Goal: Task Accomplishment & Management: Use online tool/utility

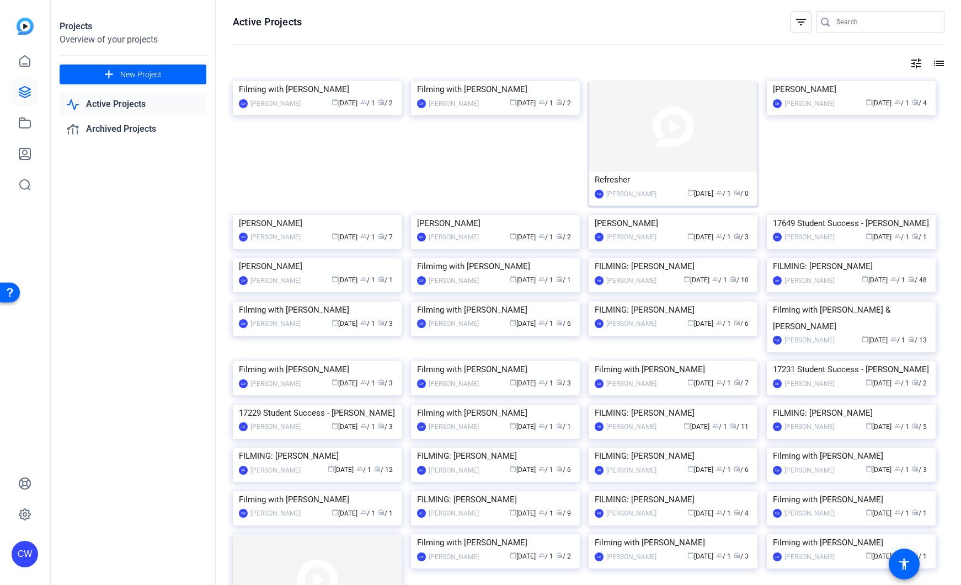
click at [637, 114] on img at bounding box center [673, 126] width 169 height 90
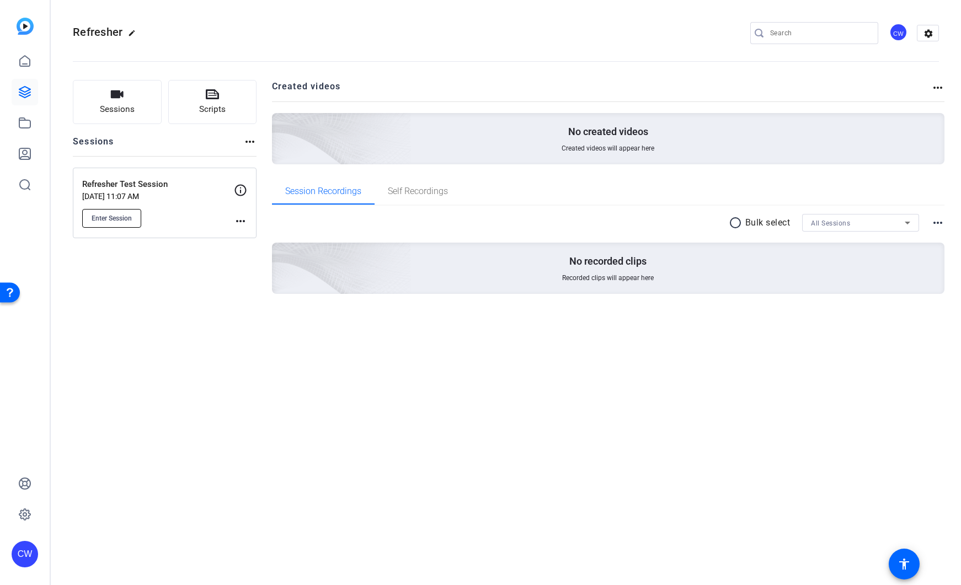
click at [129, 221] on span "Enter Session" at bounding box center [112, 218] width 40 height 9
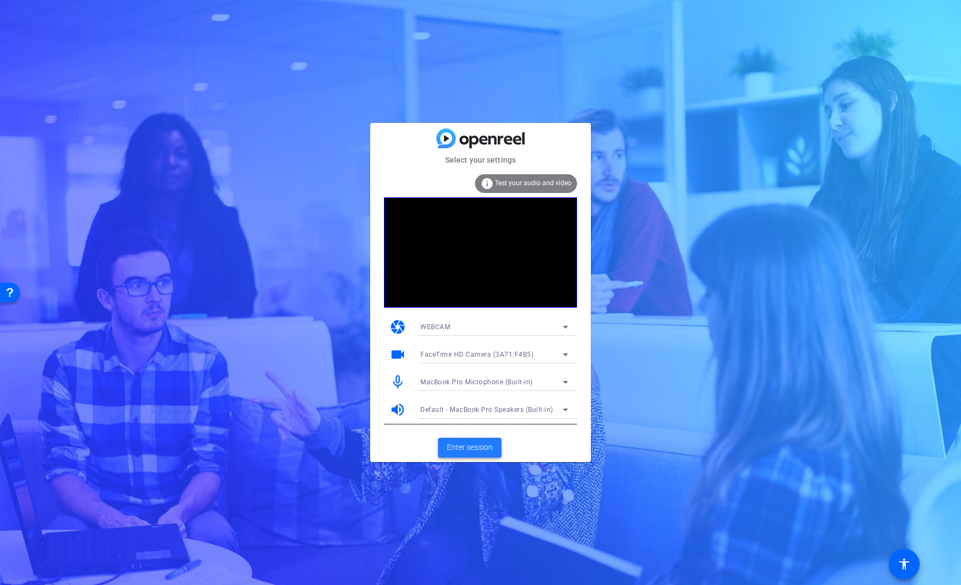
click at [494, 450] on span at bounding box center [469, 448] width 63 height 26
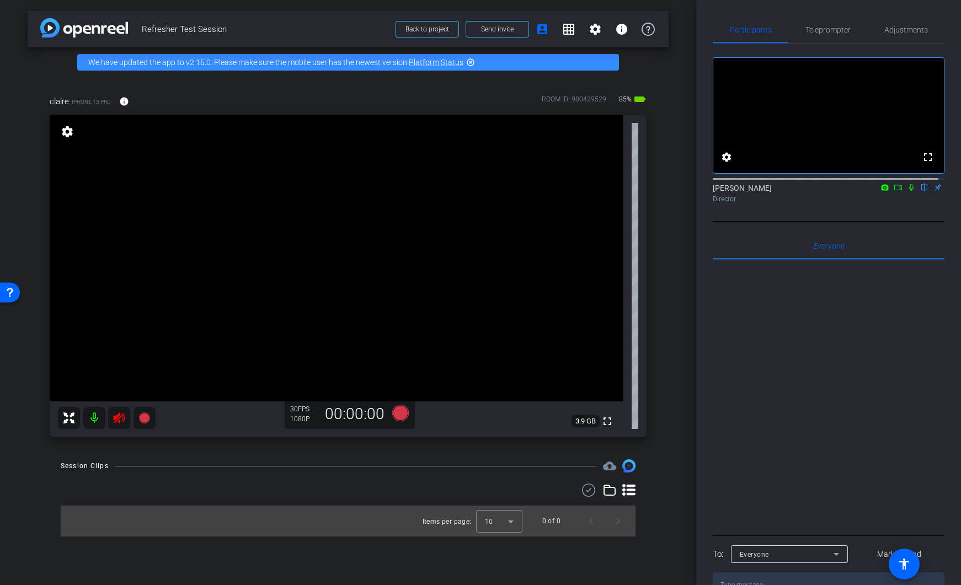
click at [95, 414] on mat-icon at bounding box center [94, 418] width 22 height 22
click at [594, 30] on mat-icon "settings" at bounding box center [595, 29] width 13 height 13
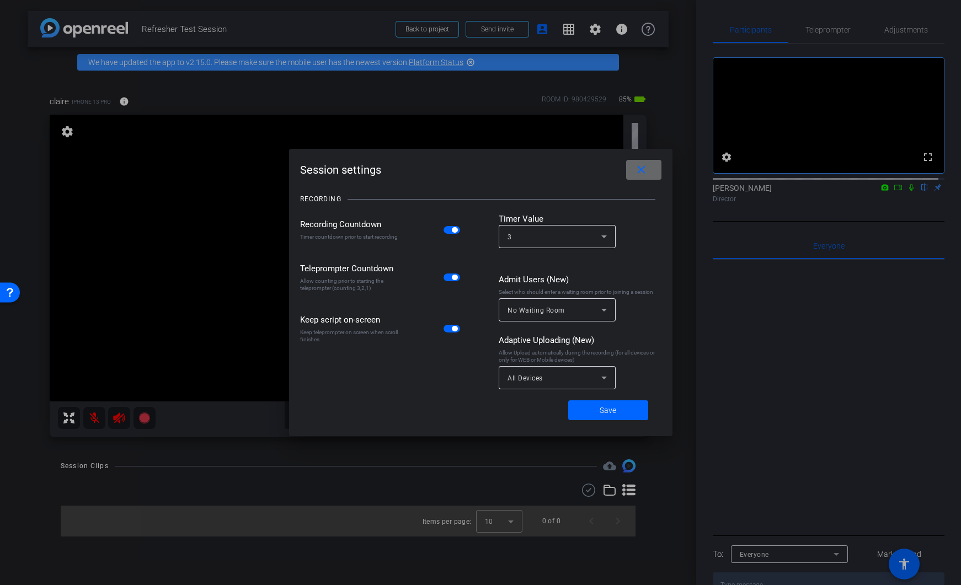
click at [647, 172] on mat-icon "close" at bounding box center [641, 170] width 14 height 14
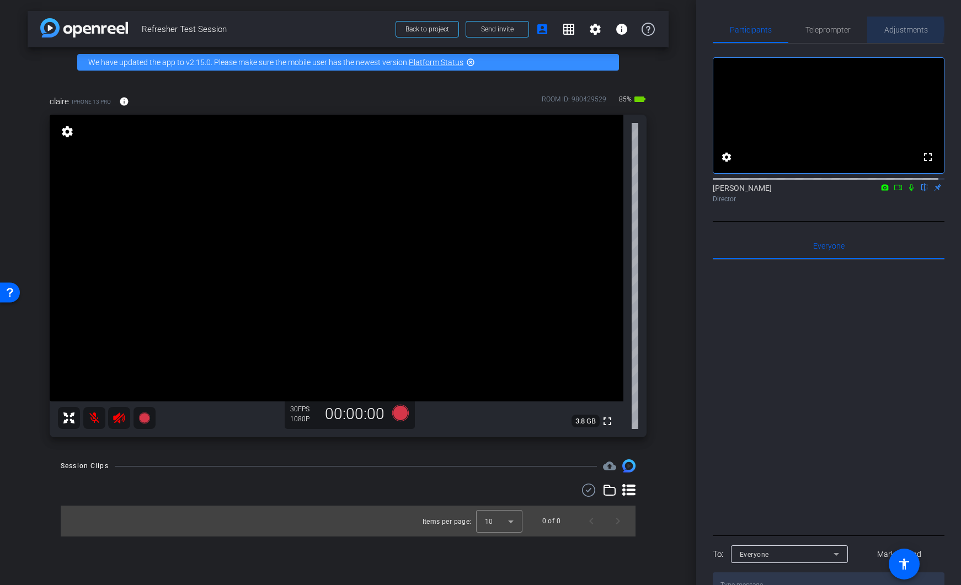
click at [888, 28] on span "Adjustments" at bounding box center [906, 30] width 44 height 8
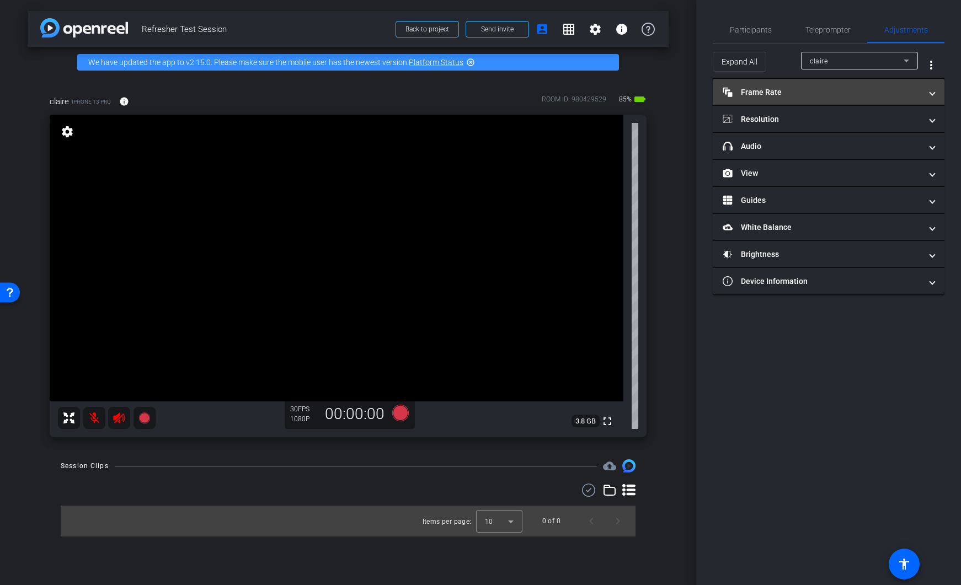
click at [806, 99] on mat-expansion-panel-header "Frame Rate Frame Rate" at bounding box center [829, 92] width 232 height 26
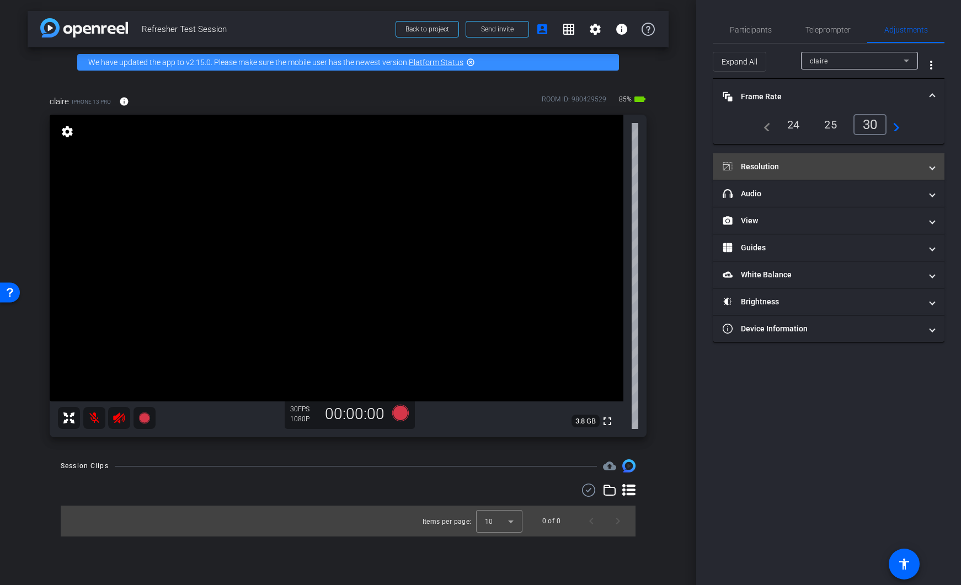
click at [796, 170] on mat-panel-title "Resolution" at bounding box center [822, 167] width 199 height 12
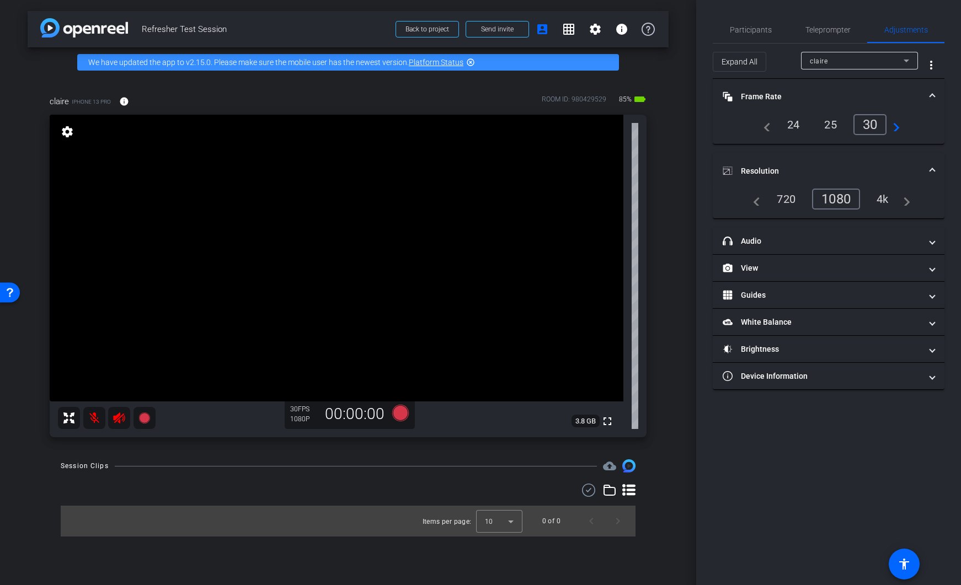
click at [836, 201] on div "1080" at bounding box center [836, 199] width 48 height 21
click at [814, 242] on mat-panel-title "headphone icon Audio" at bounding box center [822, 242] width 199 height 12
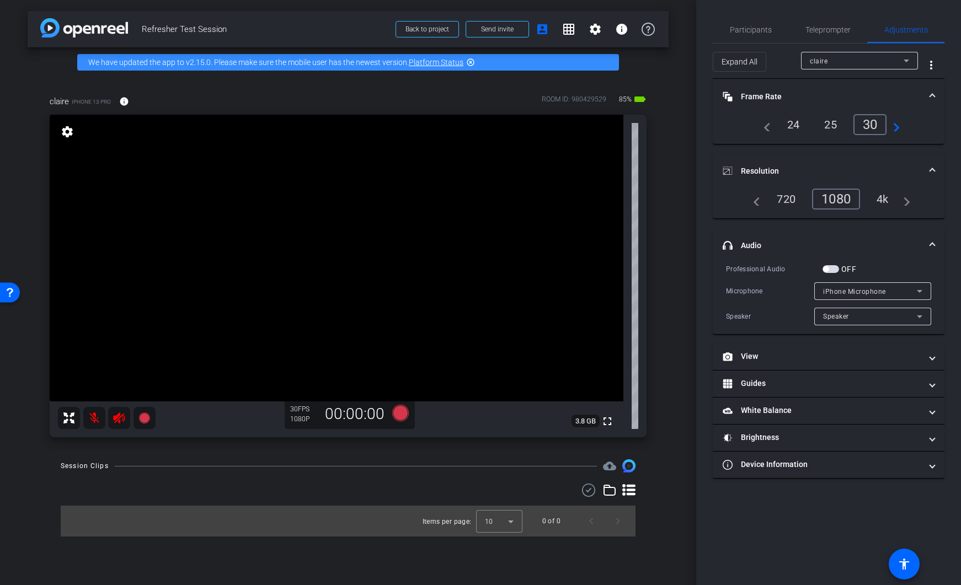
click at [936, 244] on mat-expansion-panel-header "headphone icon Audio" at bounding box center [829, 245] width 232 height 35
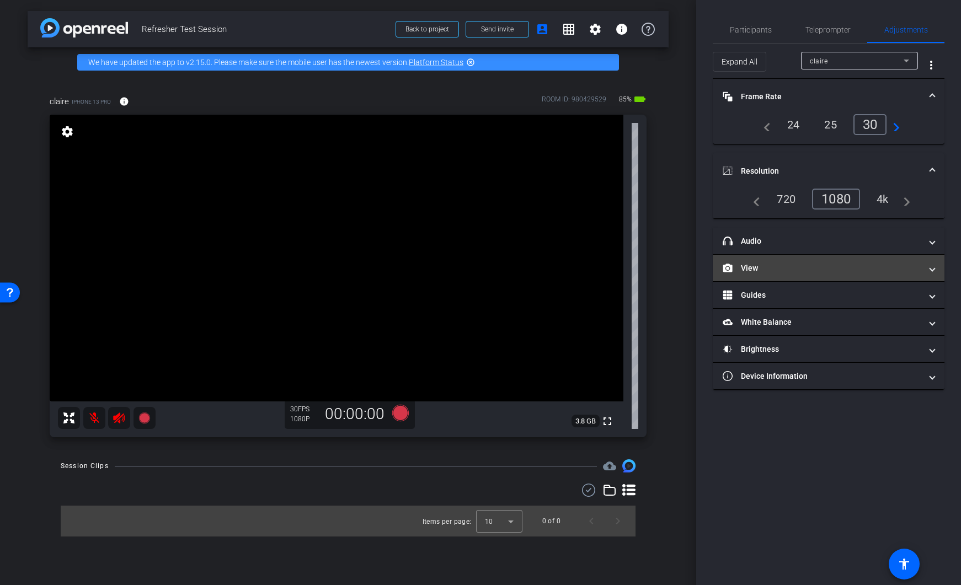
click at [930, 270] on span at bounding box center [932, 269] width 4 height 12
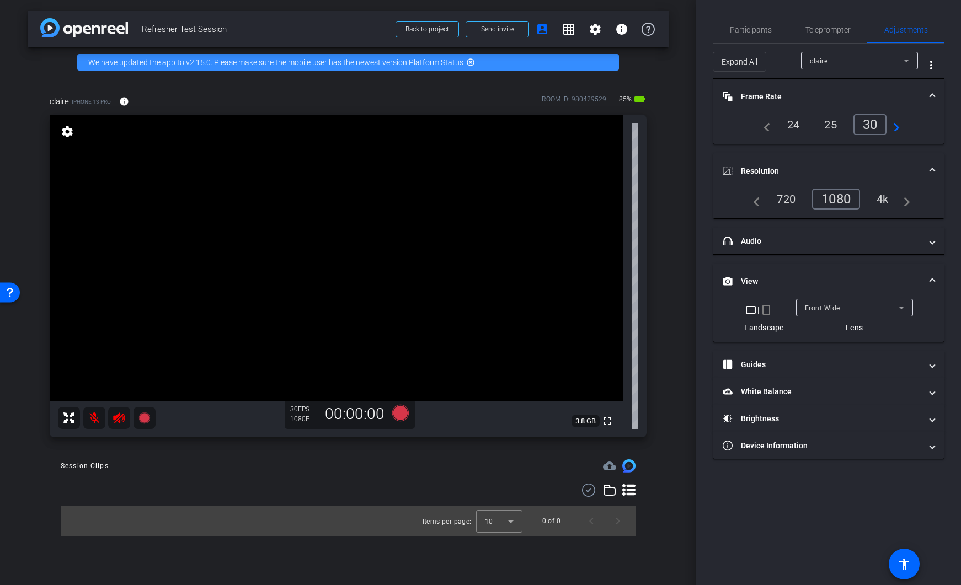
click at [933, 276] on span at bounding box center [932, 282] width 4 height 12
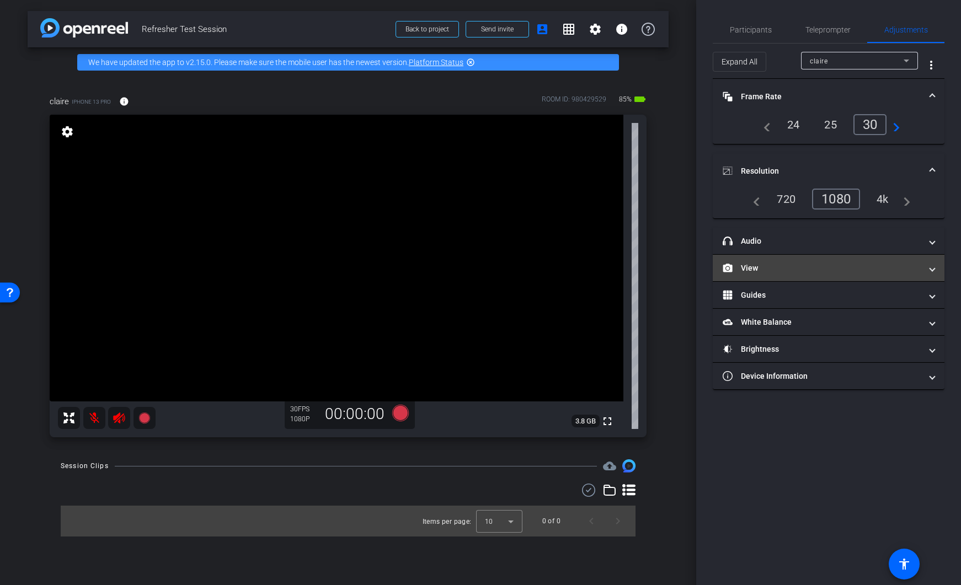
click at [933, 275] on mat-expansion-panel-header "View" at bounding box center [829, 268] width 232 height 26
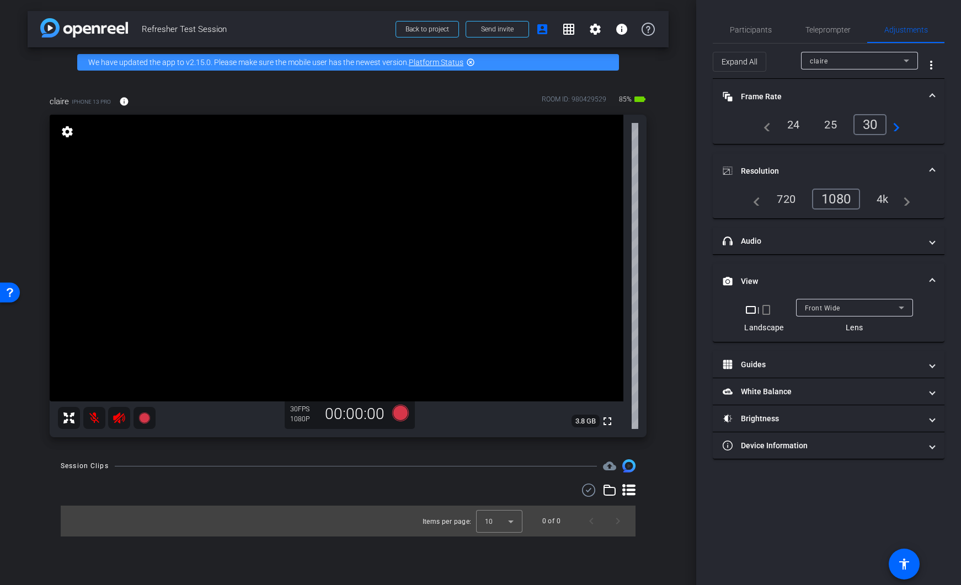
click at [866, 315] on div "Front Wide" at bounding box center [854, 308] width 99 height 18
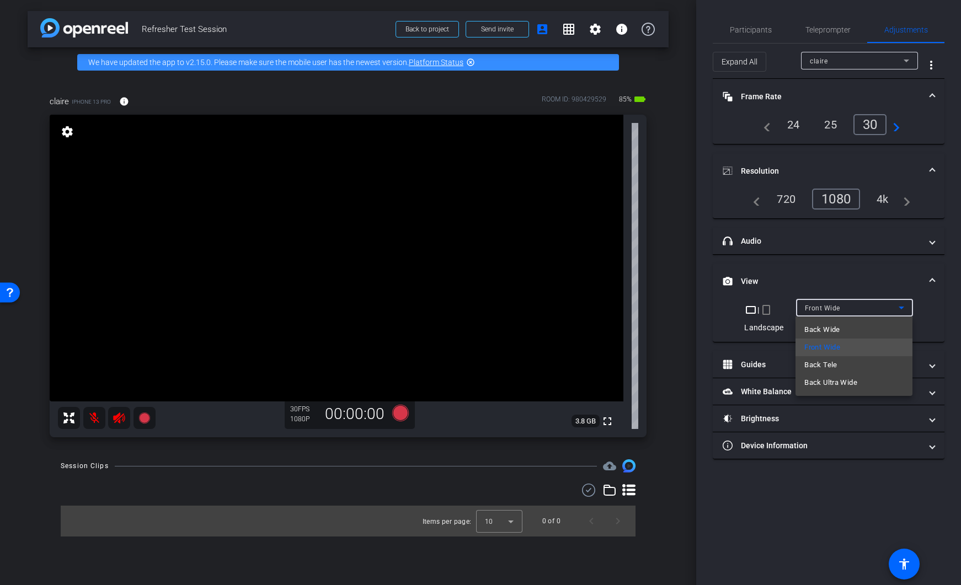
click at [869, 311] on div at bounding box center [480, 292] width 961 height 585
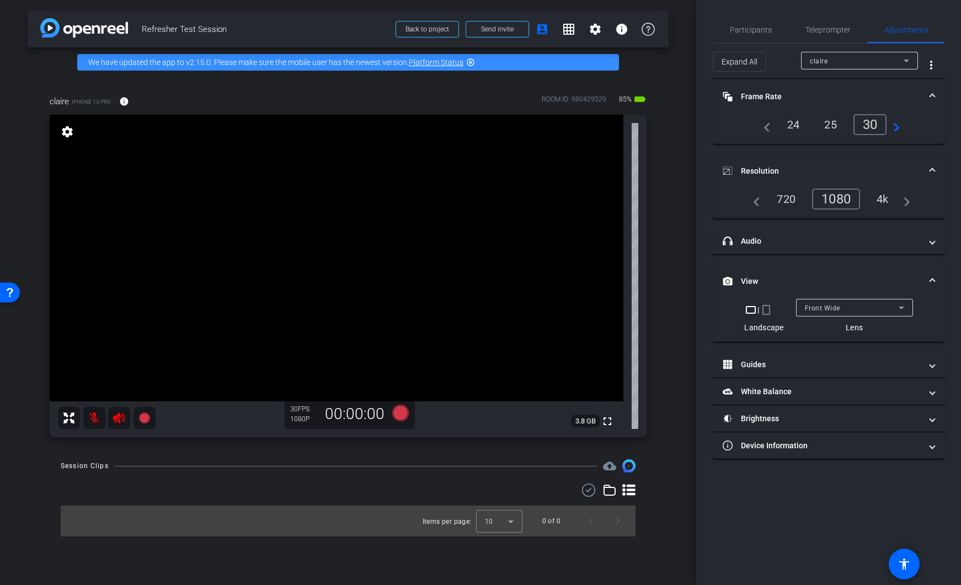
click at [763, 310] on mat-icon "crop_portrait" at bounding box center [766, 309] width 13 height 13
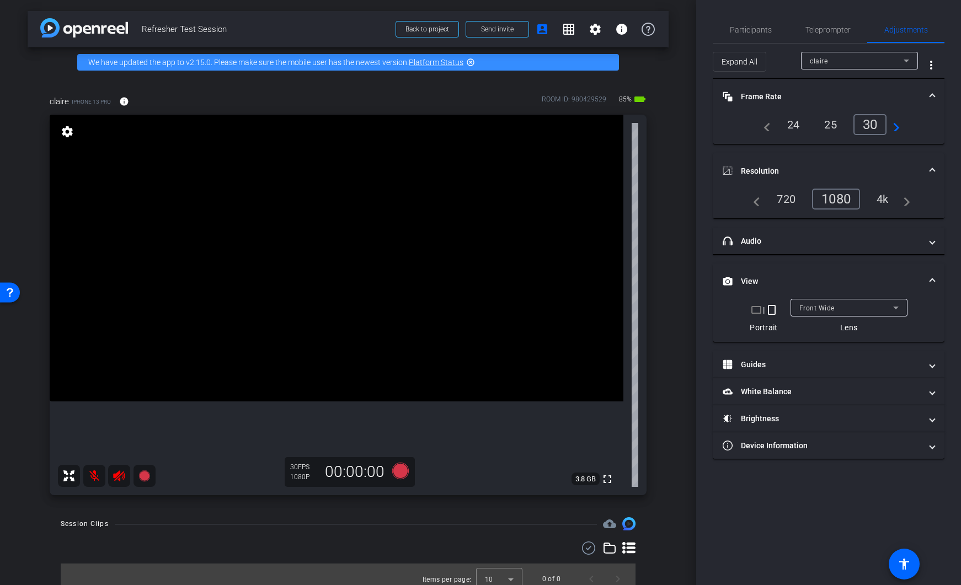
click at [755, 313] on mat-icon "crop_landscape" at bounding box center [756, 309] width 13 height 13
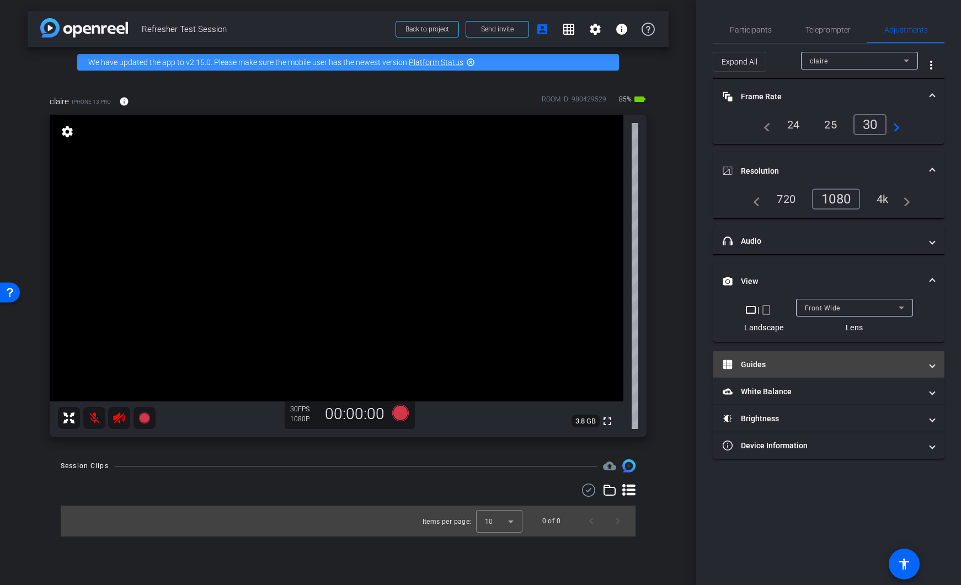
click at [795, 371] on mat-expansion-panel-header "Guides" at bounding box center [829, 364] width 232 height 26
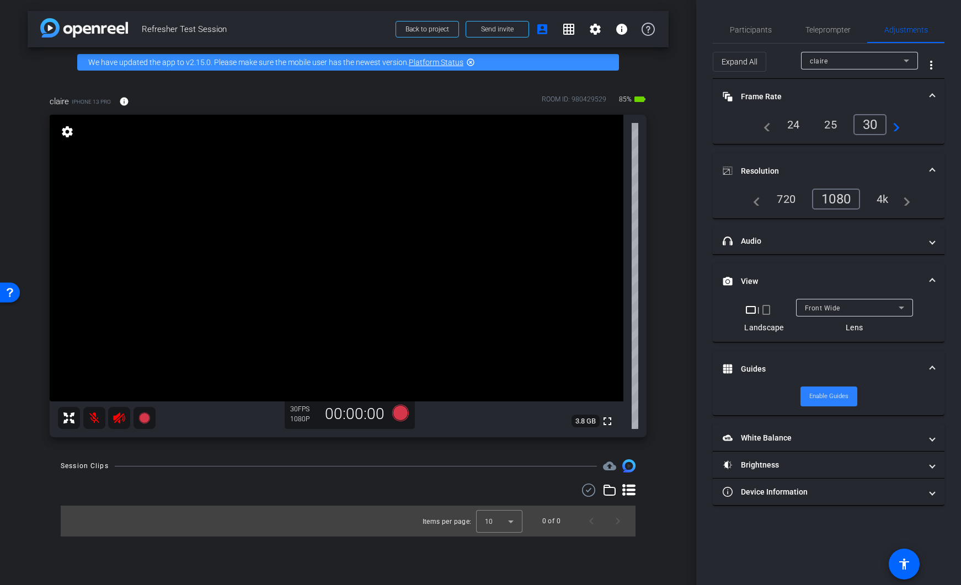
click at [820, 402] on span "Enable Guides" at bounding box center [828, 396] width 39 height 17
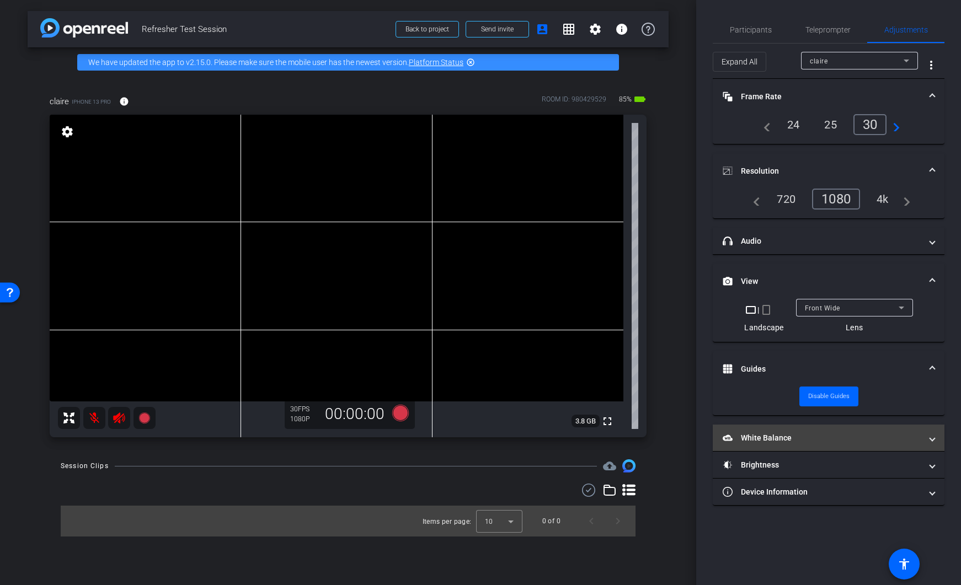
click at [903, 447] on mat-expansion-panel-header "White Balance White Balance" at bounding box center [829, 438] width 232 height 26
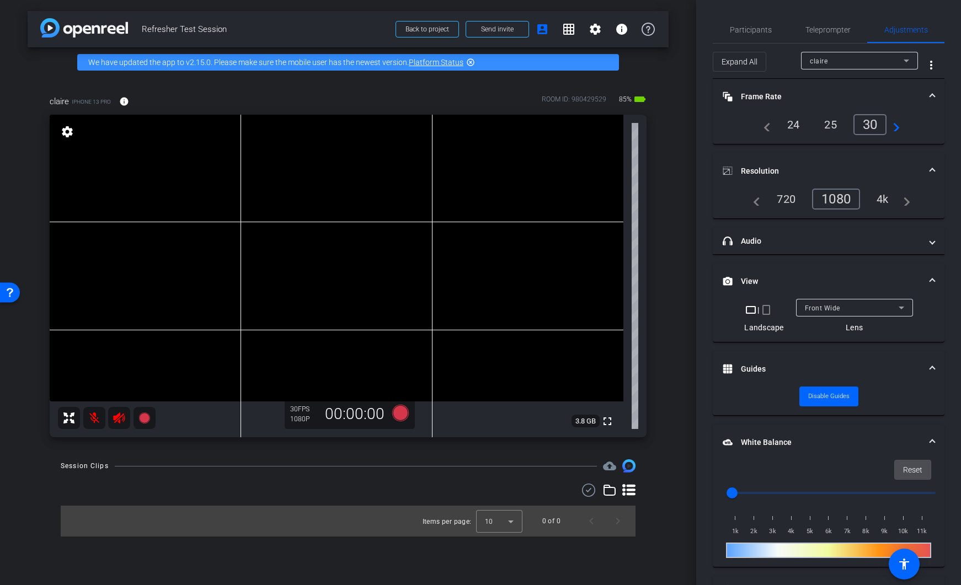
click at [903, 469] on span "Reset" at bounding box center [912, 470] width 19 height 21
click at [929, 440] on mat-expansion-panel-header "White Balance White Balance" at bounding box center [829, 442] width 232 height 35
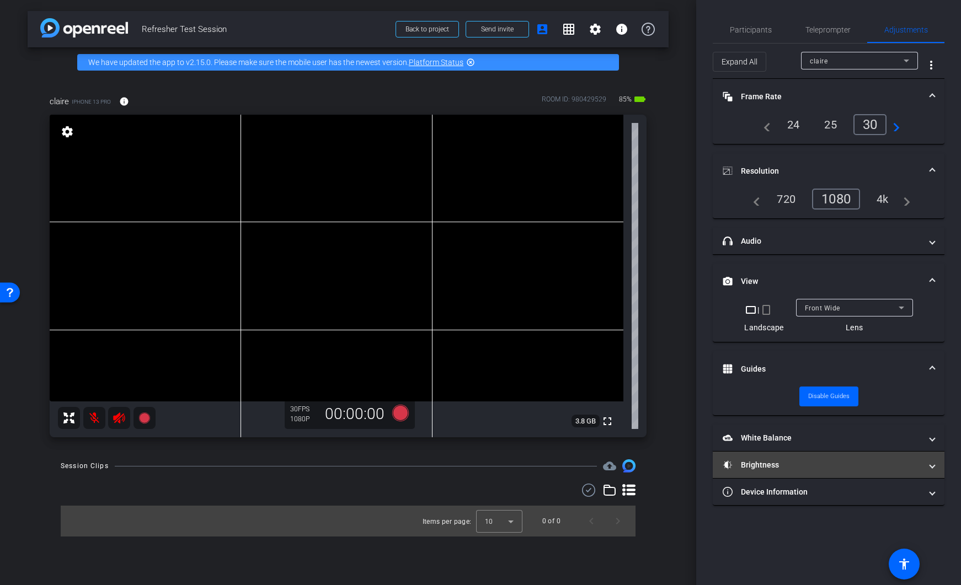
click at [845, 469] on mat-panel-title "Brightness" at bounding box center [822, 466] width 199 height 12
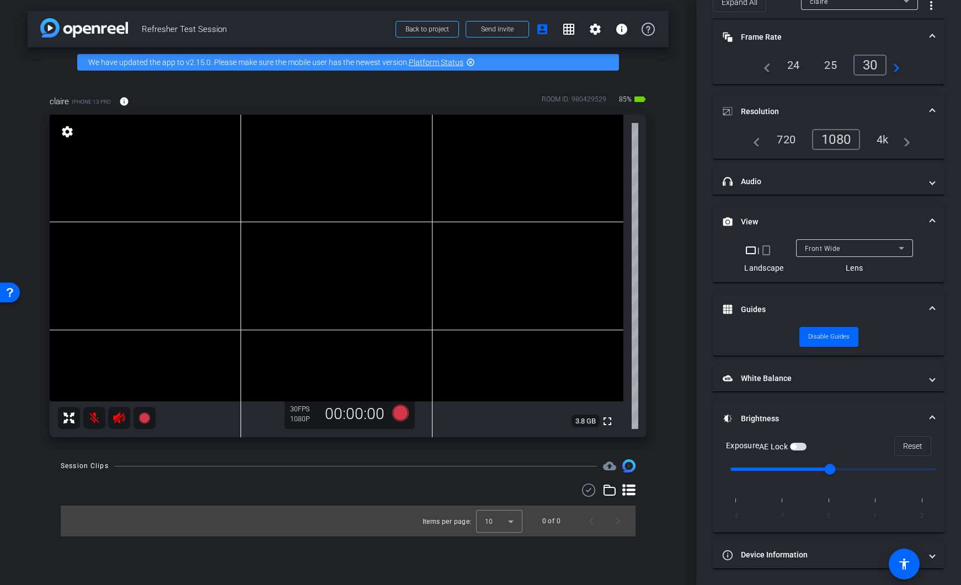
scroll to position [60, 0]
click at [800, 445] on span "button" at bounding box center [798, 446] width 17 height 8
click at [802, 450] on span "button" at bounding box center [798, 446] width 17 height 8
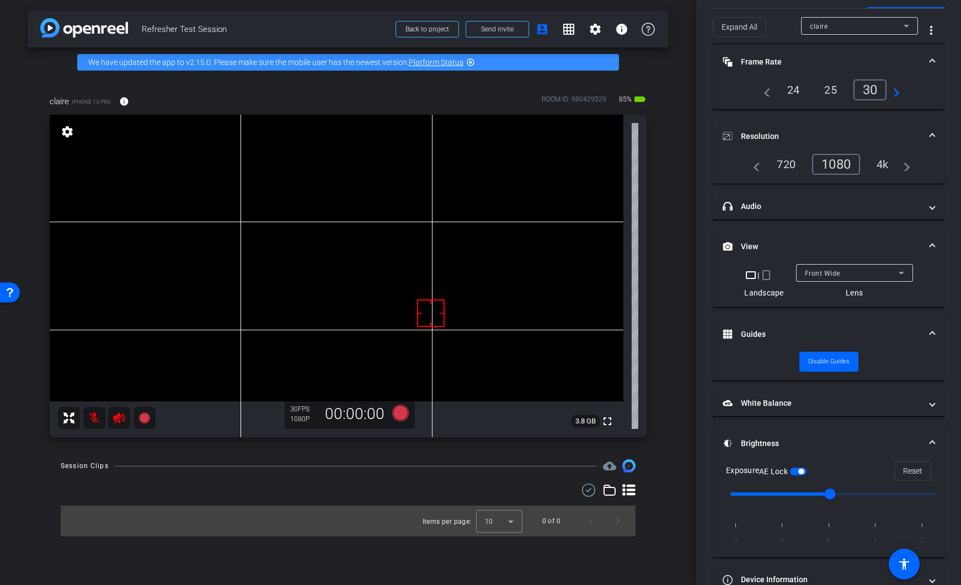
scroll to position [0, 0]
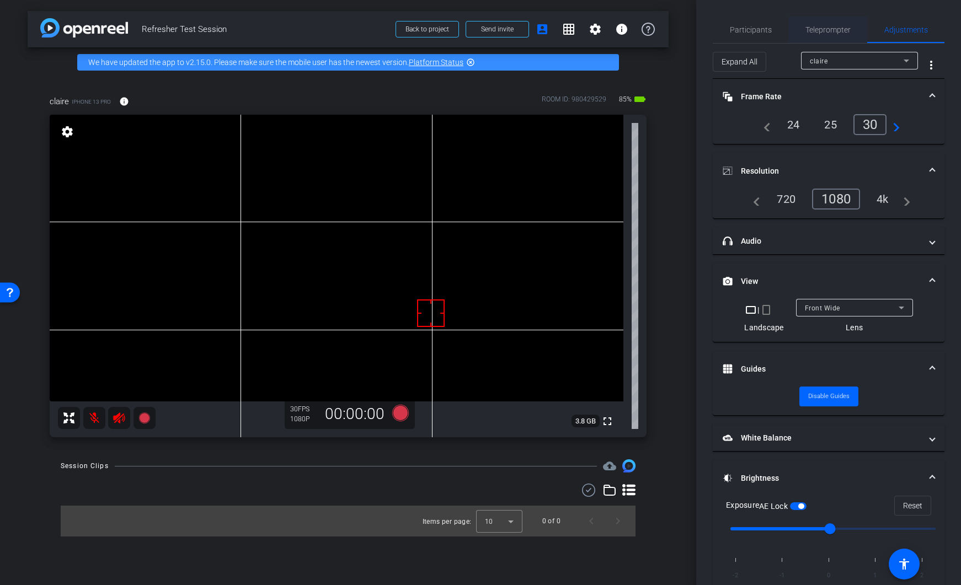
click at [821, 35] on span "Teleprompter" at bounding box center [827, 30] width 45 height 26
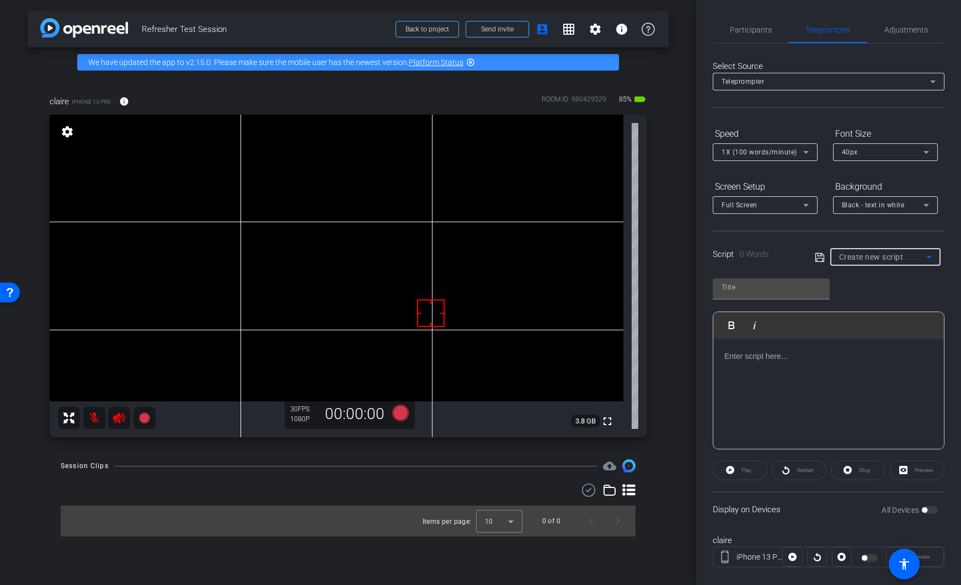
click at [851, 257] on span "Create new script" at bounding box center [871, 257] width 65 height 9
click at [862, 297] on span "Default title 6" at bounding box center [858, 296] width 45 height 13
type input "Default title 6"
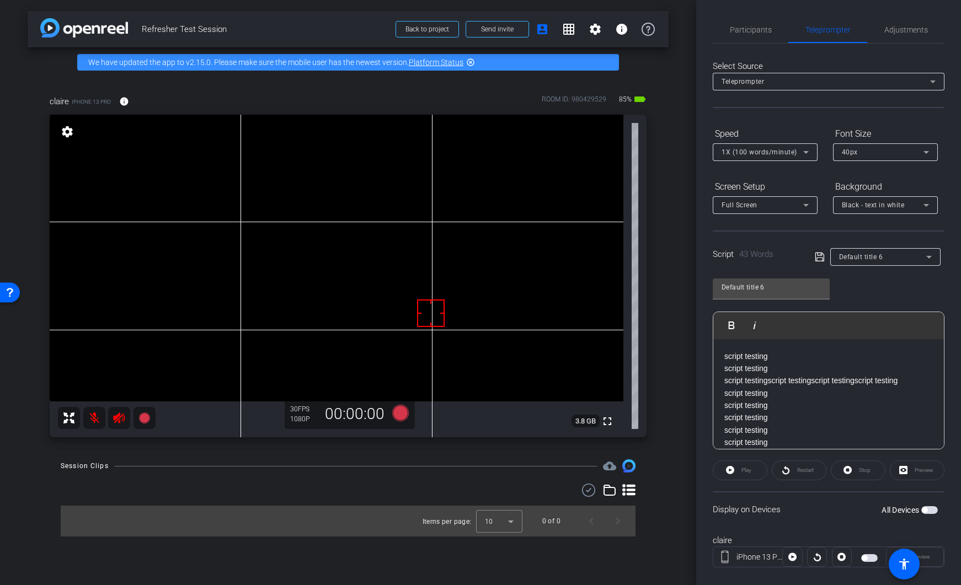
drag, startPoint x: 903, startPoint y: 472, endPoint x: 921, endPoint y: 499, distance: 32.3
click at [903, 472] on div "Preview" at bounding box center [917, 471] width 55 height 20
click at [923, 512] on span "button" at bounding box center [929, 510] width 17 height 8
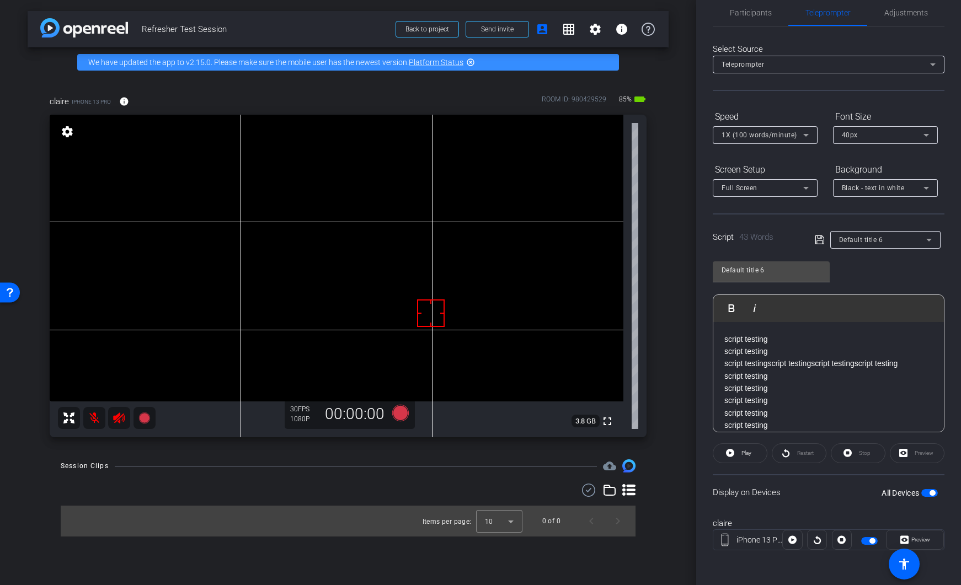
scroll to position [18, 0]
click at [911, 537] on span "Preview" at bounding box center [920, 539] width 19 height 6
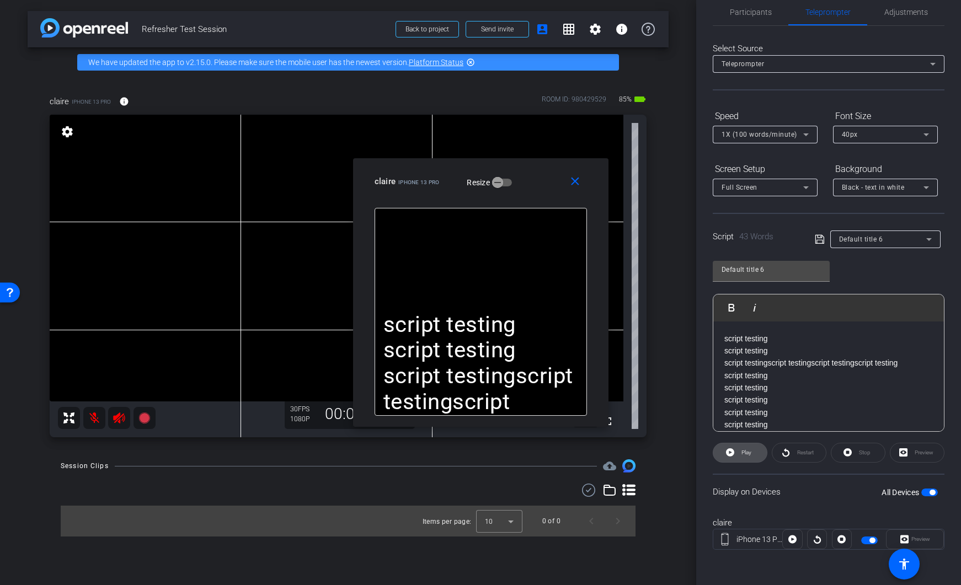
click at [750, 459] on span "Play" at bounding box center [745, 452] width 13 height 15
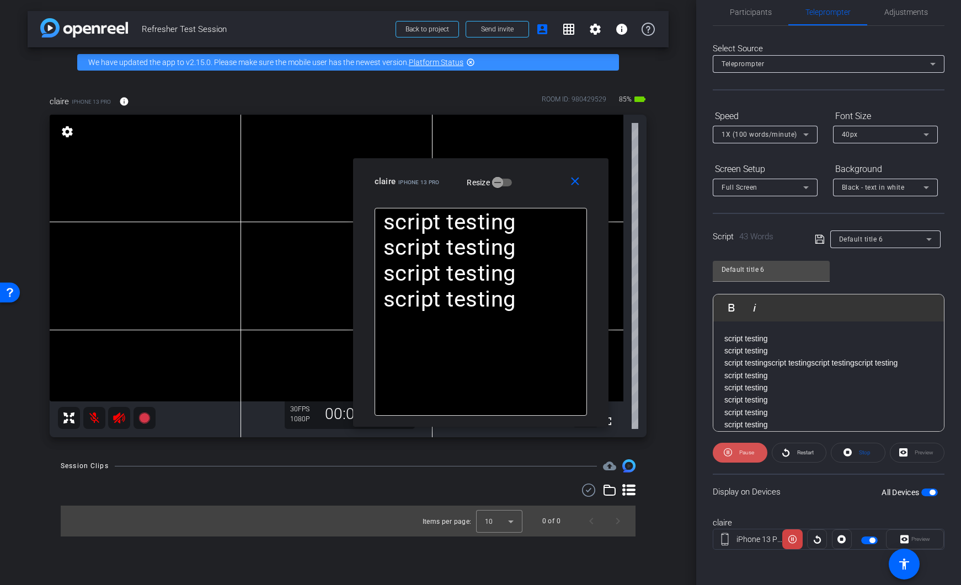
click at [734, 450] on span at bounding box center [740, 453] width 55 height 26
click at [859, 452] on span "Stop" at bounding box center [865, 453] width 12 height 6
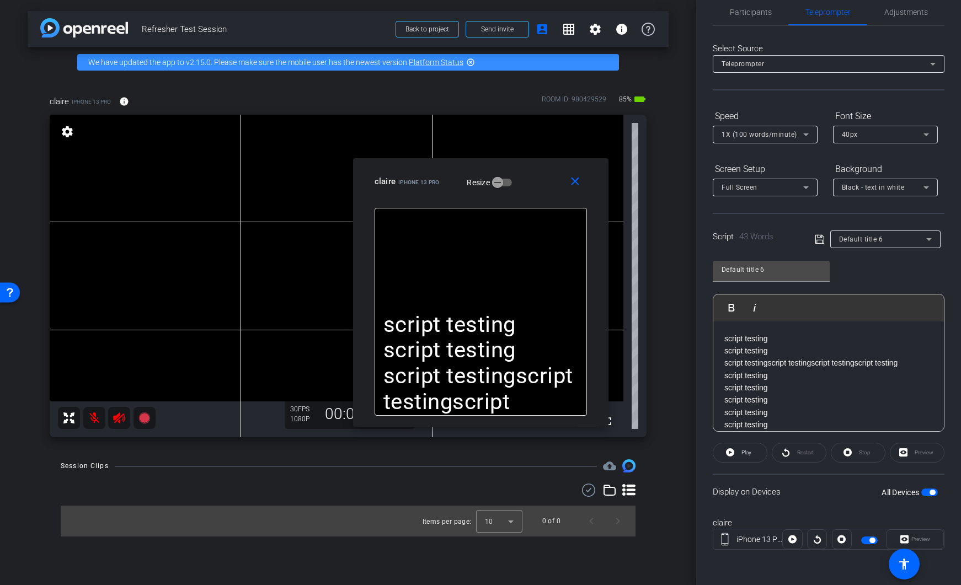
click at [930, 490] on span "button" at bounding box center [933, 493] width 6 height 6
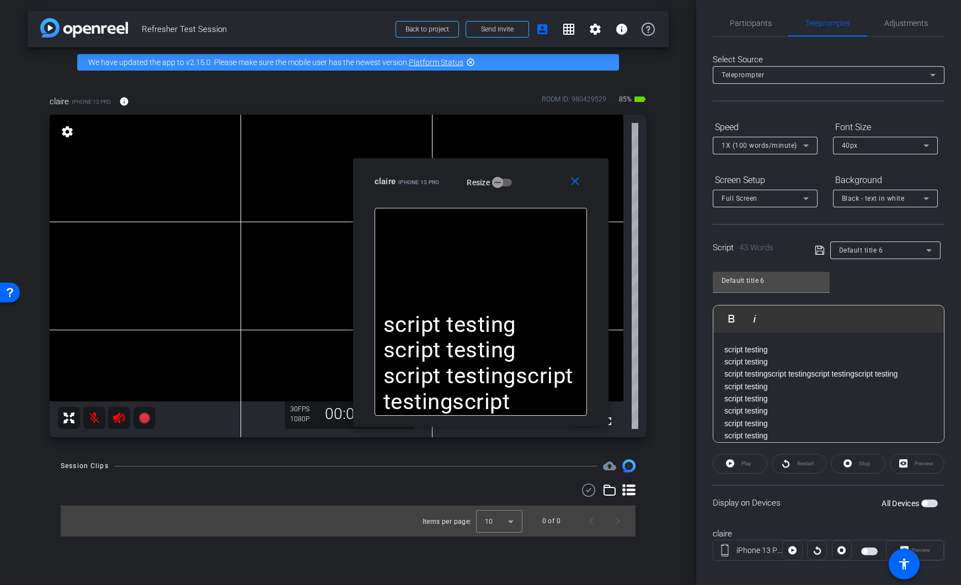
scroll to position [0, 0]
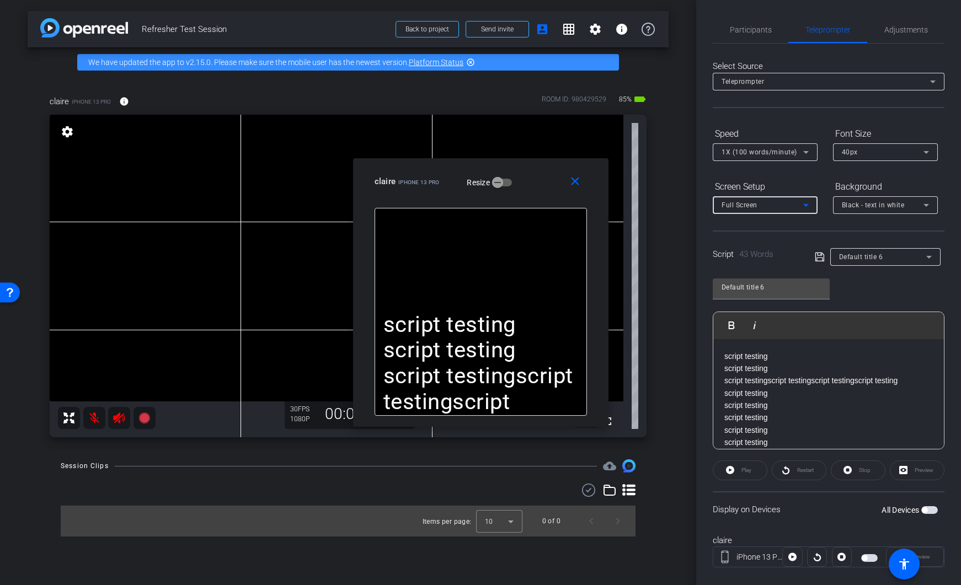
click at [752, 202] on span "Full Screen" at bounding box center [740, 205] width 36 height 8
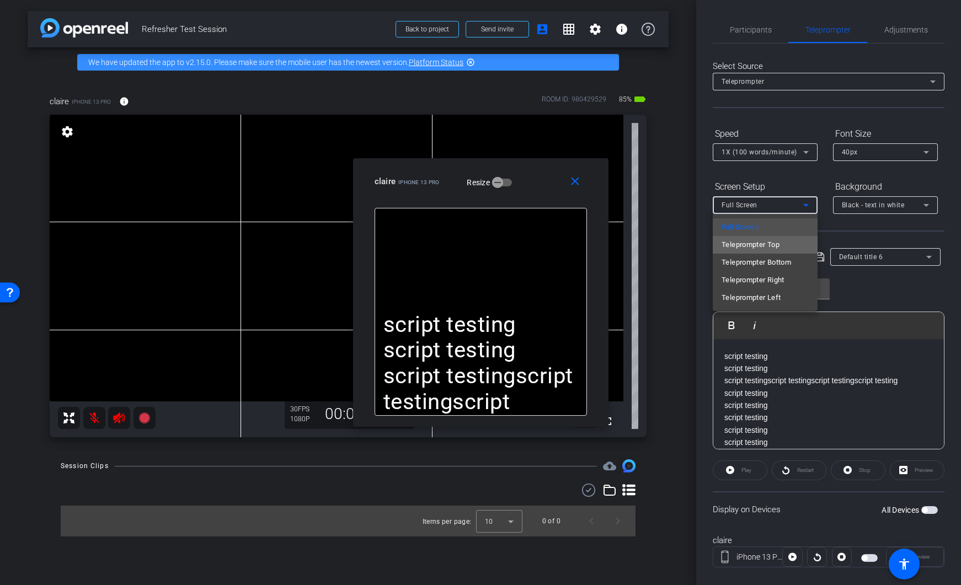
click at [766, 246] on span "Teleprompter Top" at bounding box center [751, 244] width 58 height 13
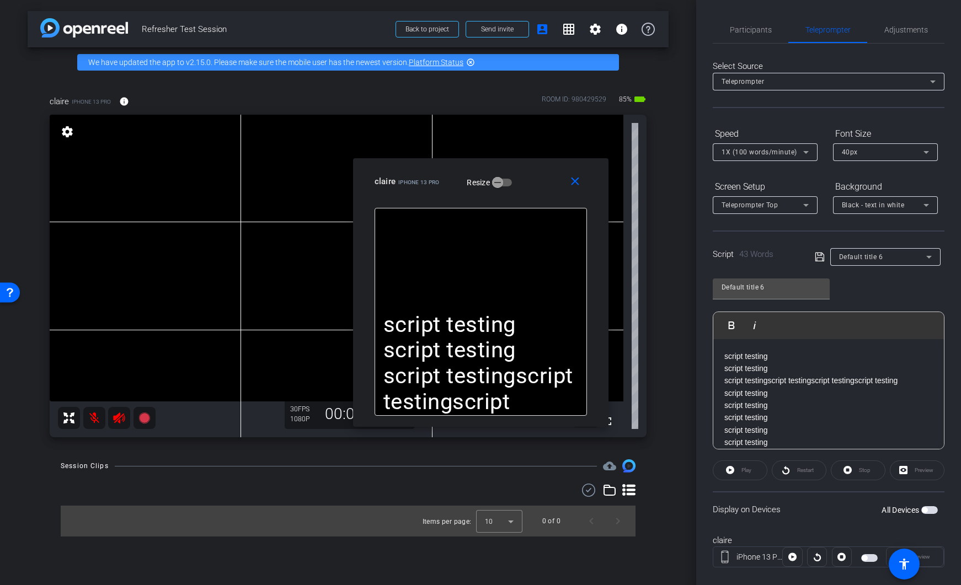
click at [926, 511] on span "button" at bounding box center [929, 510] width 17 height 8
click at [757, 205] on span "Teleprompter Top" at bounding box center [750, 205] width 56 height 8
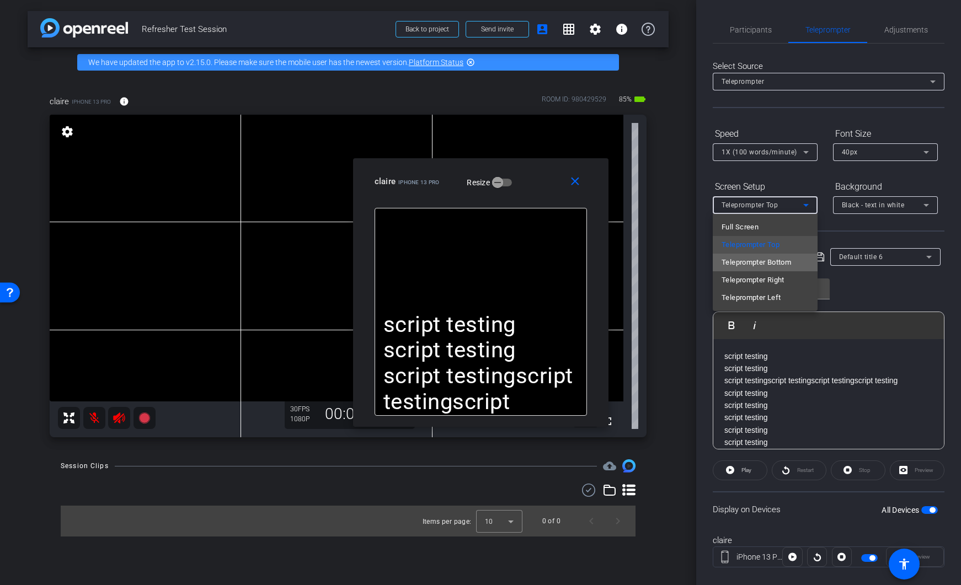
click at [764, 264] on span "Teleprompter Bottom" at bounding box center [757, 262] width 70 height 13
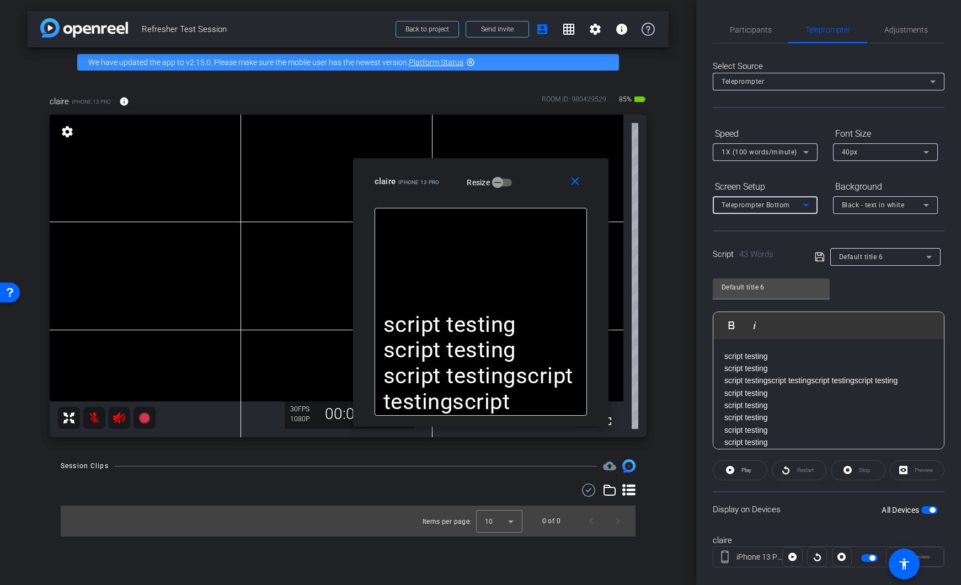
click at [765, 209] on div "Teleprompter Bottom" at bounding box center [763, 205] width 82 height 14
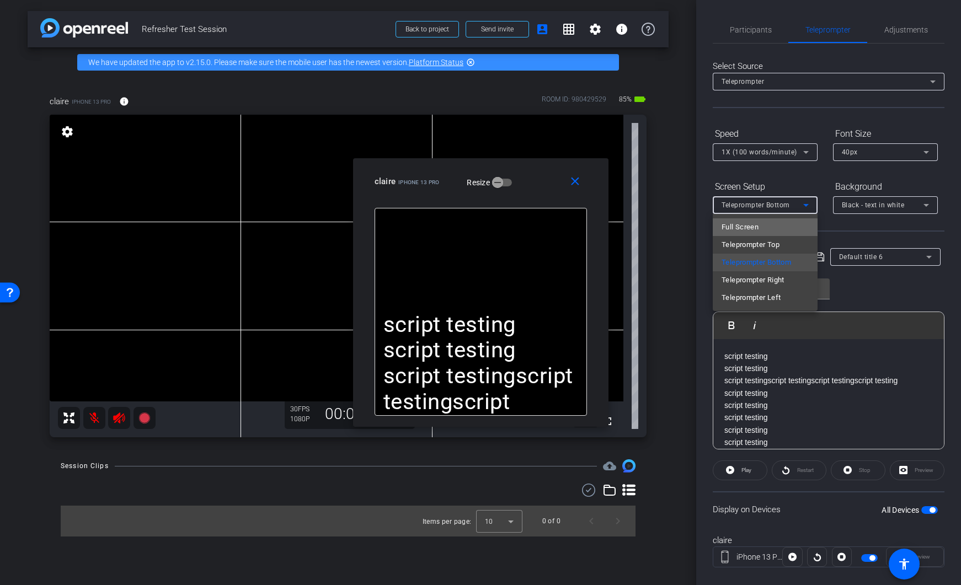
click at [757, 225] on span "Full Screen" at bounding box center [740, 227] width 37 height 13
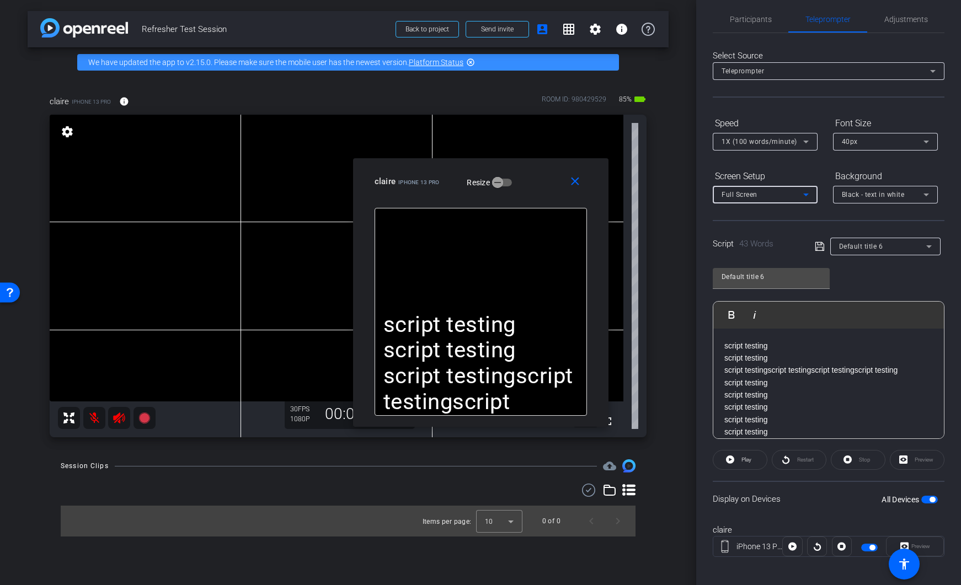
scroll to position [18, 0]
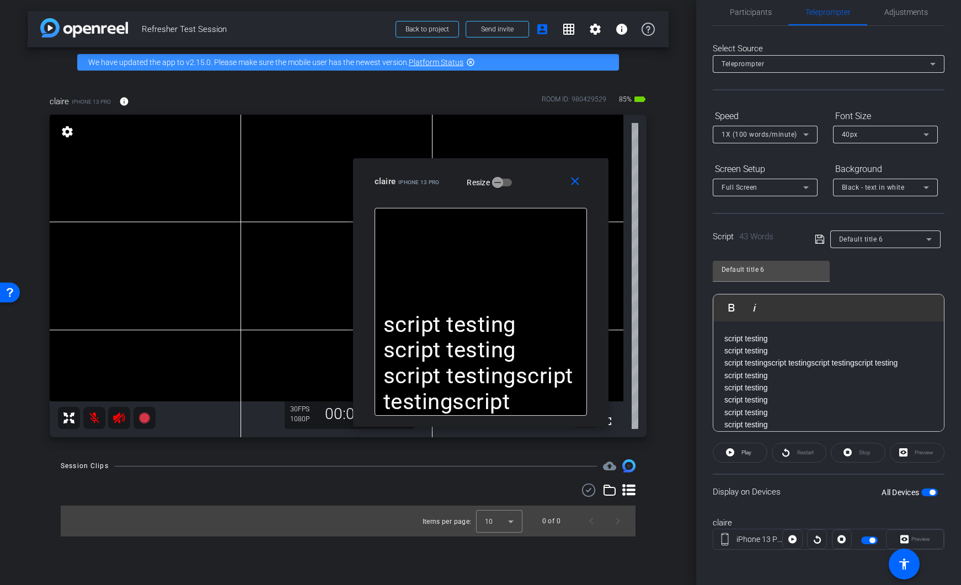
click at [898, 455] on div "Preview" at bounding box center [917, 453] width 55 height 20
click at [919, 537] on div "Preview" at bounding box center [915, 540] width 58 height 20
click at [905, 538] on div "Preview" at bounding box center [915, 540] width 58 height 20
click at [898, 542] on div "Preview" at bounding box center [915, 540] width 58 height 20
click at [863, 514] on div "claire iPhone 13 Pro Preview" at bounding box center [829, 539] width 232 height 60
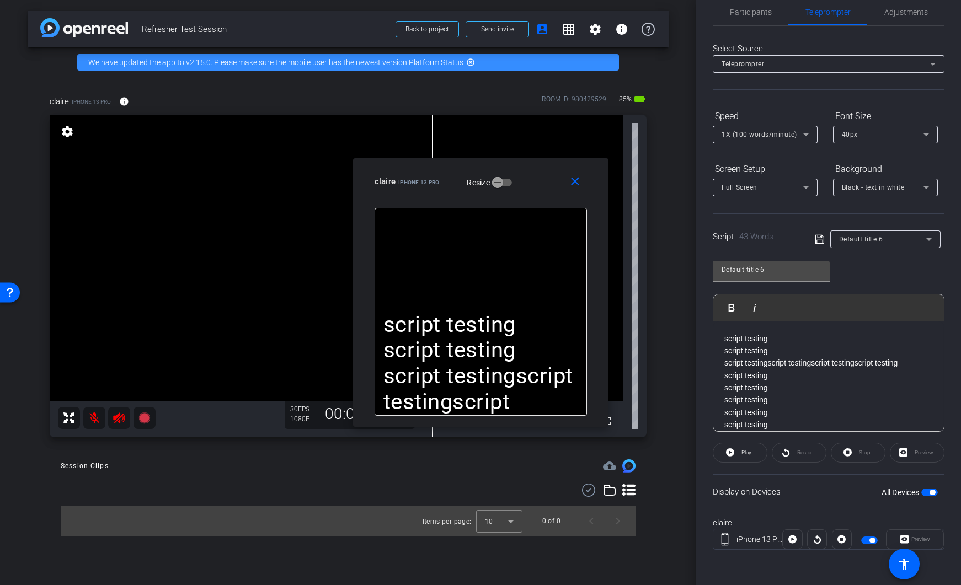
click at [847, 456] on div "Stop" at bounding box center [858, 453] width 55 height 20
click at [844, 451] on div "Stop" at bounding box center [858, 453] width 55 height 20
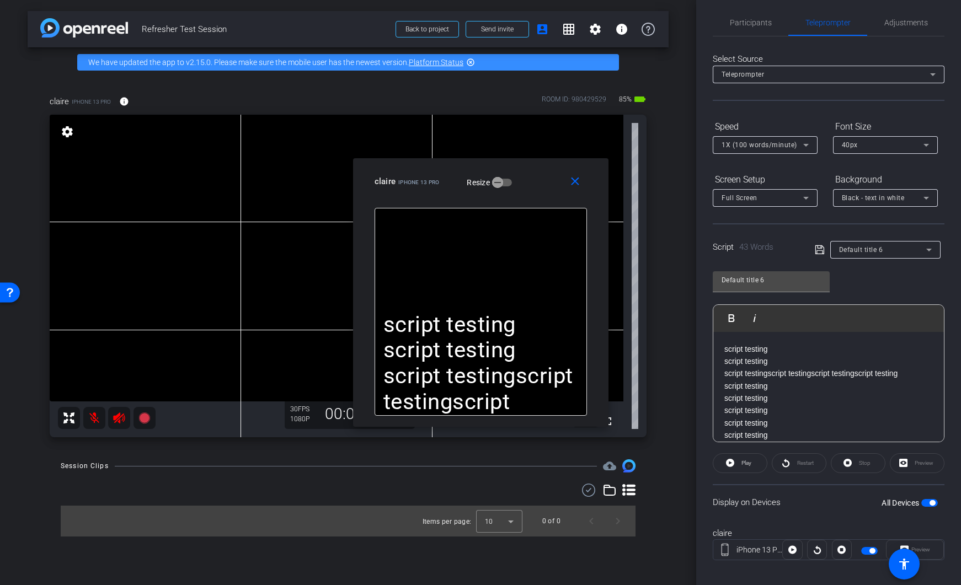
scroll to position [0, 0]
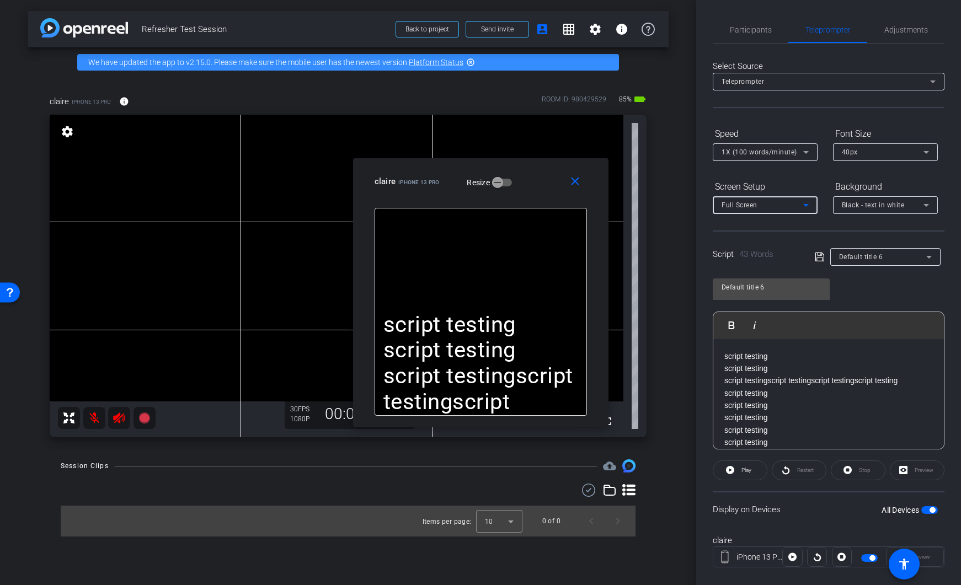
click at [759, 208] on div "Full Screen" at bounding box center [763, 205] width 82 height 14
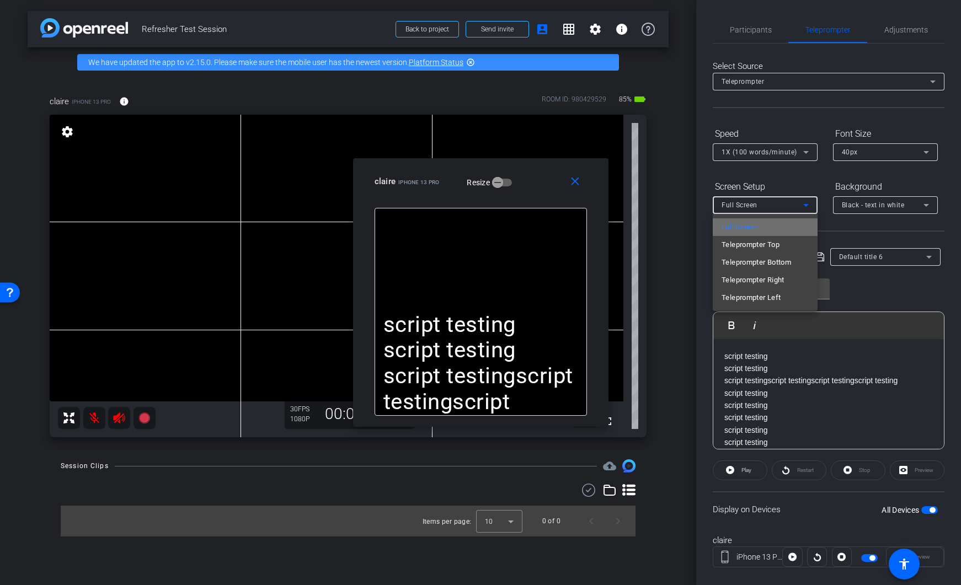
click at [750, 229] on span "Full Screen" at bounding box center [740, 227] width 37 height 13
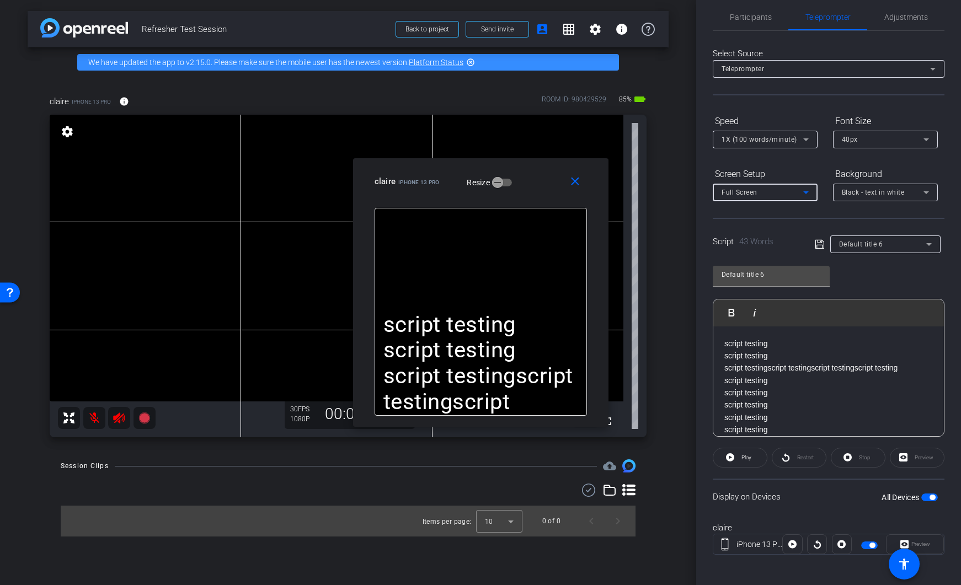
scroll to position [18, 0]
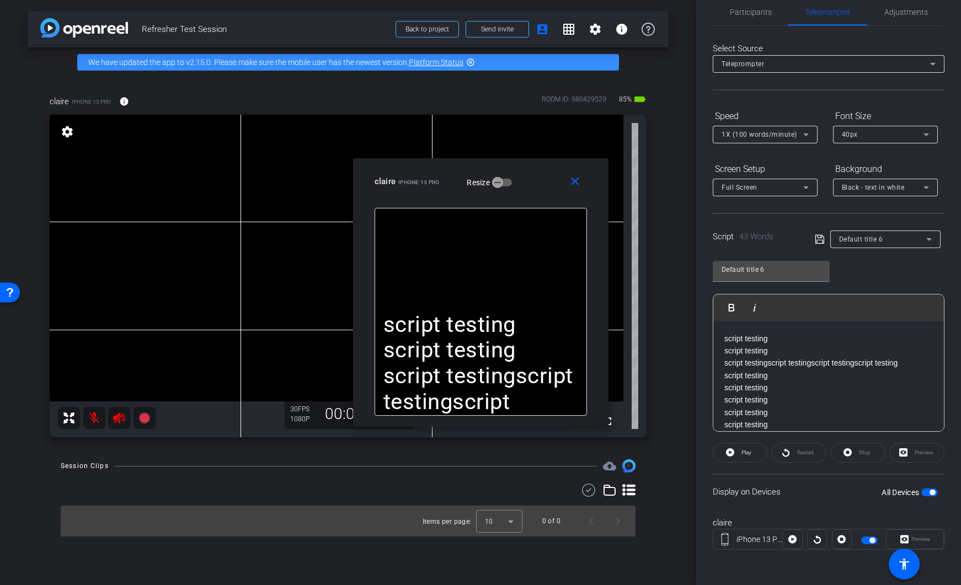
click at [922, 494] on span "button" at bounding box center [929, 493] width 17 height 8
click at [923, 494] on span "button" at bounding box center [929, 493] width 17 height 8
click at [762, 184] on div "Full Screen" at bounding box center [763, 187] width 82 height 14
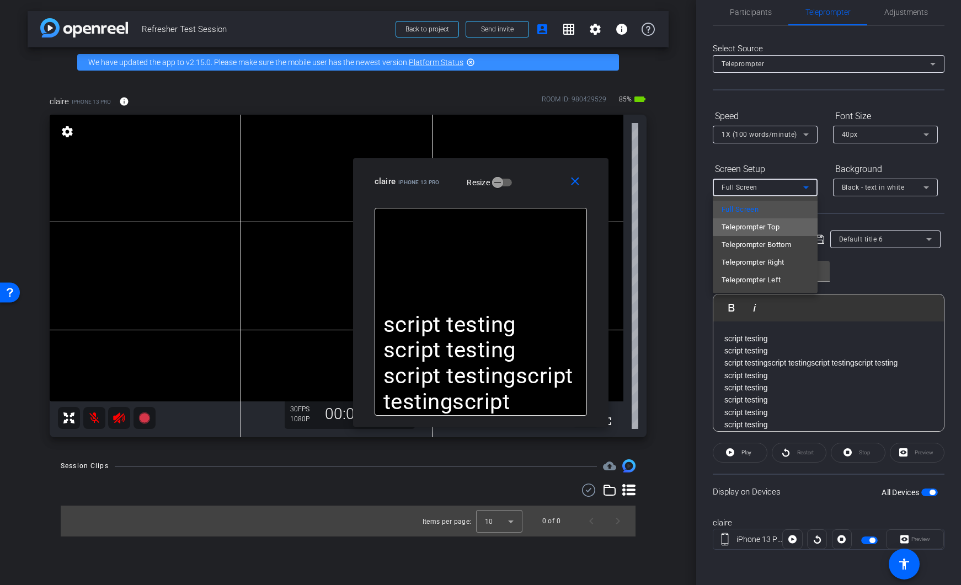
click at [767, 228] on span "Teleprompter Top" at bounding box center [751, 227] width 58 height 13
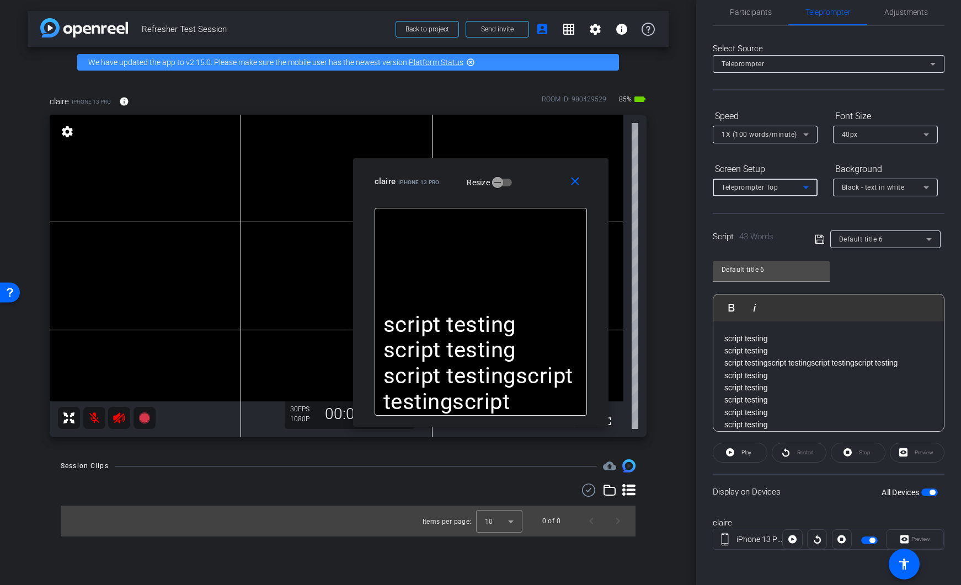
click at [770, 193] on div "Teleprompter Top" at bounding box center [763, 187] width 82 height 14
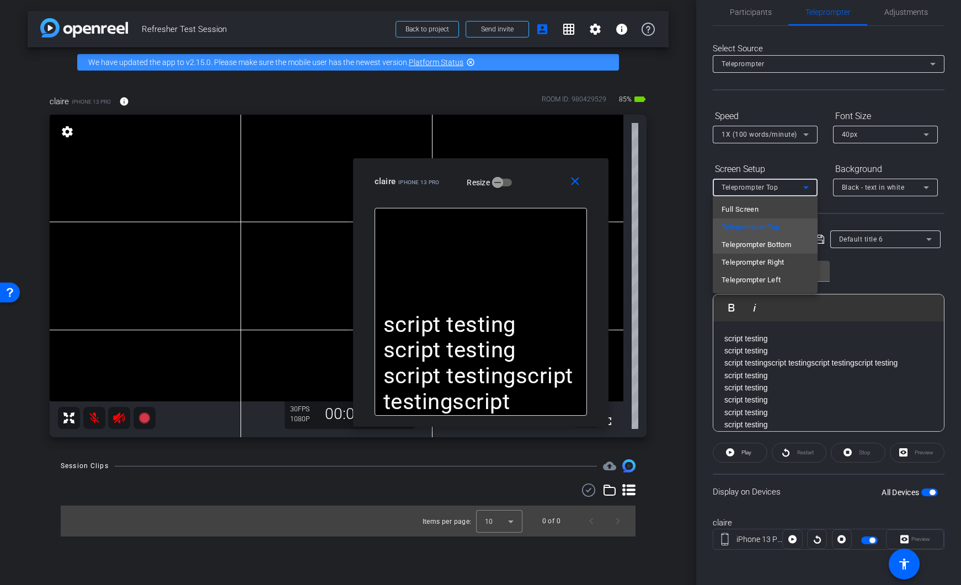
click at [759, 243] on span "Teleprompter Bottom" at bounding box center [757, 244] width 70 height 13
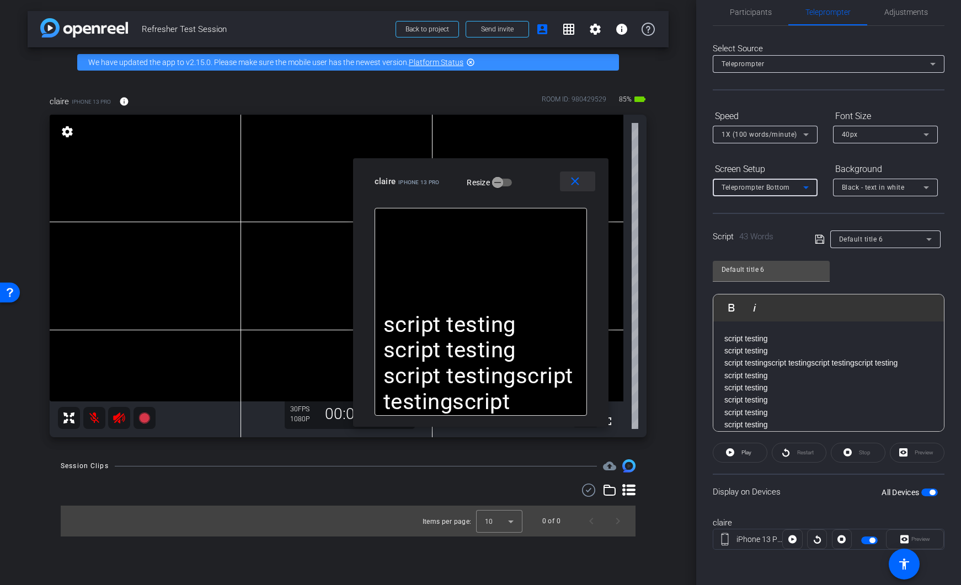
click at [575, 185] on mat-icon "close" at bounding box center [575, 182] width 14 height 14
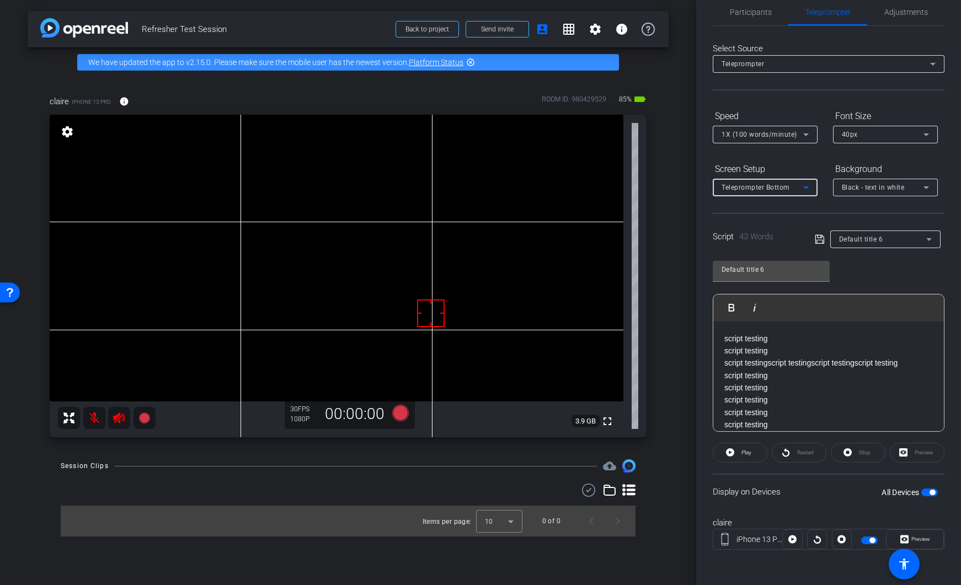
click at [766, 189] on span "Teleprompter Bottom" at bounding box center [756, 188] width 68 height 8
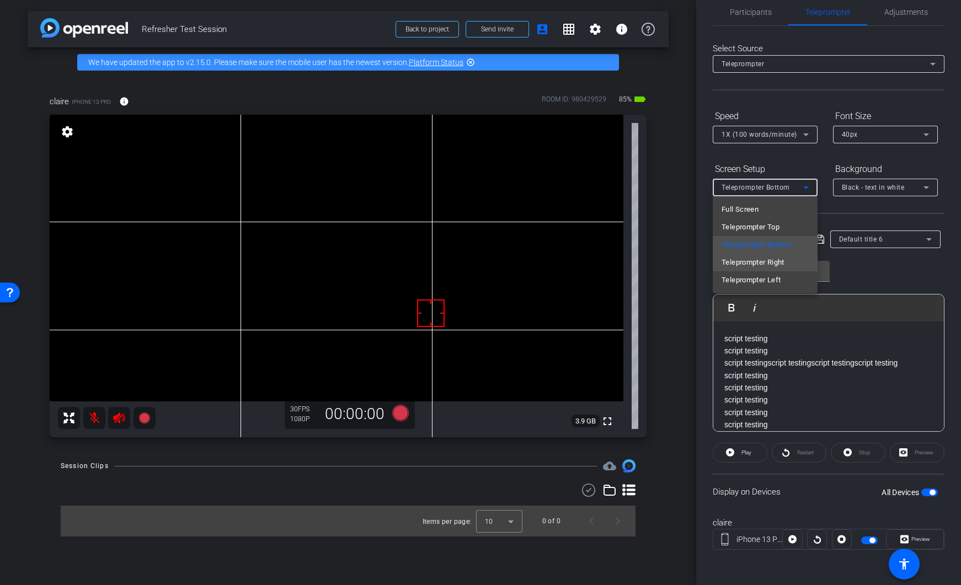
click at [762, 265] on span "Teleprompter Right" at bounding box center [753, 262] width 63 height 13
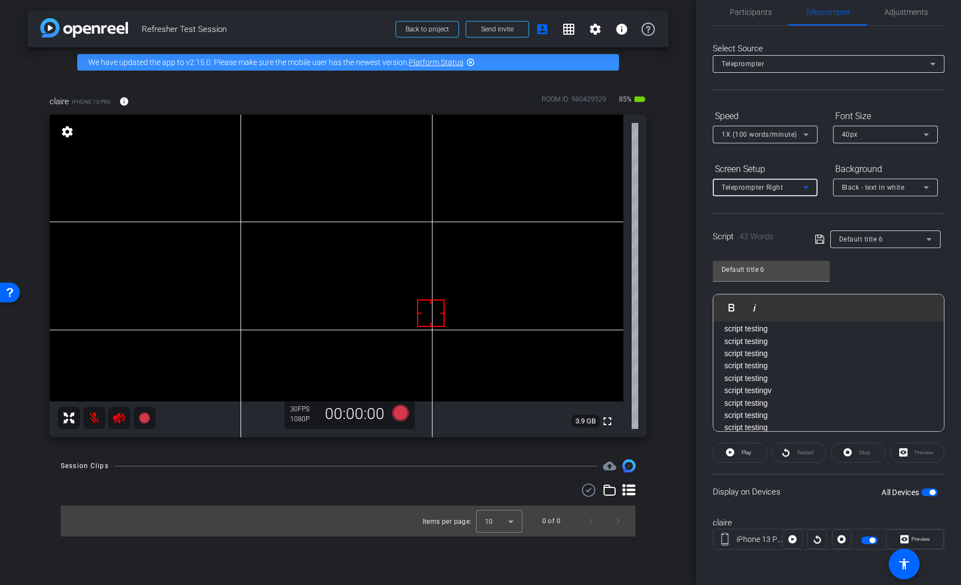
scroll to position [158, 0]
click at [930, 493] on span "button" at bounding box center [933, 493] width 6 height 6
click at [926, 494] on span "button" at bounding box center [929, 493] width 17 height 8
click at [930, 494] on span "button" at bounding box center [933, 493] width 6 height 6
click at [793, 194] on div "Teleprompter Right" at bounding box center [765, 188] width 87 height 18
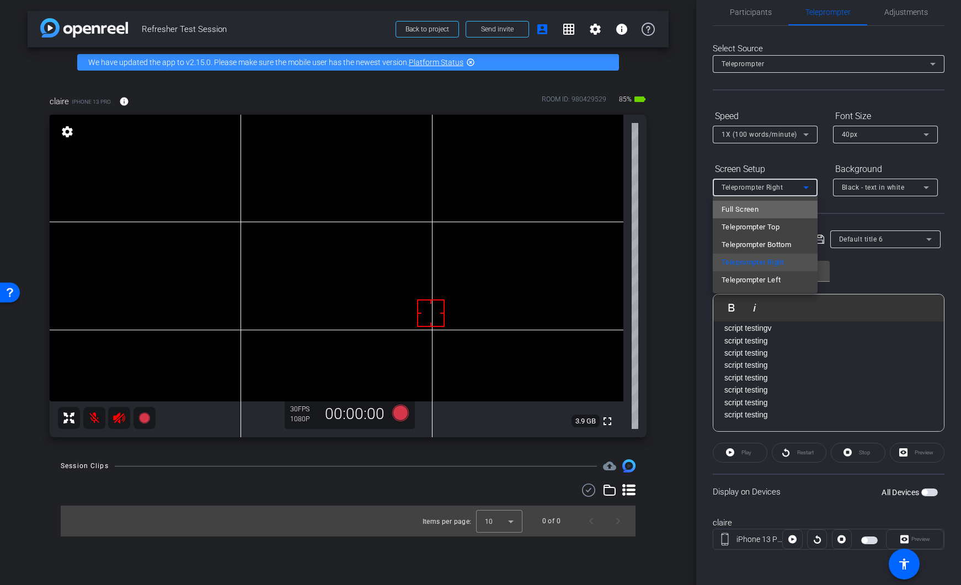
click at [788, 213] on mat-option "Full Screen" at bounding box center [765, 210] width 105 height 18
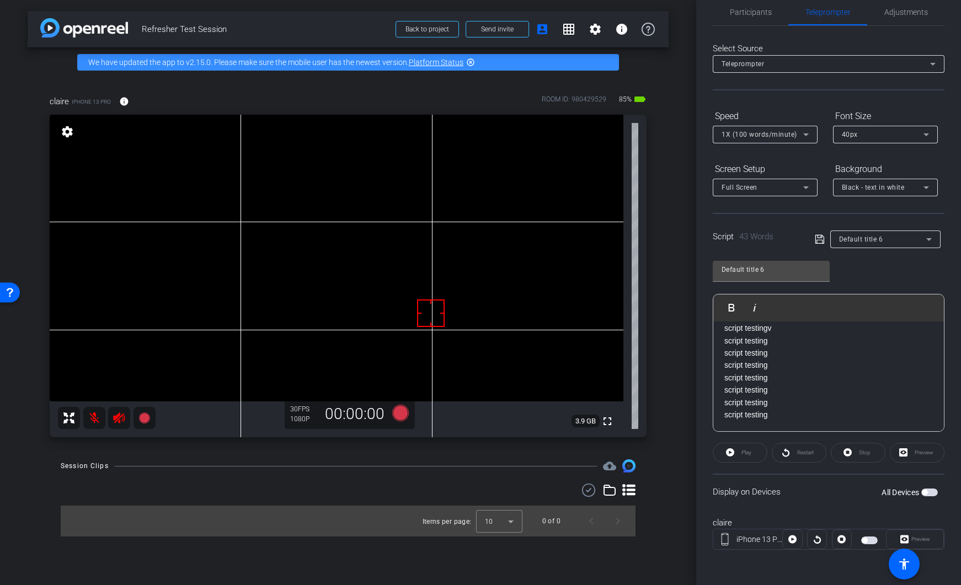
click at [922, 495] on span "button" at bounding box center [929, 493] width 17 height 8
click at [752, 138] on div "1X (100 words/minute)" at bounding box center [763, 134] width 82 height 14
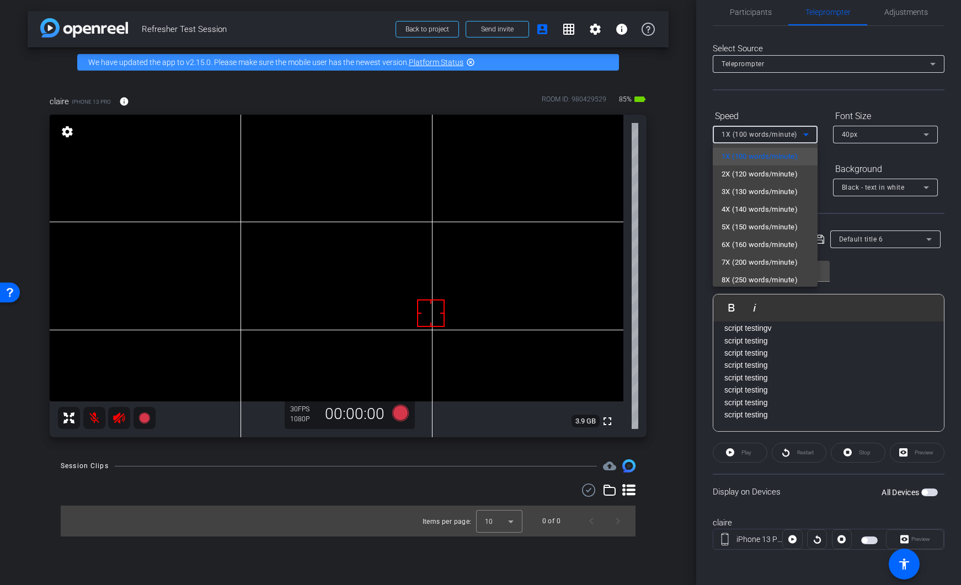
scroll to position [24, 0]
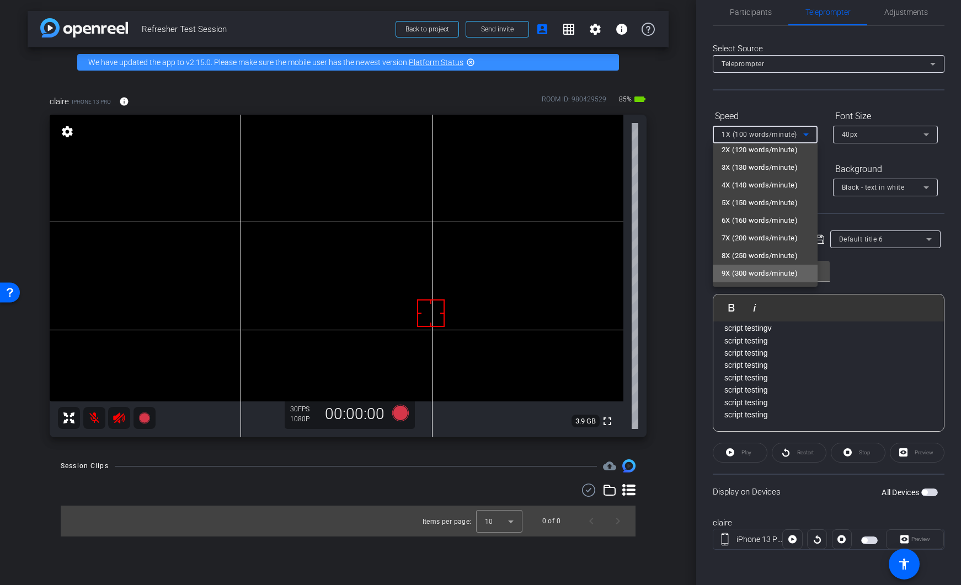
click at [773, 271] on span "9X (300 words/minute)" at bounding box center [760, 273] width 76 height 13
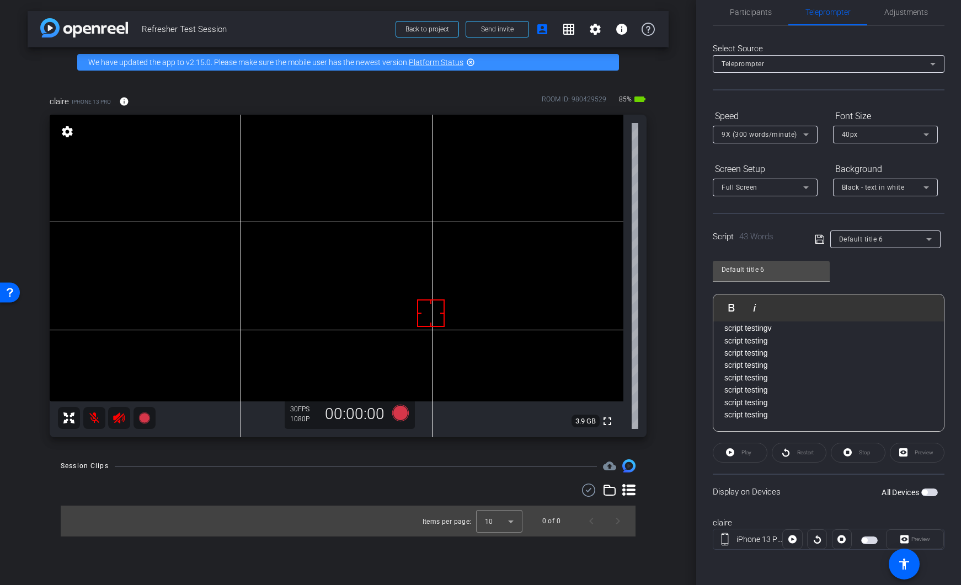
click at [922, 494] on span "button" at bounding box center [929, 493] width 17 height 8
click at [745, 456] on span "Play" at bounding box center [745, 452] width 13 height 15
click at [776, 134] on span "9X (300 words/minute)" at bounding box center [760, 135] width 76 height 8
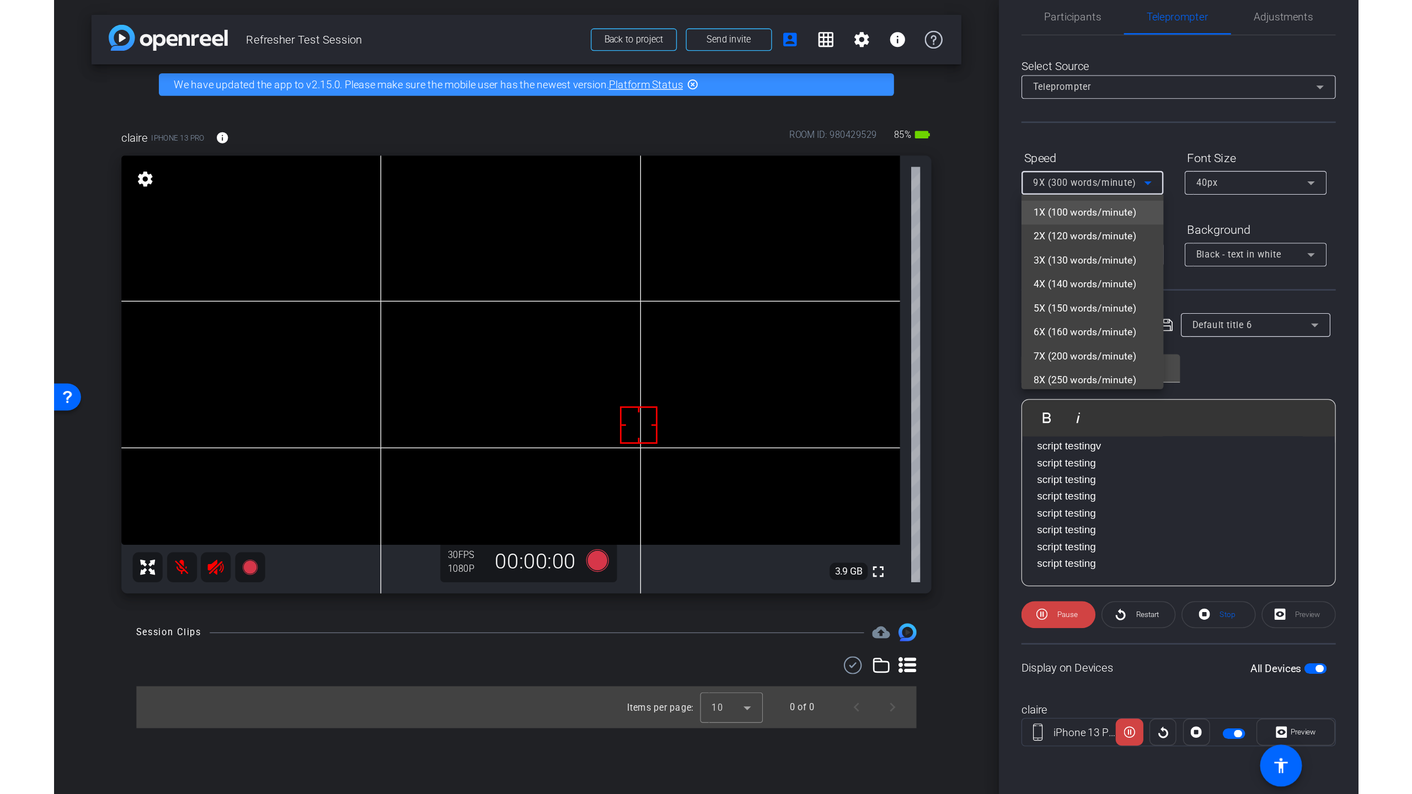
scroll to position [20, 0]
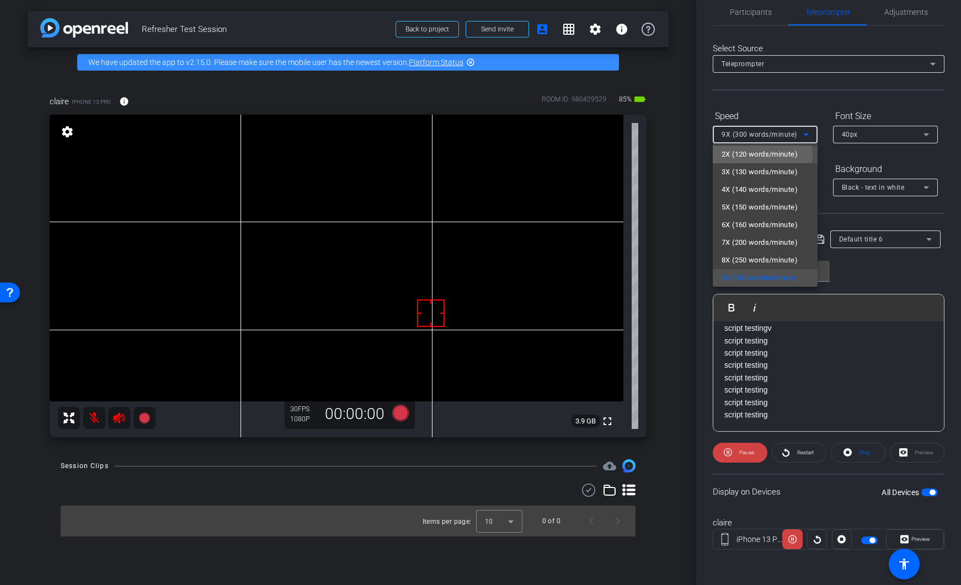
click at [761, 155] on span "2X (120 words/minute)" at bounding box center [760, 154] width 76 height 13
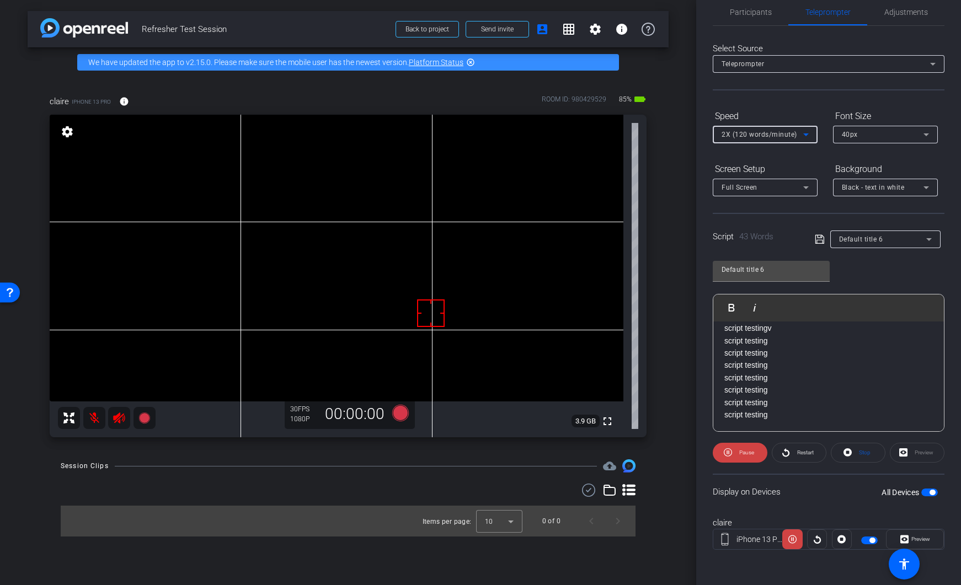
click at [735, 137] on span "2X (120 words/minute)" at bounding box center [760, 135] width 76 height 8
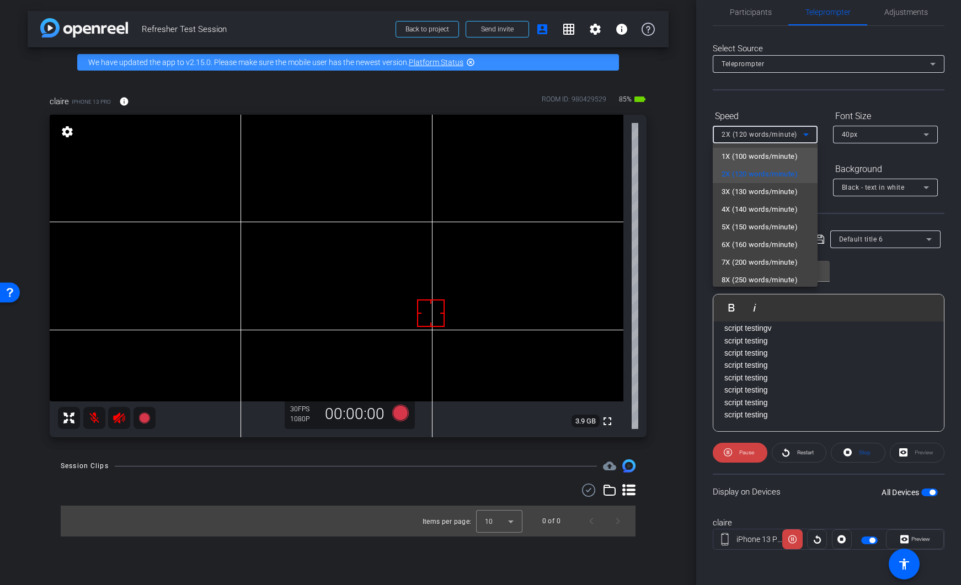
click at [740, 156] on span "1X (100 words/minute)" at bounding box center [760, 156] width 76 height 13
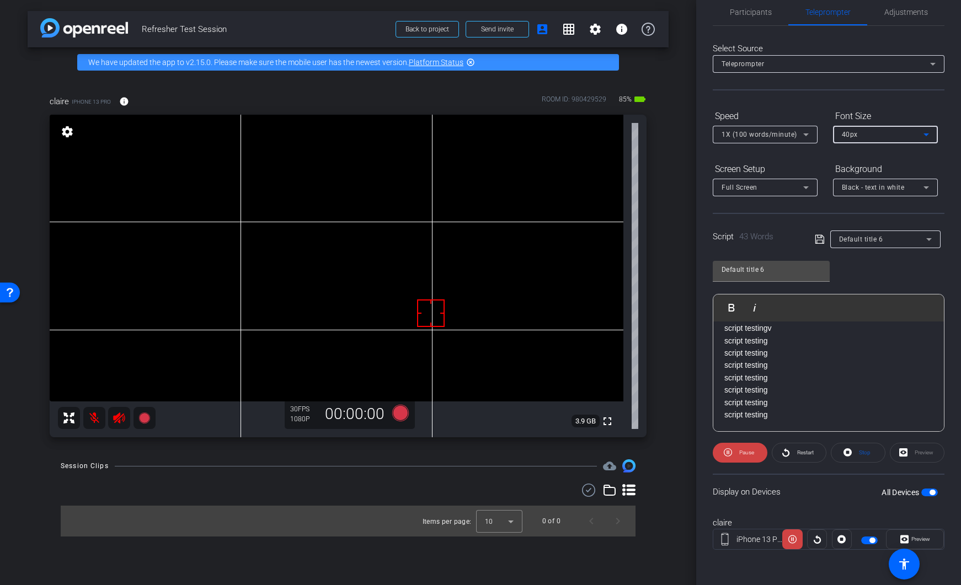
click at [870, 134] on div "40px" at bounding box center [883, 134] width 82 height 14
click at [873, 170] on mat-option "30px" at bounding box center [885, 174] width 105 height 18
click at [789, 194] on div "Full Screen" at bounding box center [763, 187] width 82 height 14
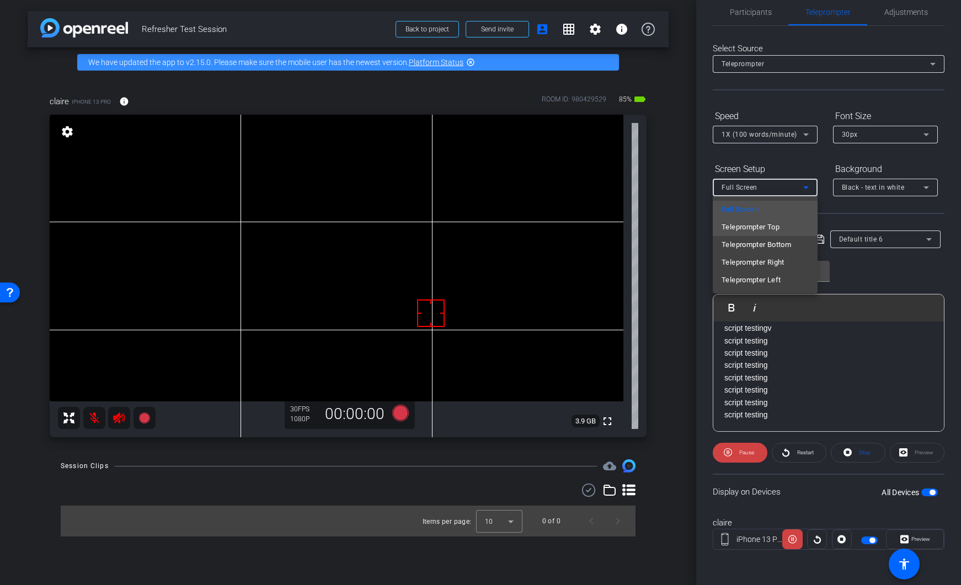
click at [779, 226] on span "Teleprompter Top" at bounding box center [751, 227] width 58 height 13
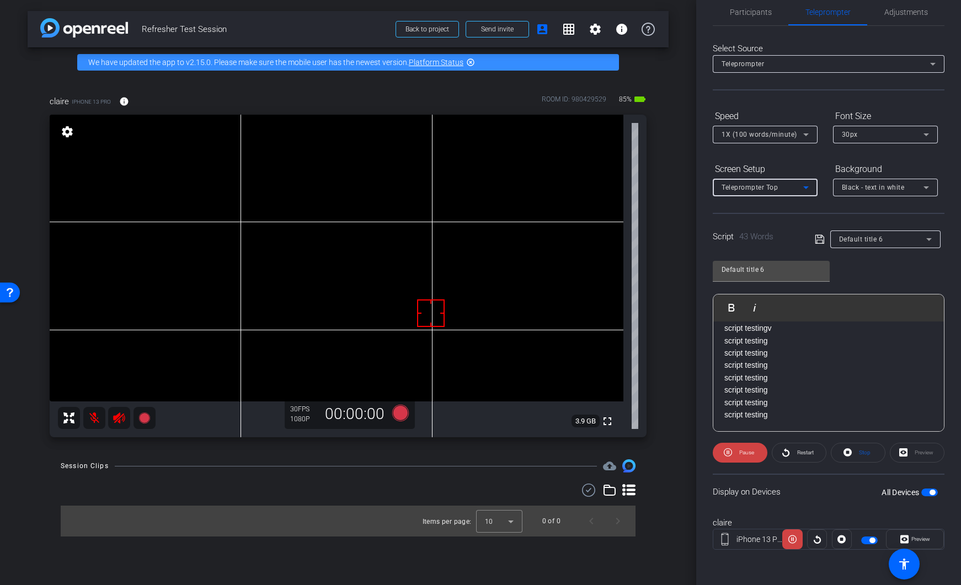
click at [778, 190] on div "Teleprompter Top" at bounding box center [763, 187] width 82 height 14
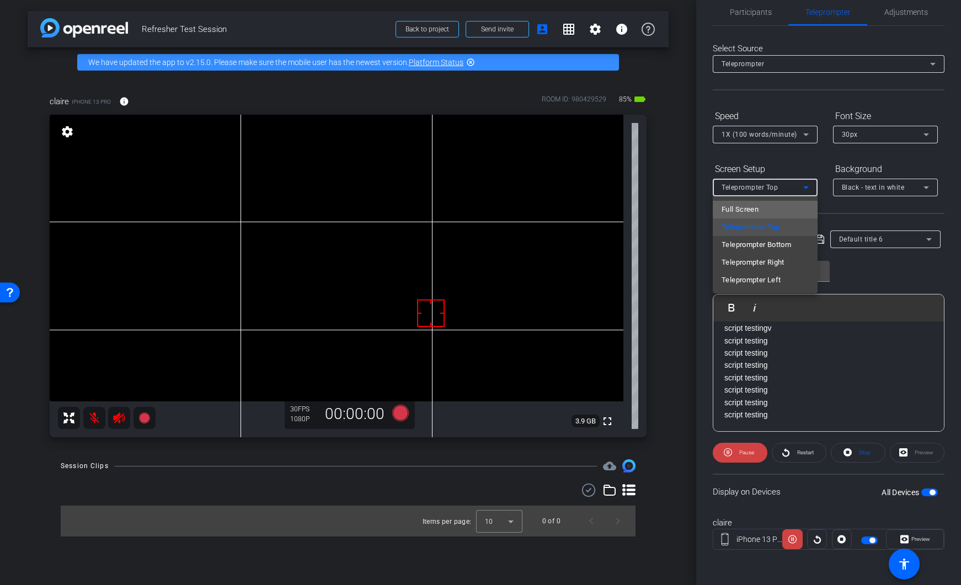
click at [777, 208] on mat-option "Full Screen" at bounding box center [765, 210] width 105 height 18
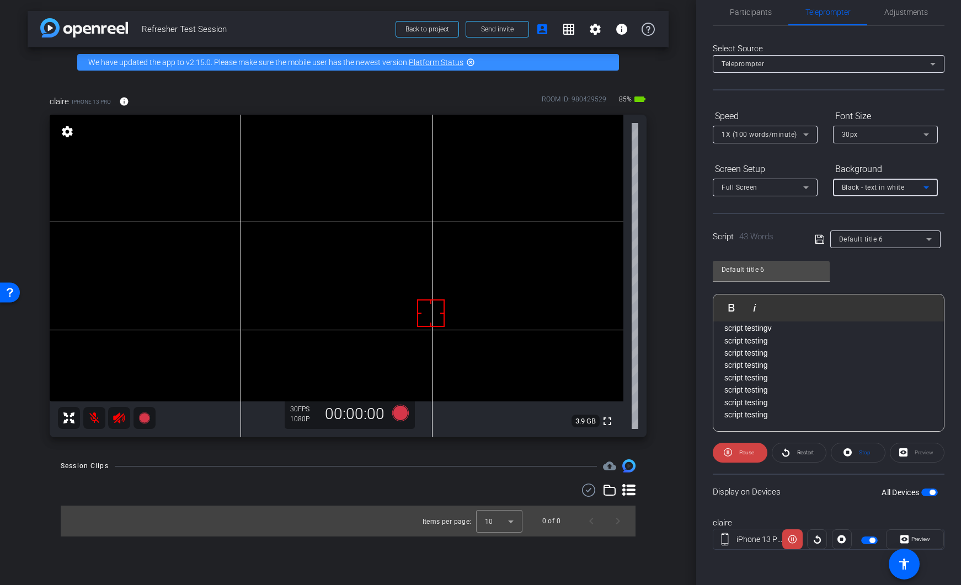
click at [864, 187] on span "Black - text in white" at bounding box center [873, 188] width 63 height 8
click at [866, 212] on div "White - text in black" at bounding box center [875, 211] width 66 height 13
click at [866, 190] on span "White - text in black" at bounding box center [874, 188] width 64 height 8
click at [867, 228] on div "Black - text in white" at bounding box center [874, 230] width 65 height 13
click at [873, 135] on div "30px" at bounding box center [883, 134] width 82 height 14
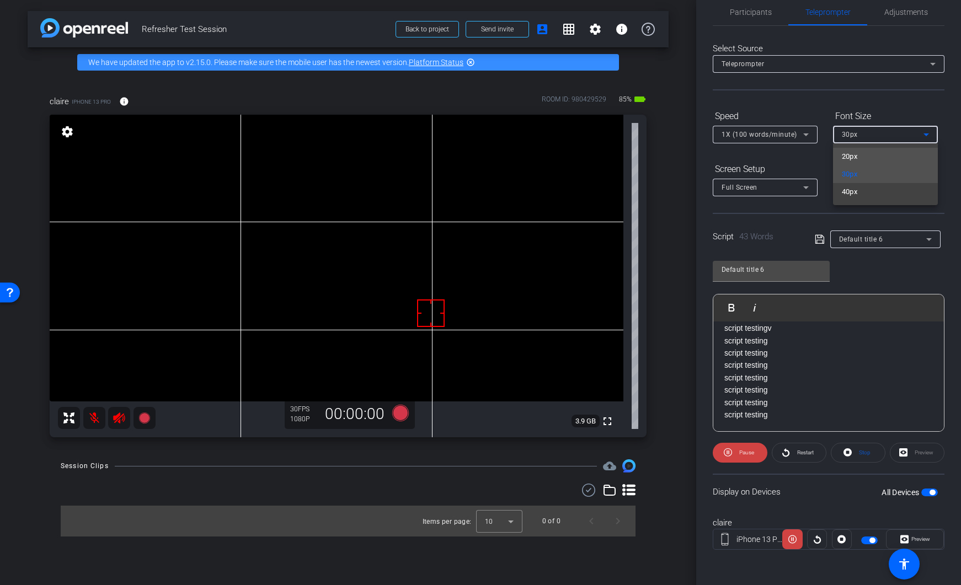
click at [879, 158] on mat-option "20px" at bounding box center [885, 157] width 105 height 18
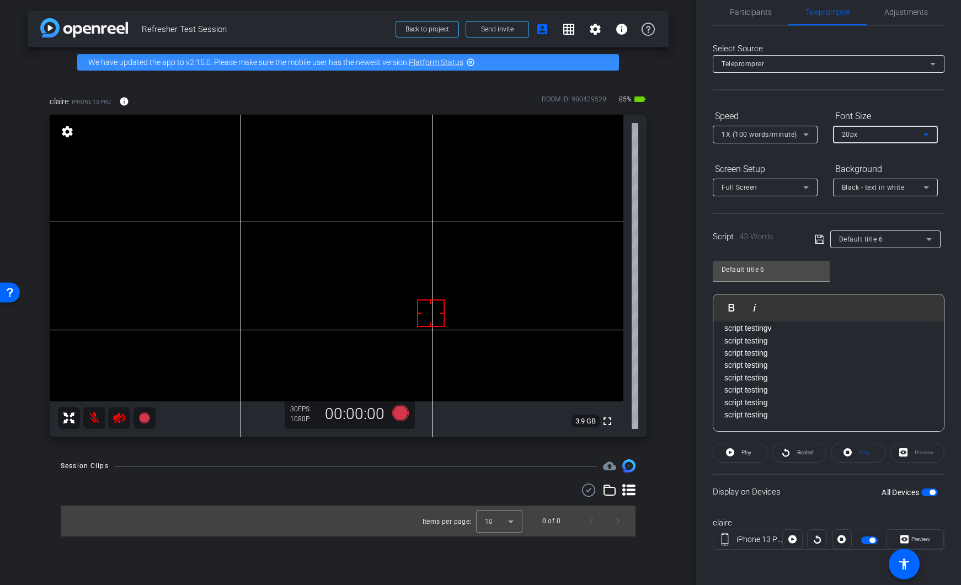
click at [878, 136] on div "20px" at bounding box center [883, 134] width 82 height 14
click at [878, 194] on mat-option "40px" at bounding box center [885, 192] width 105 height 18
click at [843, 458] on icon at bounding box center [847, 453] width 8 height 14
click at [930, 493] on span "button" at bounding box center [933, 493] width 6 height 6
click at [606, 422] on mat-icon "fullscreen" at bounding box center [607, 421] width 13 height 13
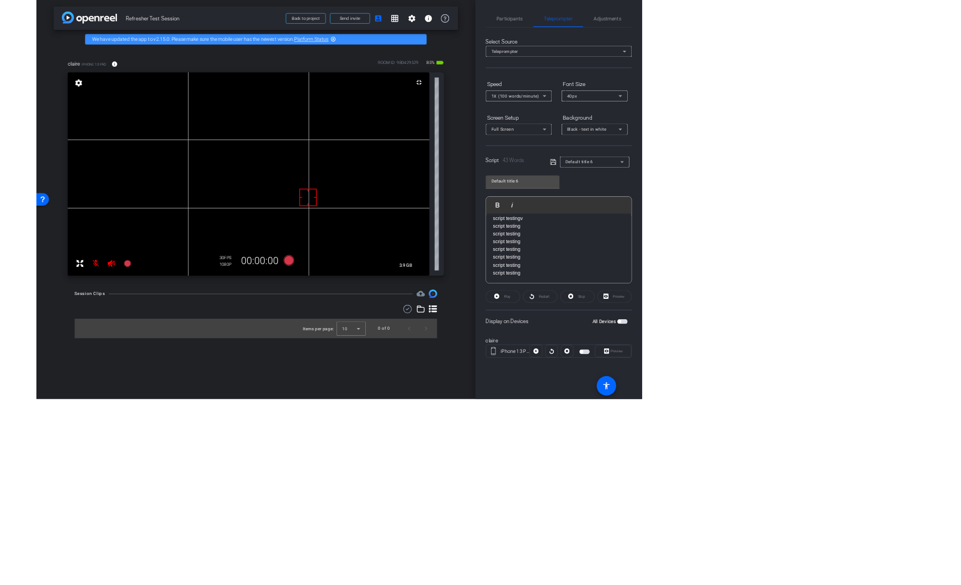
scroll to position [0, 0]
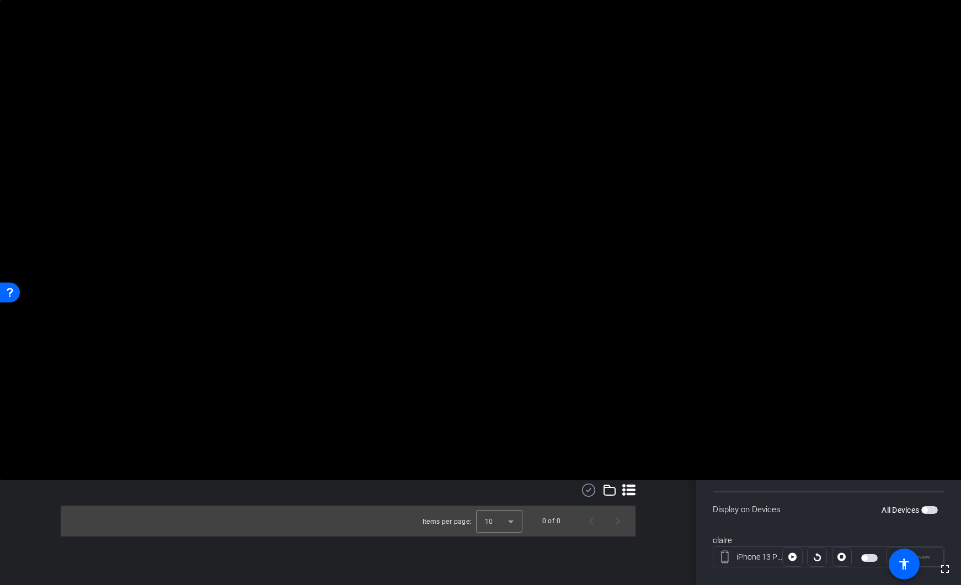
click at [506, 34] on span at bounding box center [497, 29] width 62 height 26
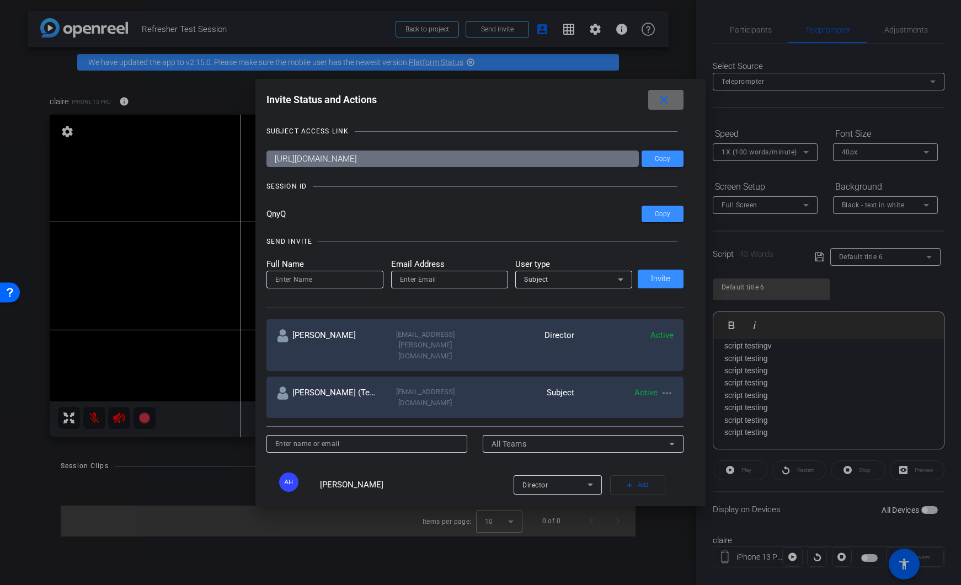
click at [664, 101] on mat-icon "close" at bounding box center [664, 100] width 14 height 14
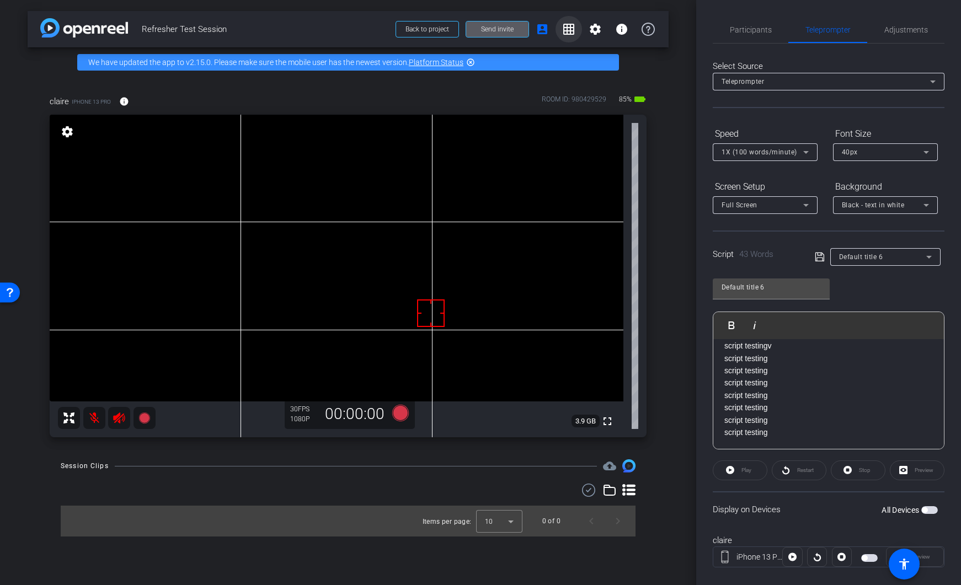
click at [575, 29] on span at bounding box center [569, 29] width 26 height 26
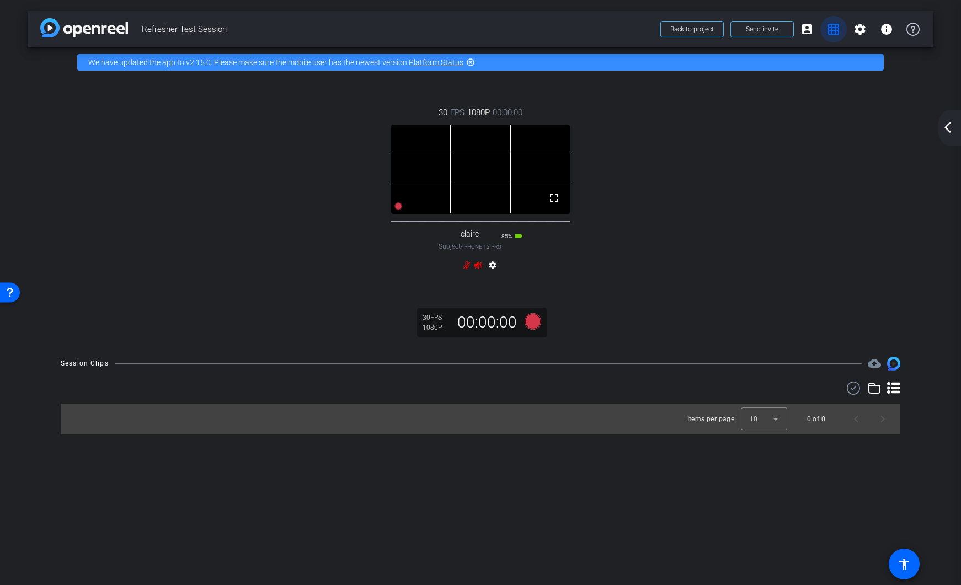
click at [836, 30] on mat-icon "grid_on" at bounding box center [833, 29] width 13 height 13
click at [813, 33] on mat-icon "account_box" at bounding box center [806, 29] width 13 height 13
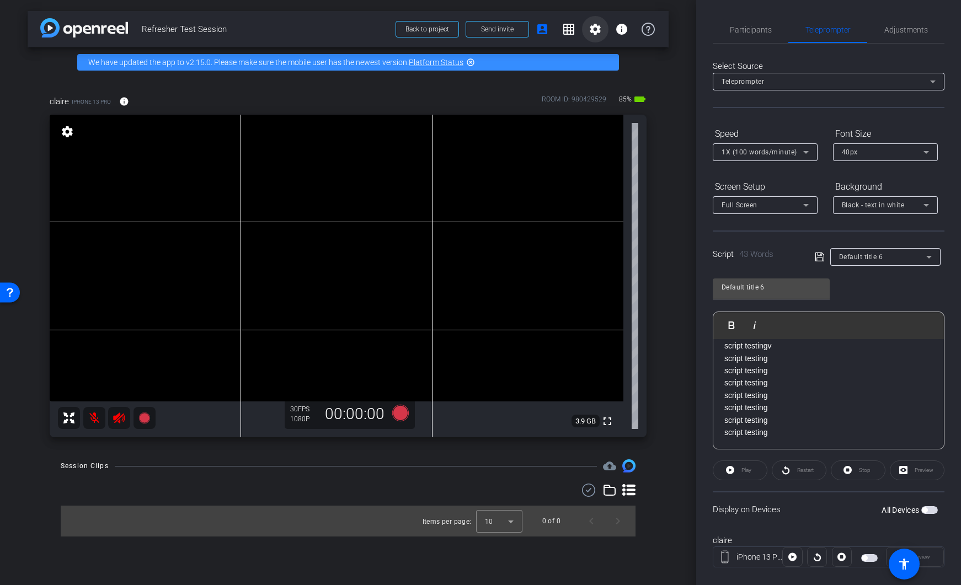
click at [597, 31] on mat-icon "settings" at bounding box center [595, 29] width 13 height 13
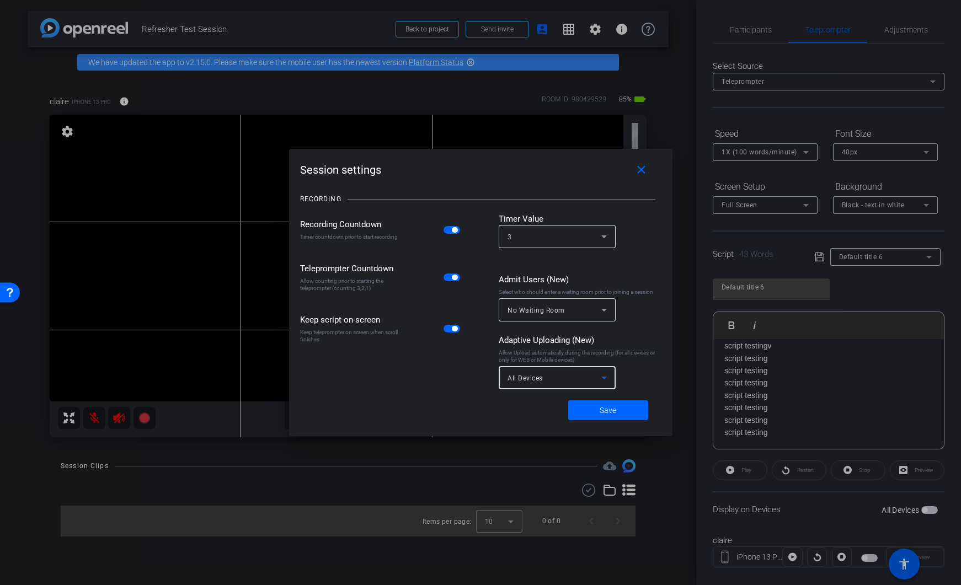
click at [563, 380] on div "All Devices" at bounding box center [555, 378] width 94 height 14
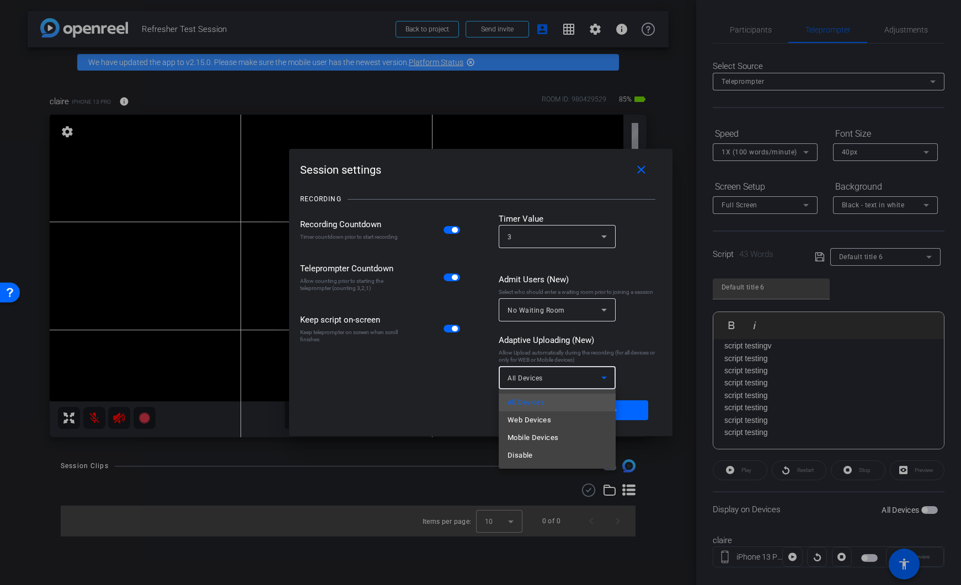
click at [626, 324] on div at bounding box center [480, 292] width 961 height 585
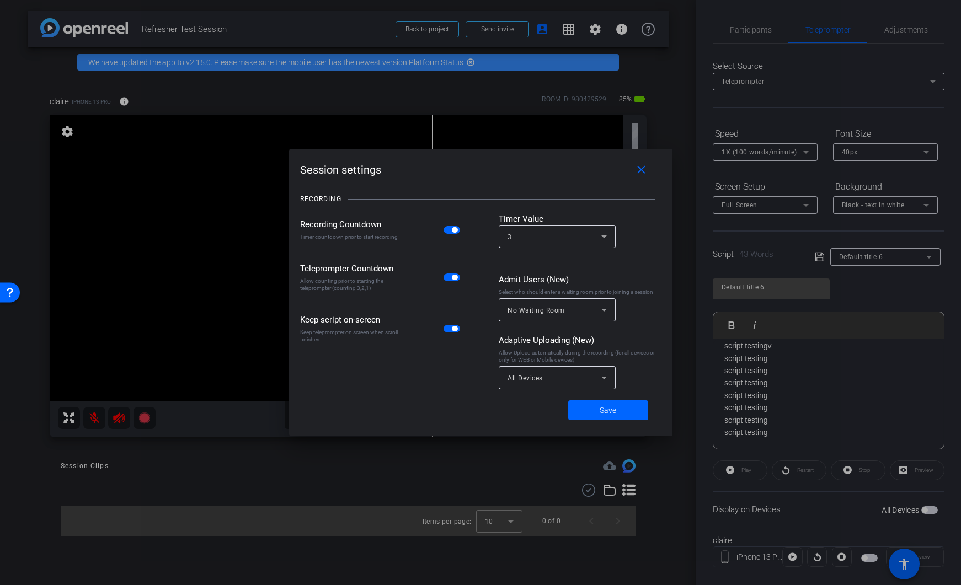
click at [605, 317] on div "No Waiting Room" at bounding box center [557, 309] width 99 height 23
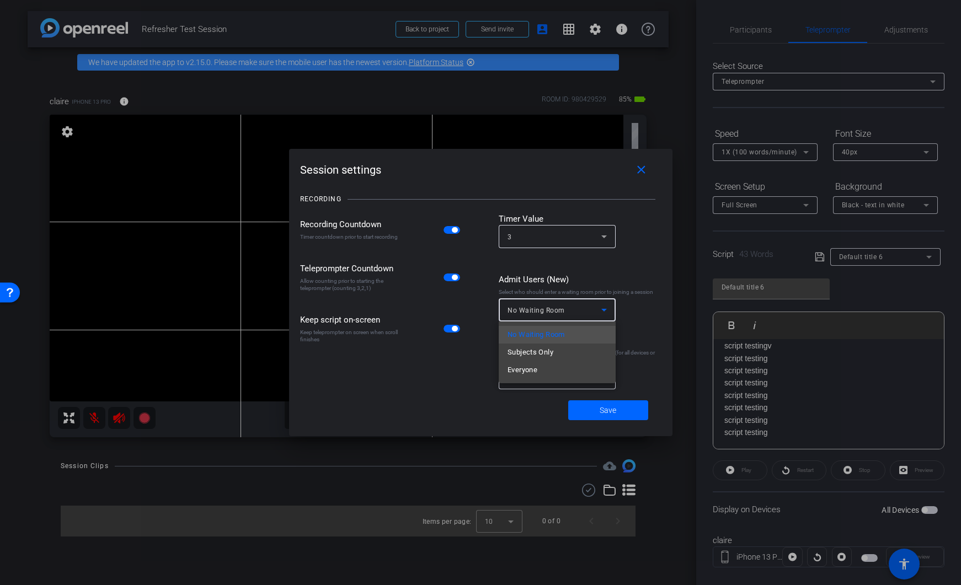
click at [605, 318] on div at bounding box center [480, 292] width 961 height 585
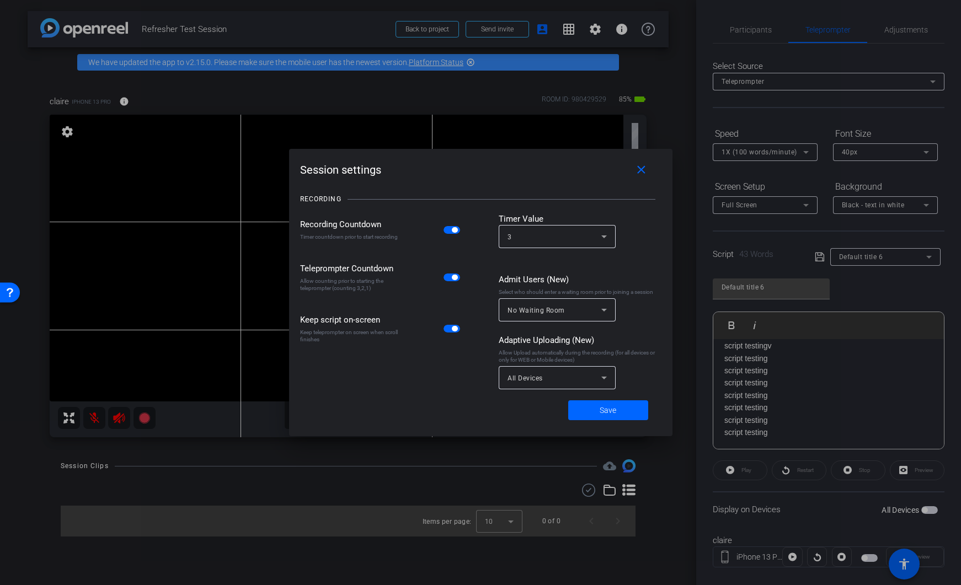
click at [608, 241] on icon at bounding box center [603, 236] width 13 height 13
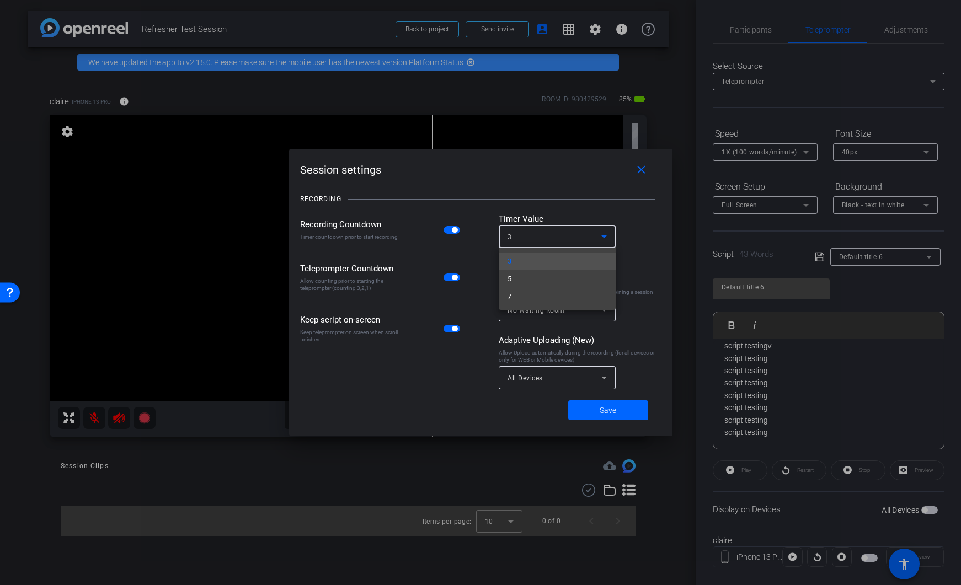
click at [639, 238] on div at bounding box center [480, 292] width 961 height 585
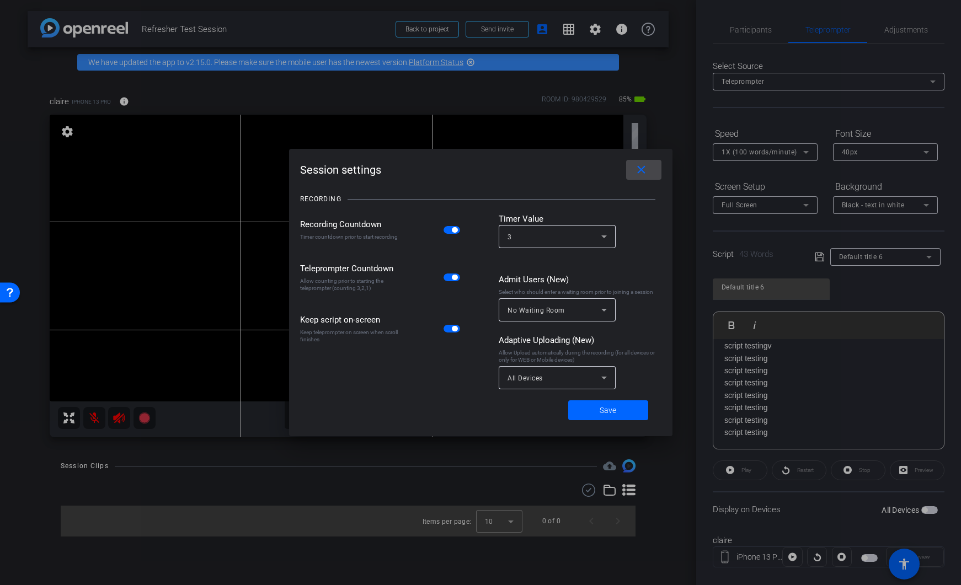
click at [639, 170] on mat-icon "close" at bounding box center [641, 170] width 14 height 14
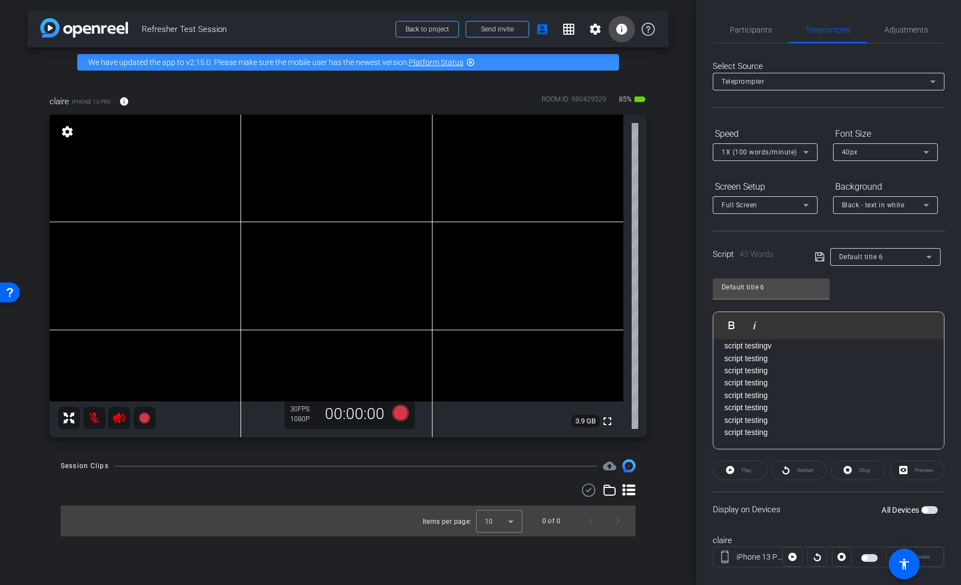
click at [626, 30] on mat-icon "info" at bounding box center [621, 29] width 13 height 13
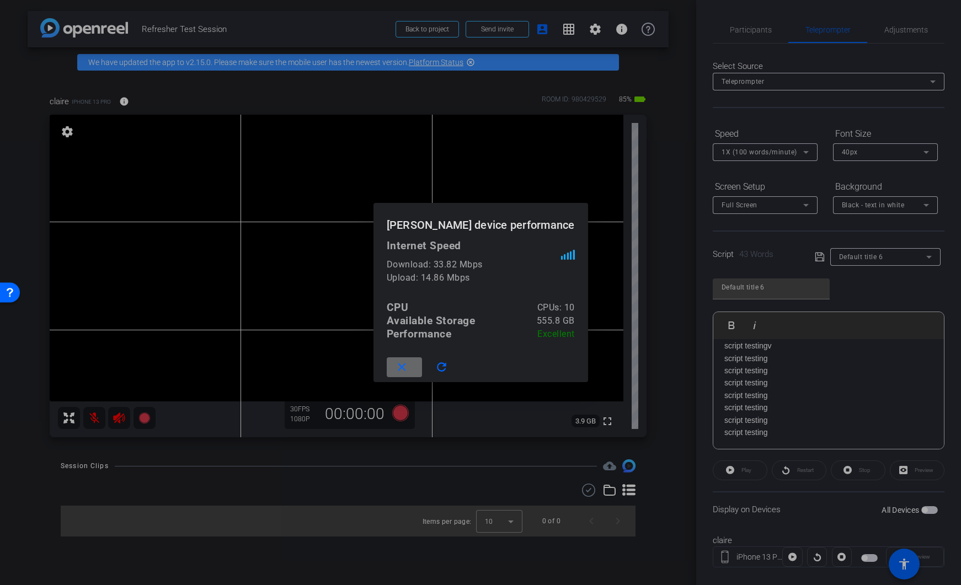
click at [414, 370] on span at bounding box center [404, 367] width 35 height 26
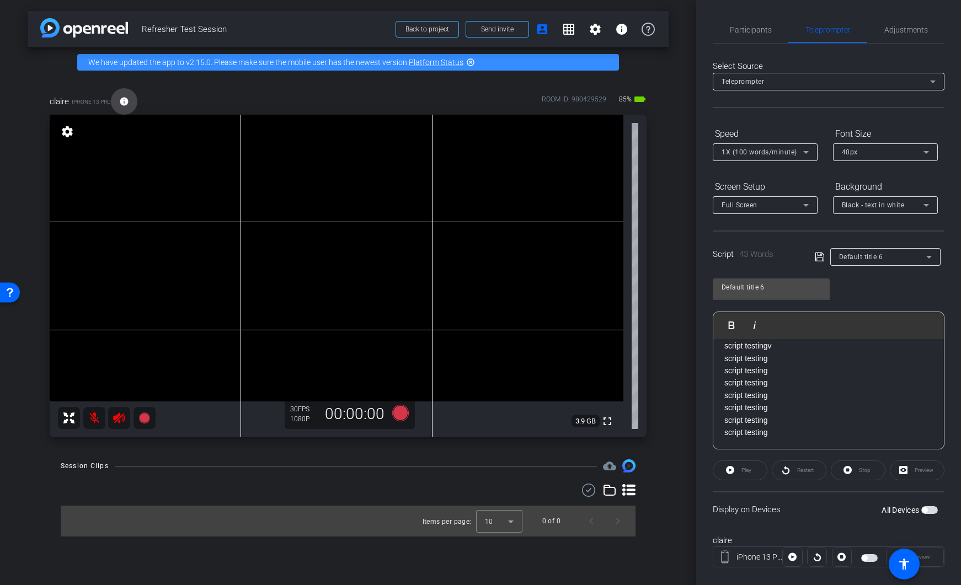
click at [125, 102] on mat-icon "info" at bounding box center [124, 102] width 10 height 10
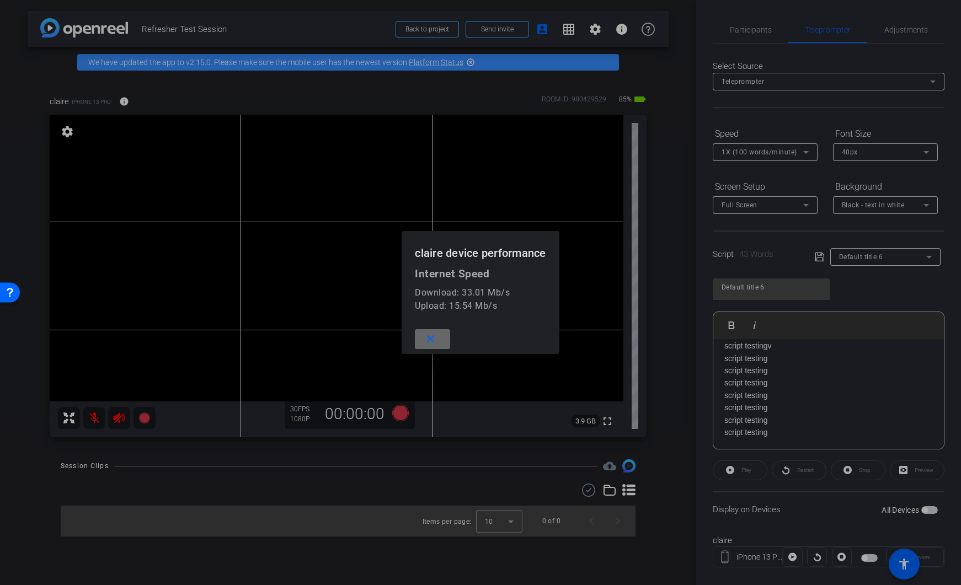
click at [437, 344] on span at bounding box center [432, 339] width 35 height 26
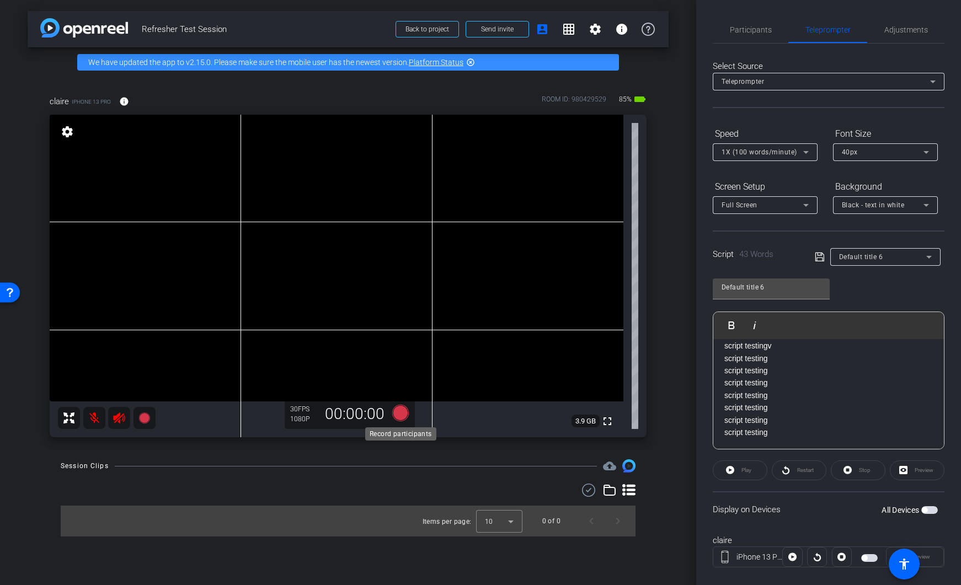
click at [403, 412] on icon at bounding box center [400, 413] width 17 height 17
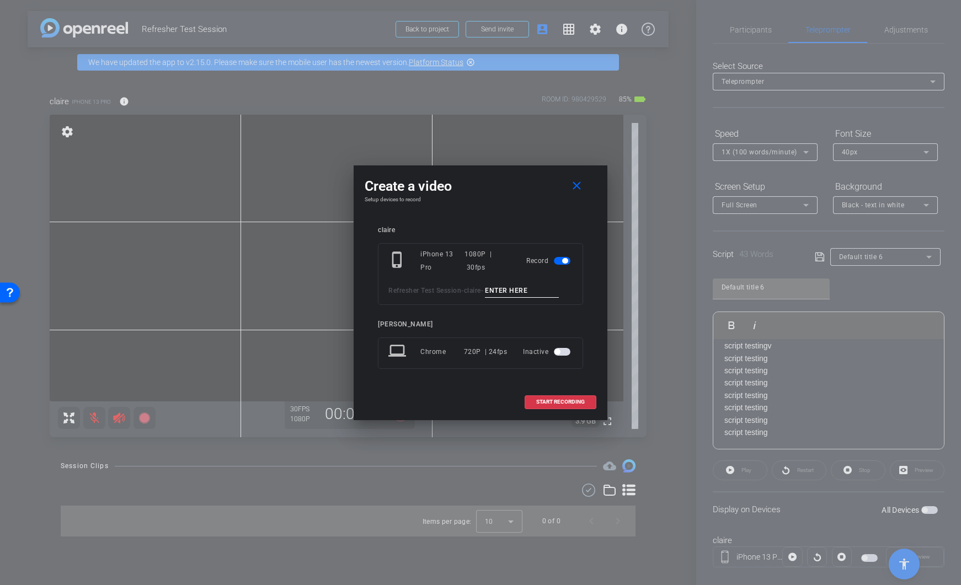
click at [562, 262] on span "button" at bounding box center [562, 261] width 17 height 8
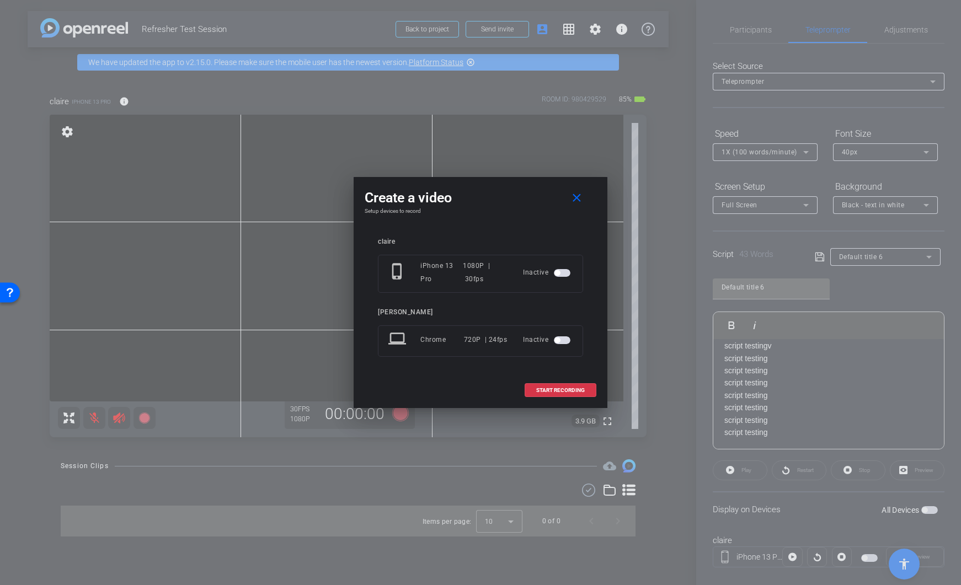
click at [567, 276] on span "button" at bounding box center [562, 273] width 17 height 8
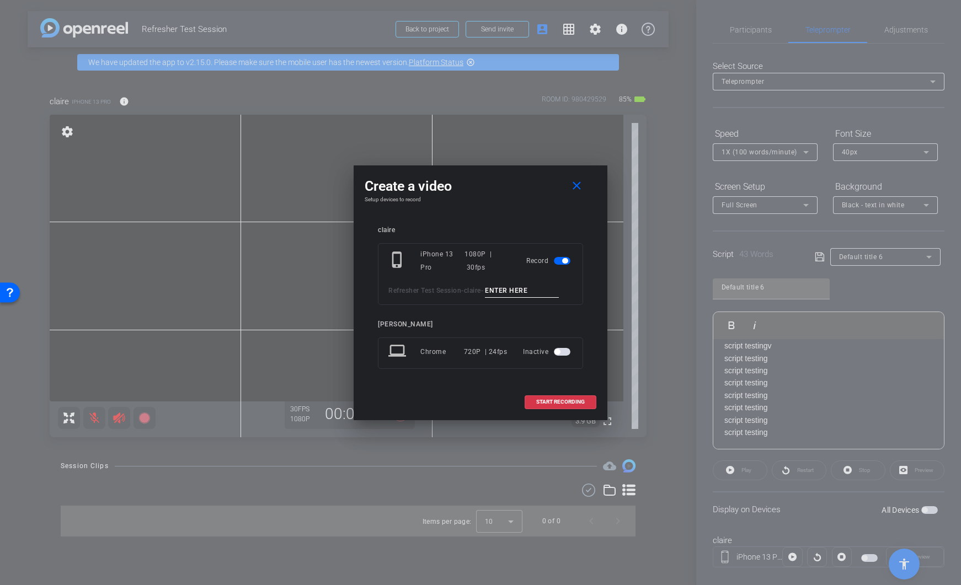
click at [529, 292] on input at bounding box center [522, 291] width 74 height 14
type input "take 1"
click at [554, 400] on span "START RECORDING" at bounding box center [560, 402] width 49 height 6
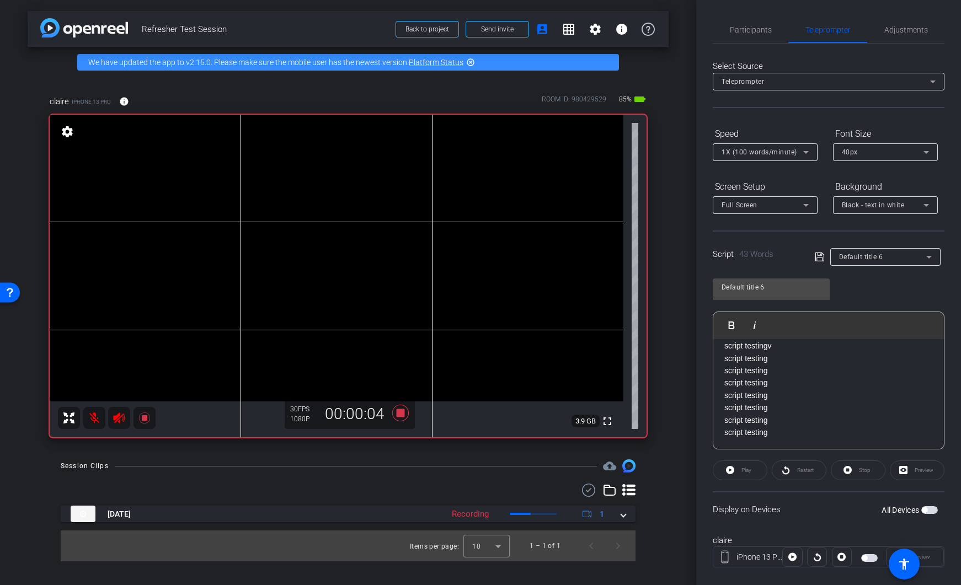
click at [65, 133] on mat-icon "settings" at bounding box center [67, 131] width 15 height 13
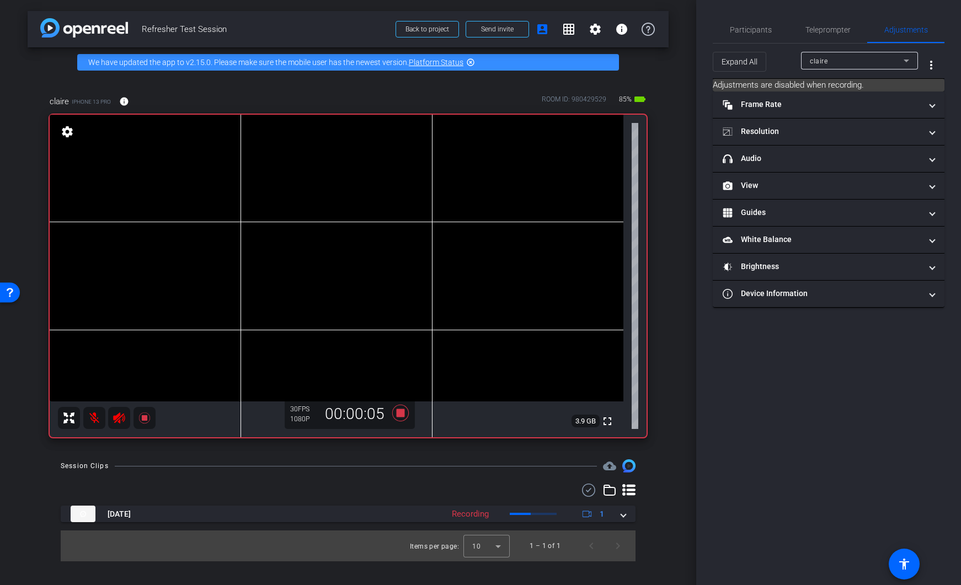
click at [65, 133] on mat-icon "settings" at bounding box center [67, 131] width 15 height 13
click at [400, 415] on icon at bounding box center [400, 413] width 17 height 17
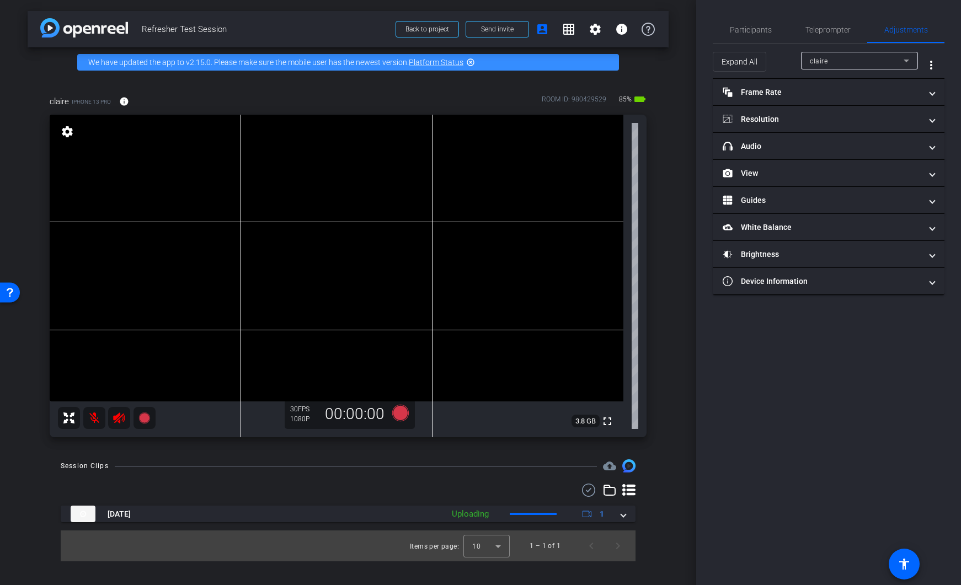
click at [69, 134] on mat-icon "settings" at bounding box center [67, 131] width 15 height 13
click at [65, 130] on mat-icon "settings" at bounding box center [67, 131] width 15 height 13
click at [70, 134] on mat-icon "settings" at bounding box center [67, 131] width 15 height 13
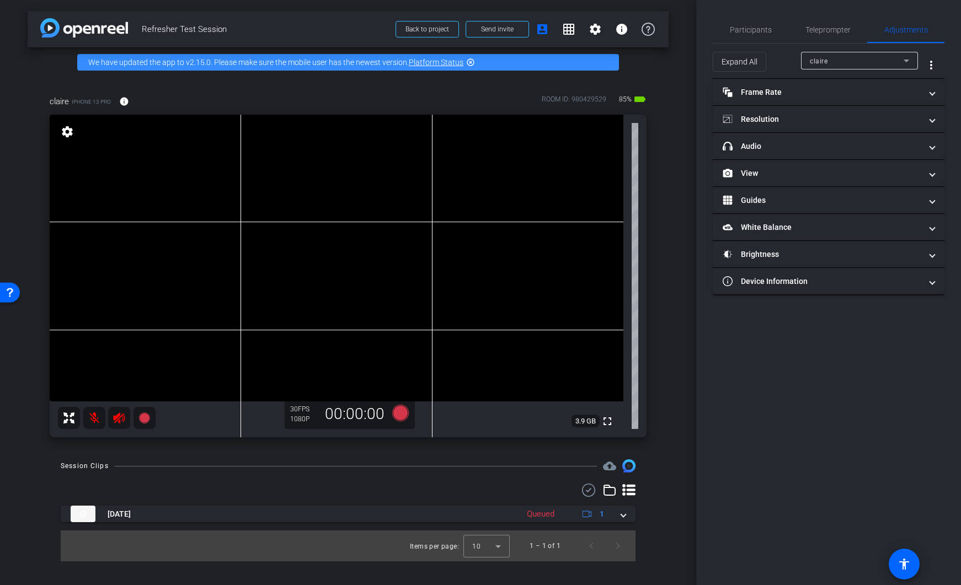
click at [70, 134] on mat-icon "settings" at bounding box center [67, 131] width 15 height 13
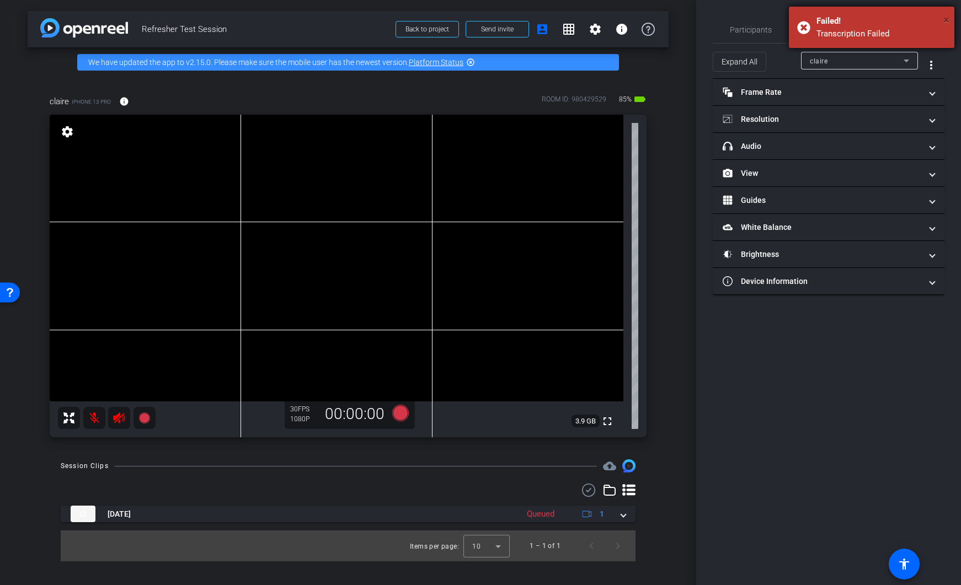
click at [948, 19] on span "×" at bounding box center [946, 19] width 6 height 13
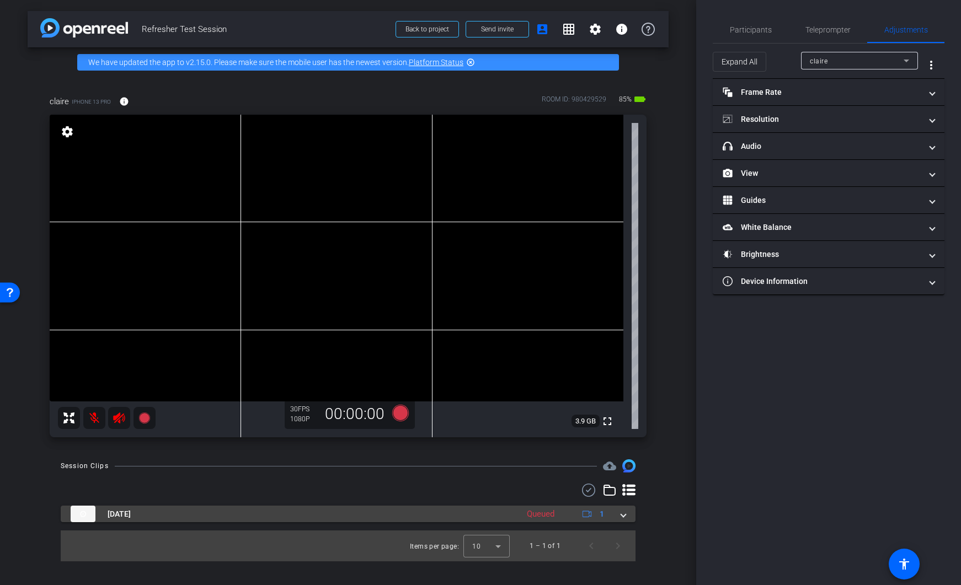
click at [624, 517] on span at bounding box center [623, 515] width 4 height 12
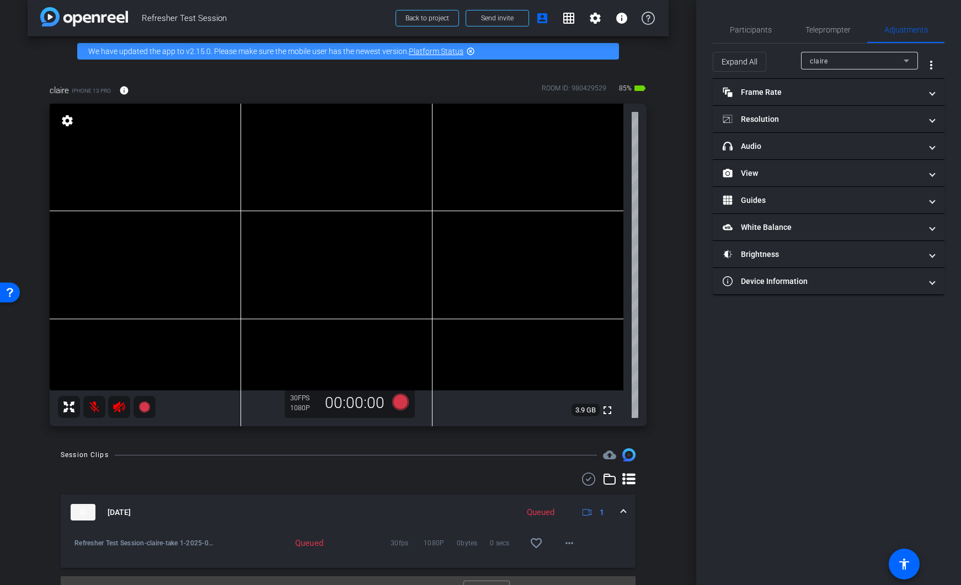
scroll to position [33, 0]
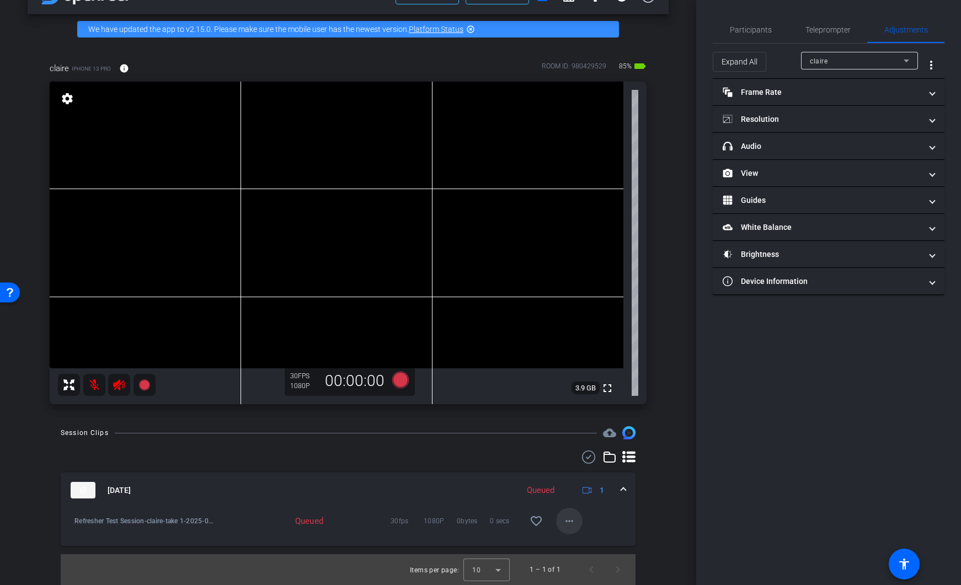
click at [565, 520] on mat-icon "more_horiz" at bounding box center [569, 521] width 13 height 13
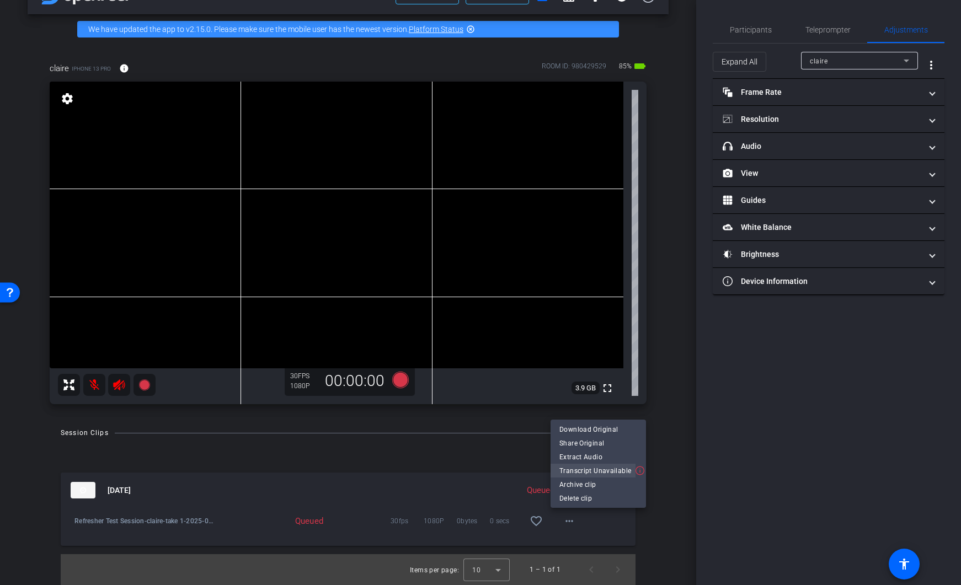
click at [620, 475] on span "Transcript Unavailable" at bounding box center [595, 470] width 72 height 13
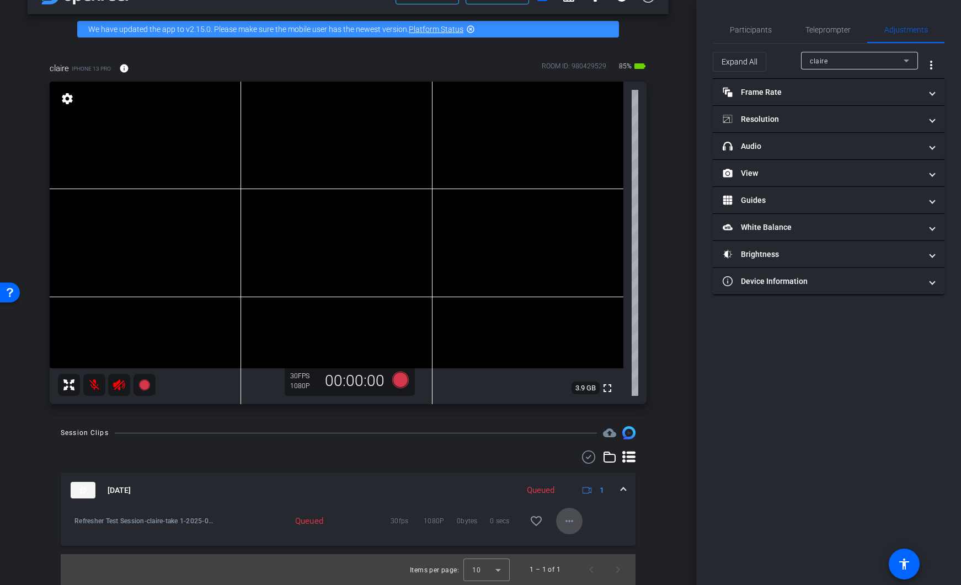
click at [564, 524] on mat-icon "more_horiz" at bounding box center [569, 521] width 13 height 13
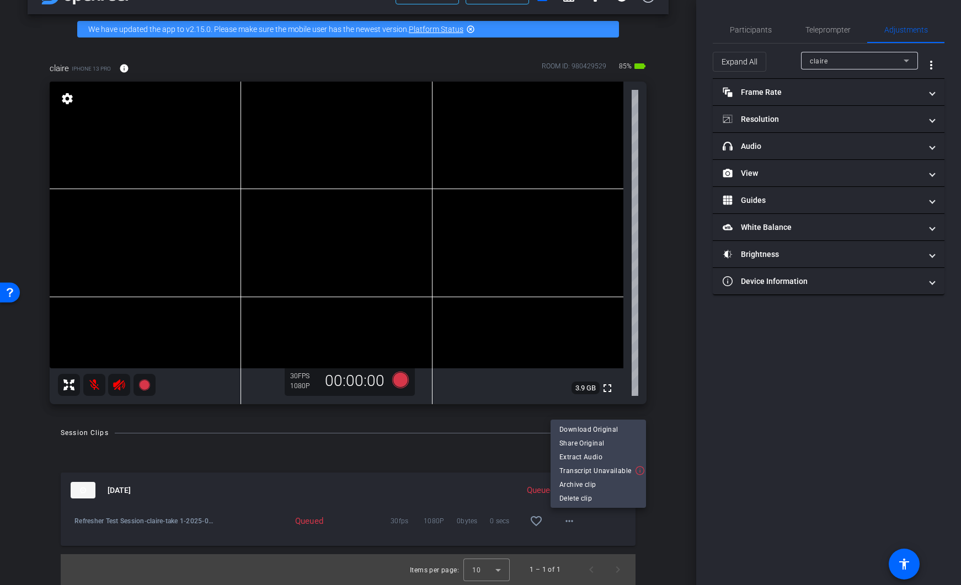
click at [661, 407] on div at bounding box center [480, 292] width 961 height 585
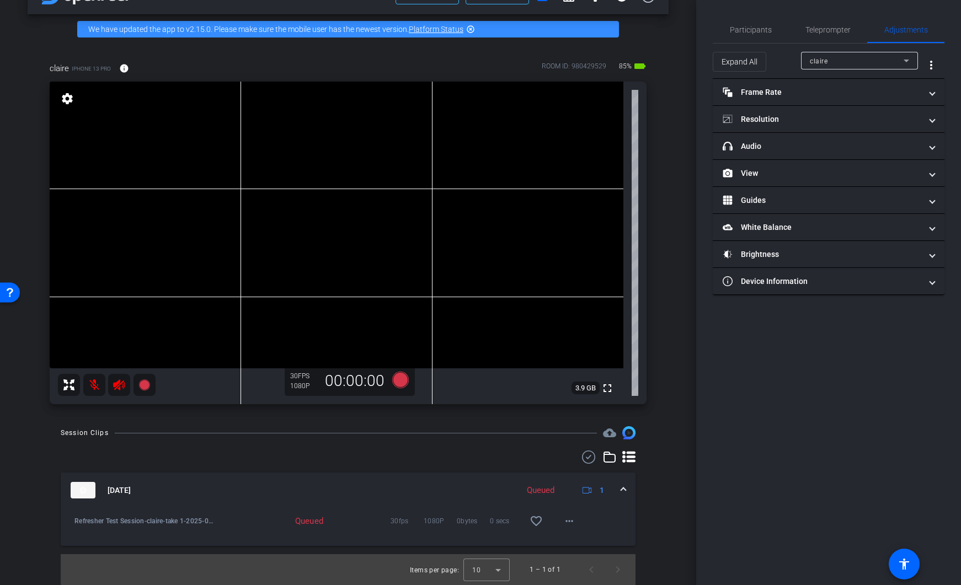
click at [546, 489] on div "Queued" at bounding box center [540, 490] width 39 height 13
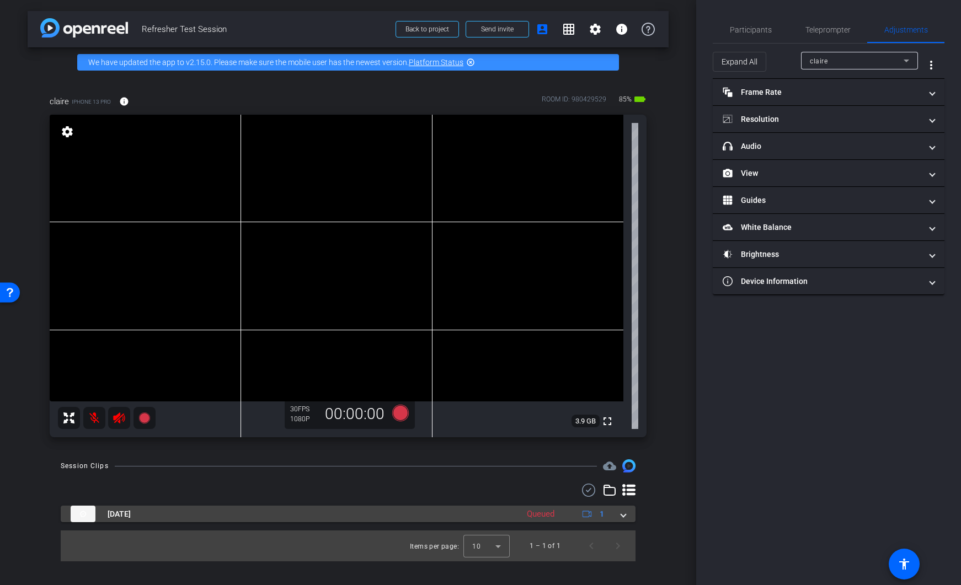
scroll to position [0, 0]
click at [551, 516] on div "Queued" at bounding box center [540, 514] width 39 height 13
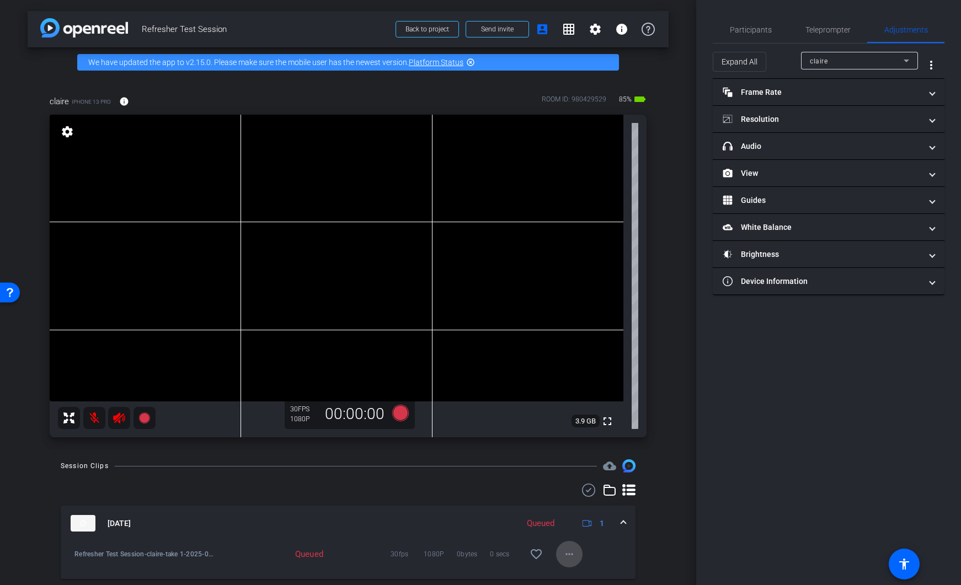
click at [563, 556] on mat-icon "more_horiz" at bounding box center [569, 554] width 13 height 13
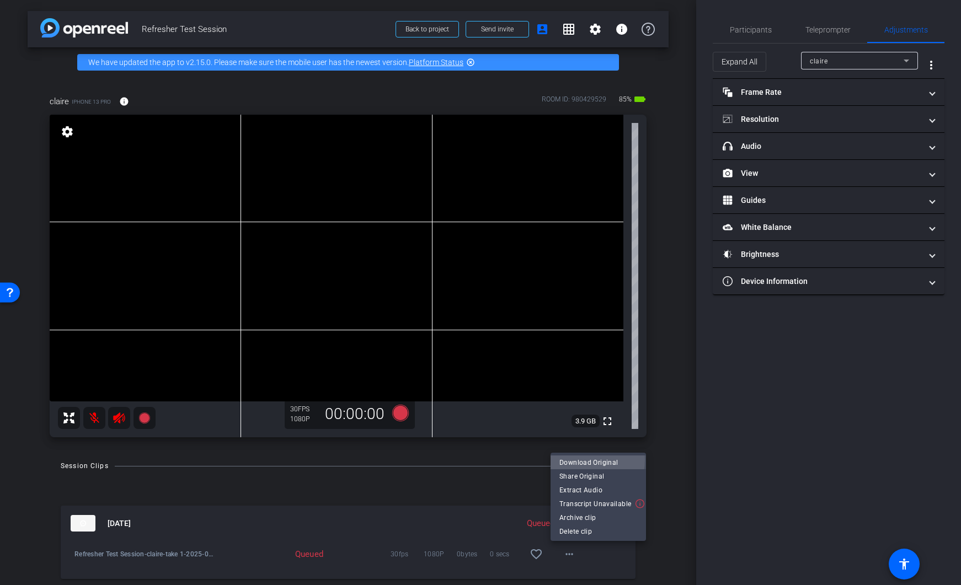
click at [583, 460] on span "Download Original" at bounding box center [598, 462] width 78 height 13
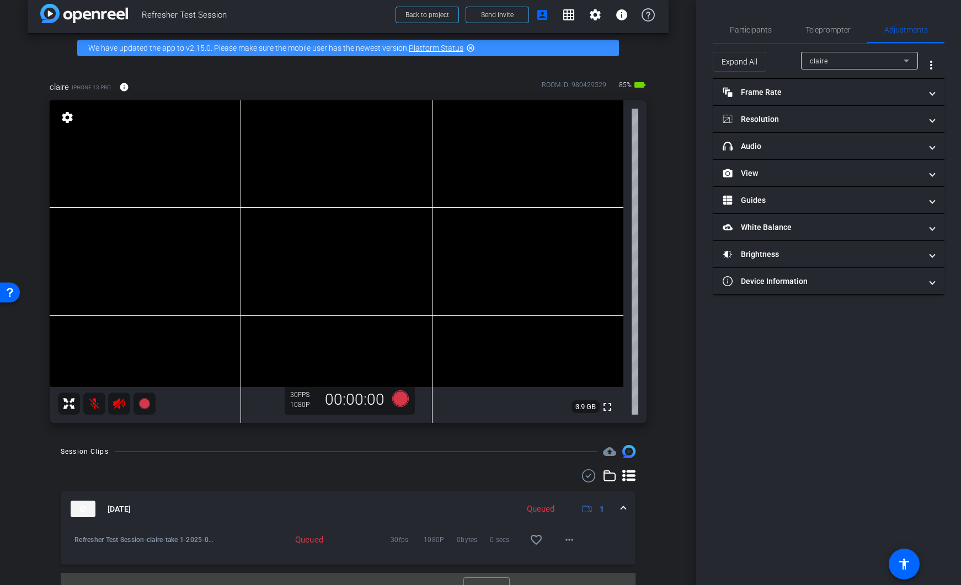
scroll to position [33, 0]
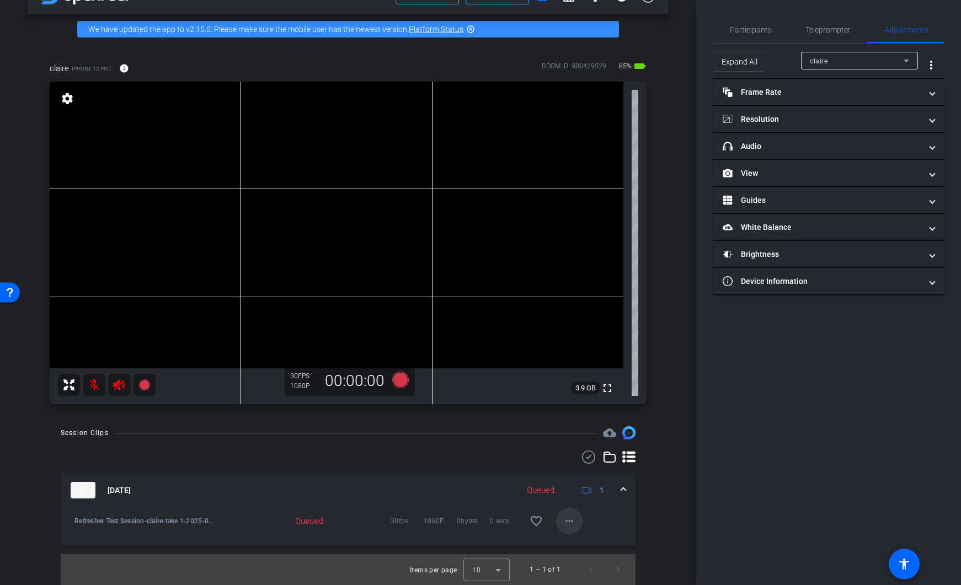
click at [567, 524] on mat-icon "more_horiz" at bounding box center [569, 521] width 13 height 13
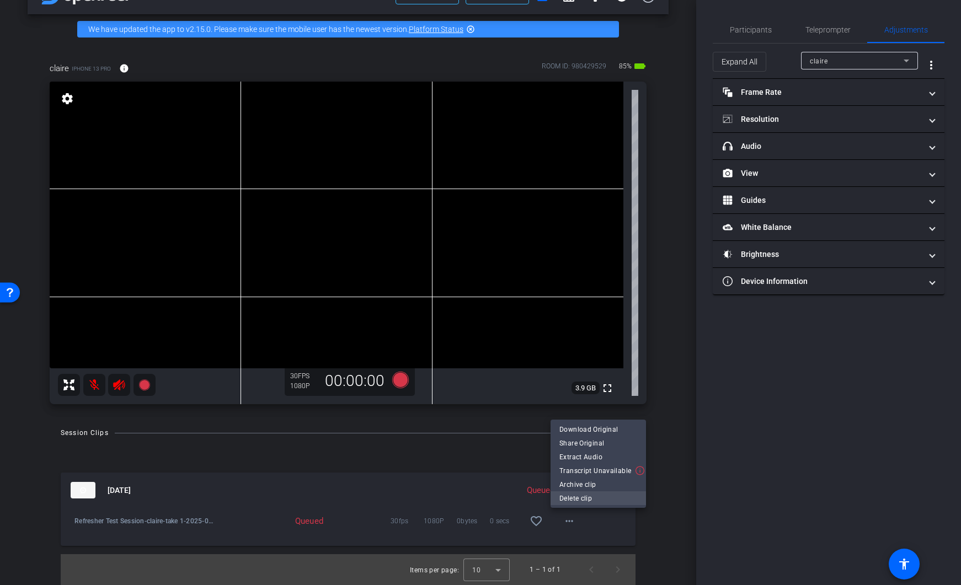
click at [576, 500] on span "Delete clip" at bounding box center [598, 498] width 78 height 13
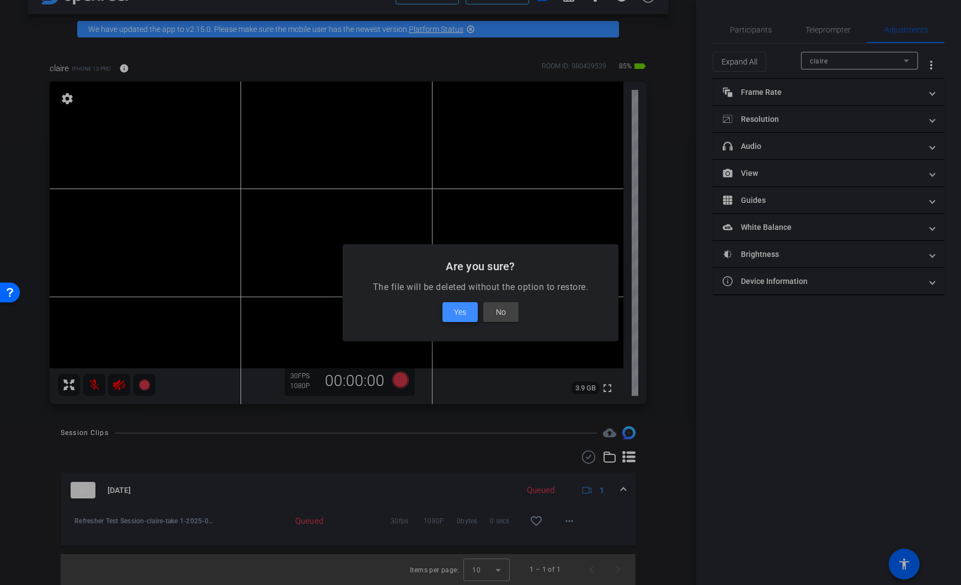
click at [449, 314] on span at bounding box center [459, 312] width 35 height 26
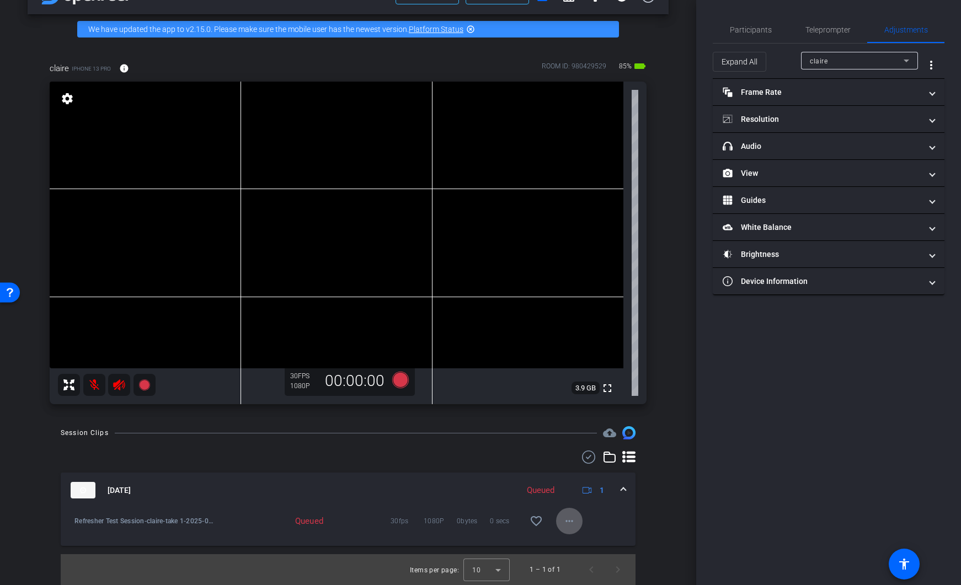
scroll to position [0, 0]
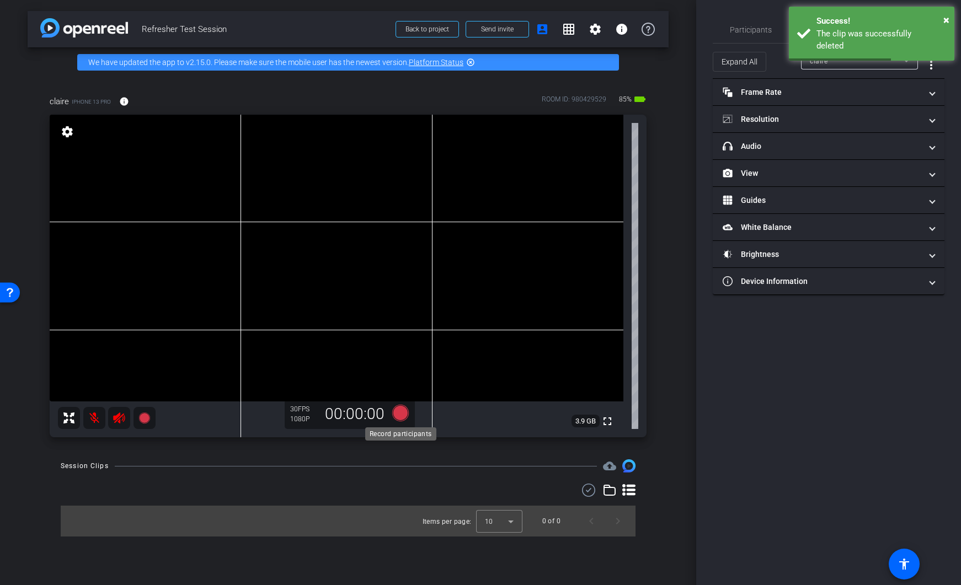
click at [403, 413] on icon at bounding box center [400, 413] width 17 height 17
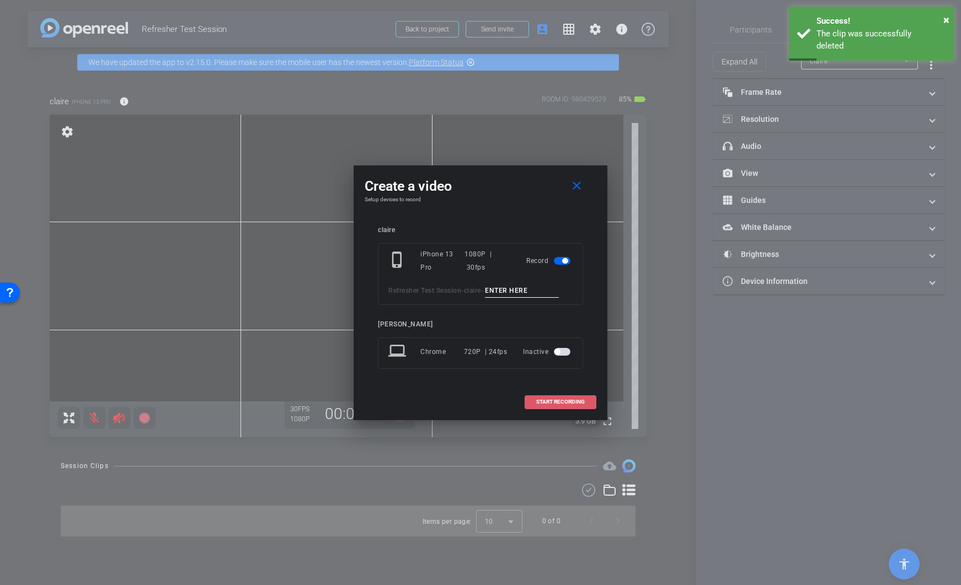
click at [565, 399] on span "START RECORDING" at bounding box center [560, 402] width 49 height 6
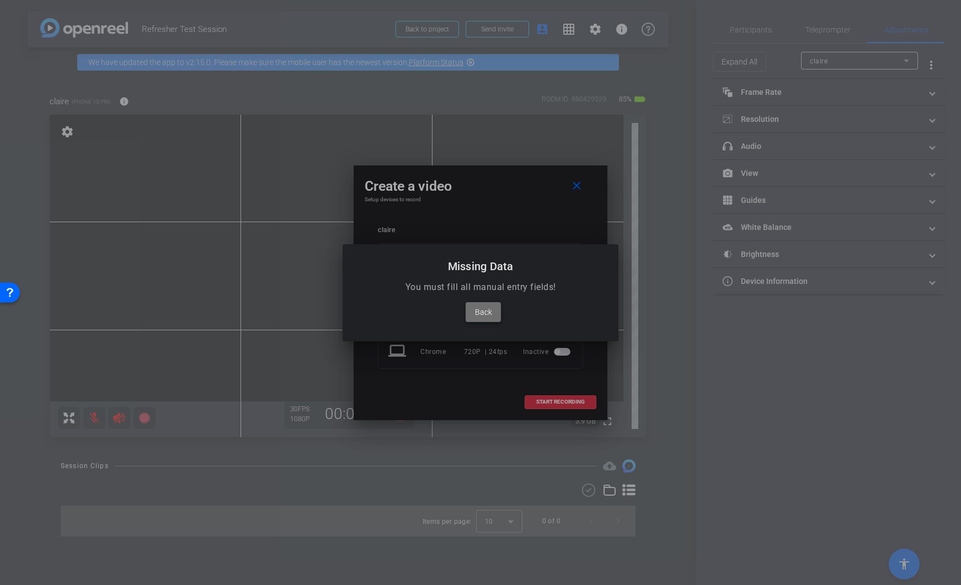
click at [475, 310] on span "Back" at bounding box center [483, 312] width 17 height 13
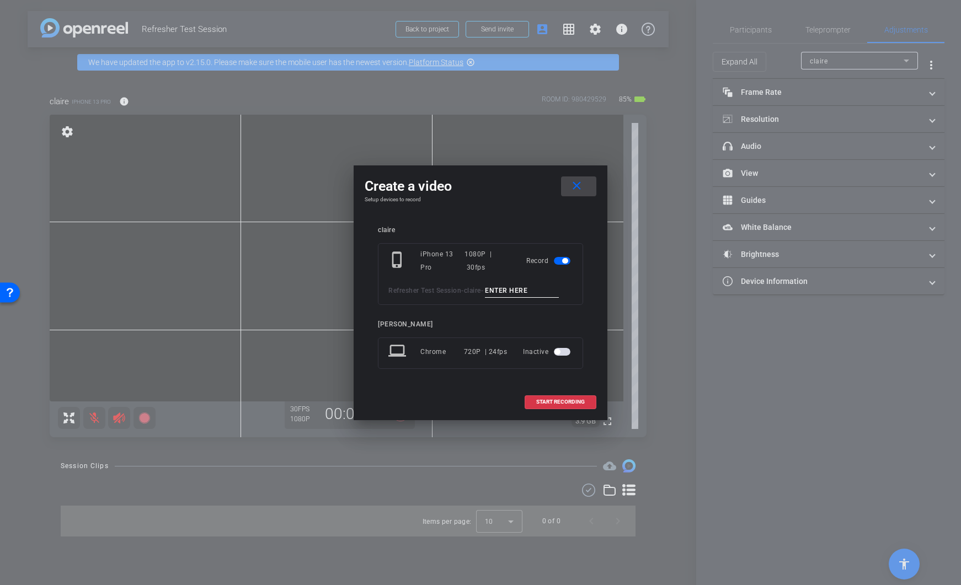
click at [580, 181] on mat-icon "close" at bounding box center [577, 186] width 14 height 14
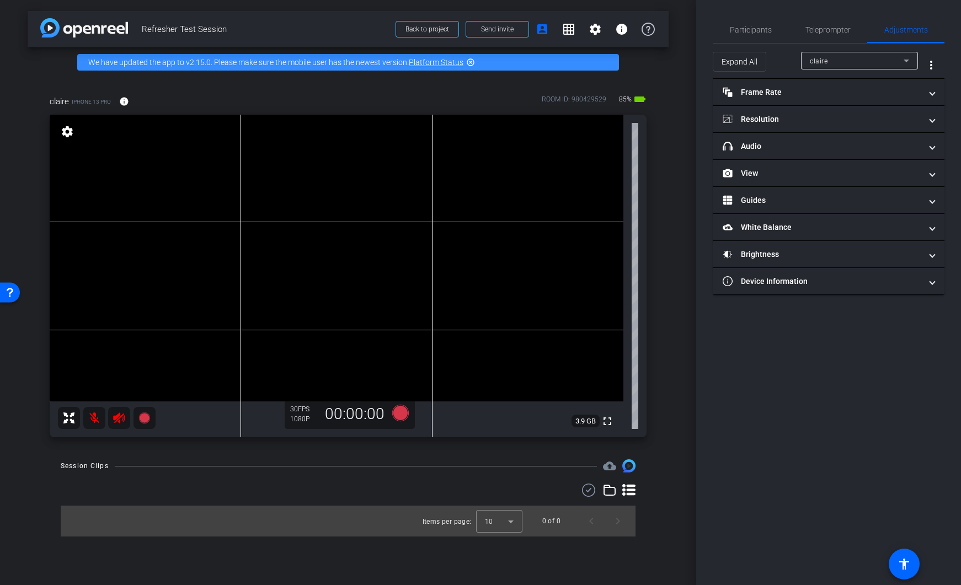
click at [67, 132] on mat-icon "settings" at bounding box center [67, 131] width 15 height 13
click at [70, 132] on mat-icon "settings" at bounding box center [67, 131] width 15 height 13
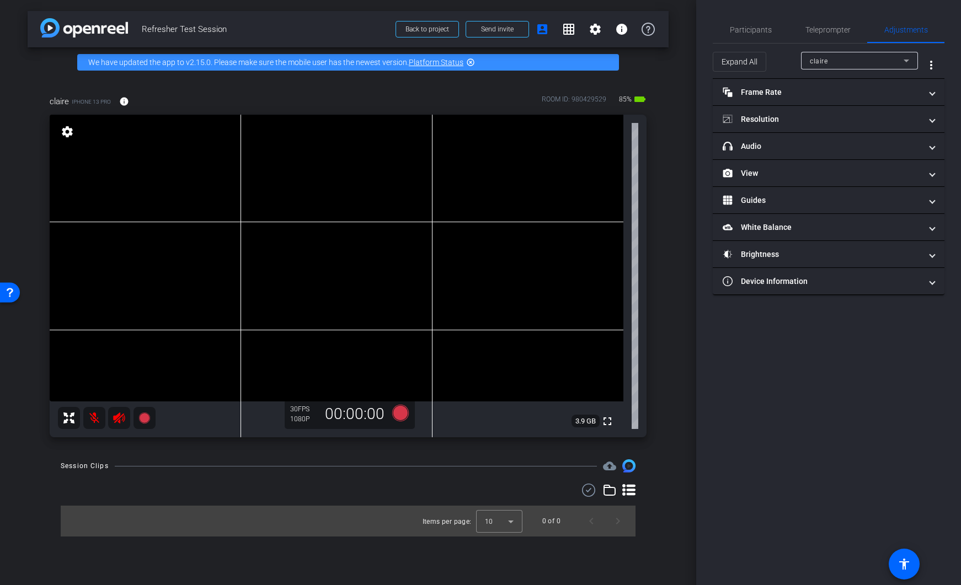
click at [70, 132] on mat-icon "settings" at bounding box center [67, 131] width 15 height 13
drag, startPoint x: 841, startPoint y: 26, endPoint x: 824, endPoint y: 29, distance: 17.2
click at [841, 26] on span "Teleprompter" at bounding box center [827, 30] width 45 height 8
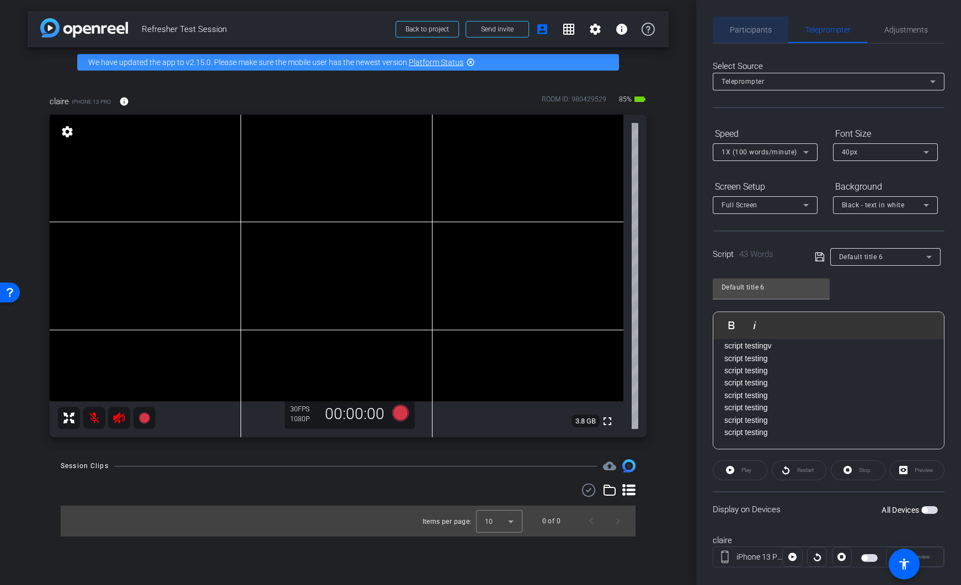
click at [762, 33] on span "Participants" at bounding box center [751, 30] width 42 height 8
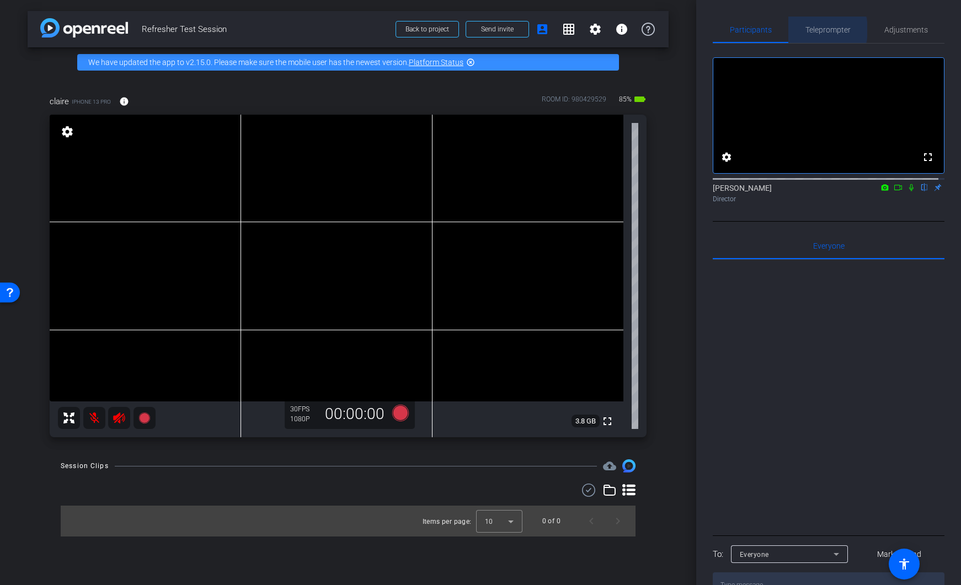
click at [811, 30] on span "Teleprompter" at bounding box center [827, 30] width 45 height 8
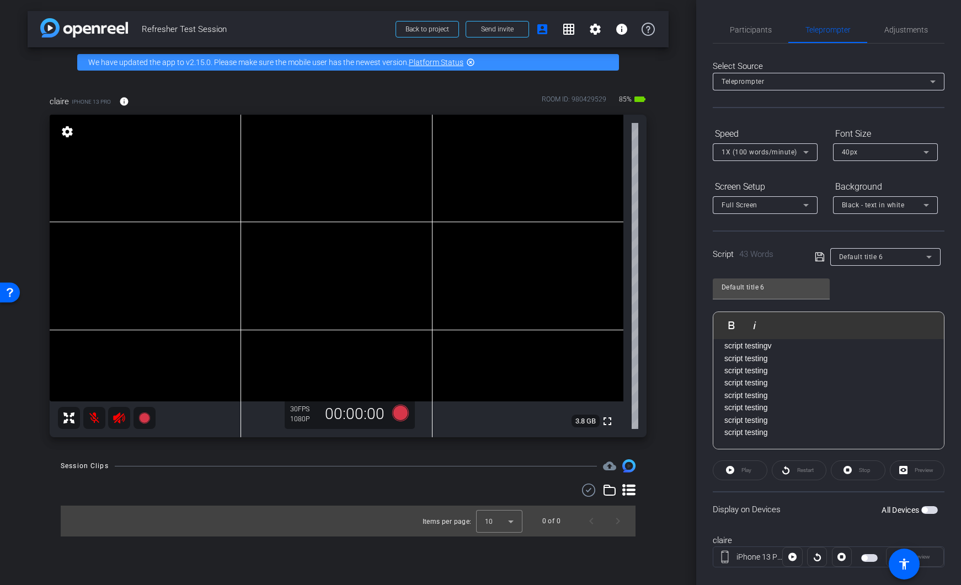
click at [846, 261] on div "Default title 6" at bounding box center [882, 257] width 87 height 14
click at [854, 277] on span "Create new script" at bounding box center [865, 279] width 58 height 13
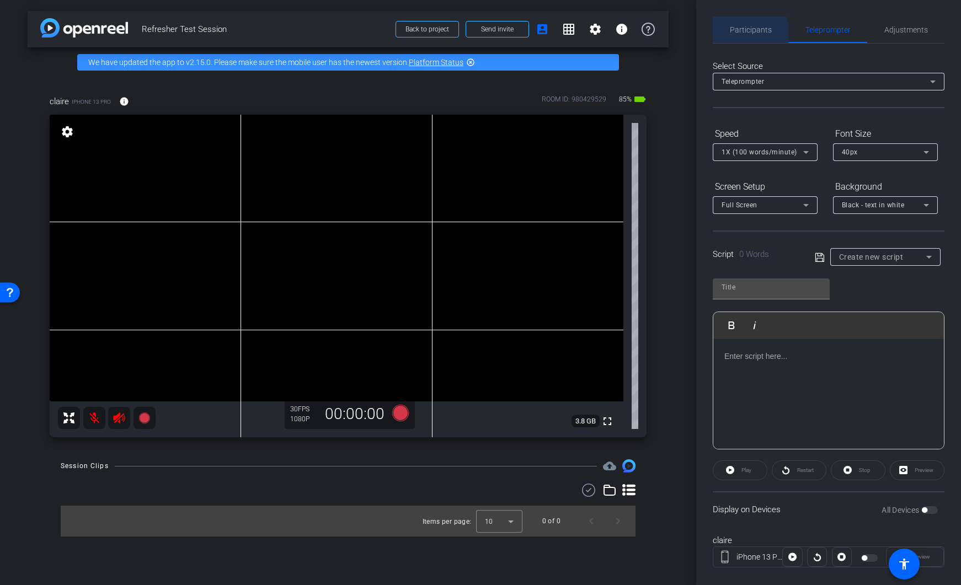
click at [749, 34] on span "Participants" at bounding box center [751, 30] width 42 height 8
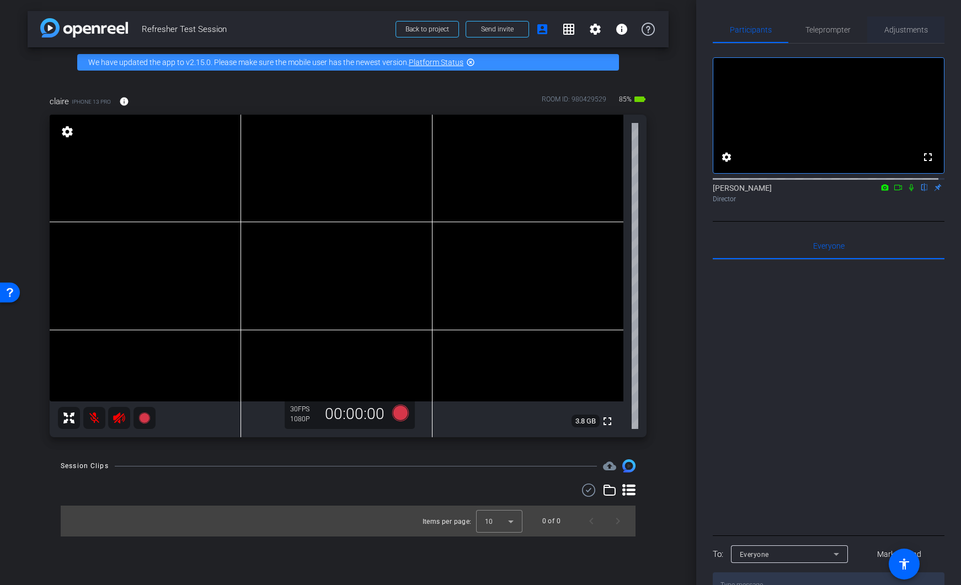
click at [908, 32] on span "Adjustments" at bounding box center [906, 30] width 44 height 8
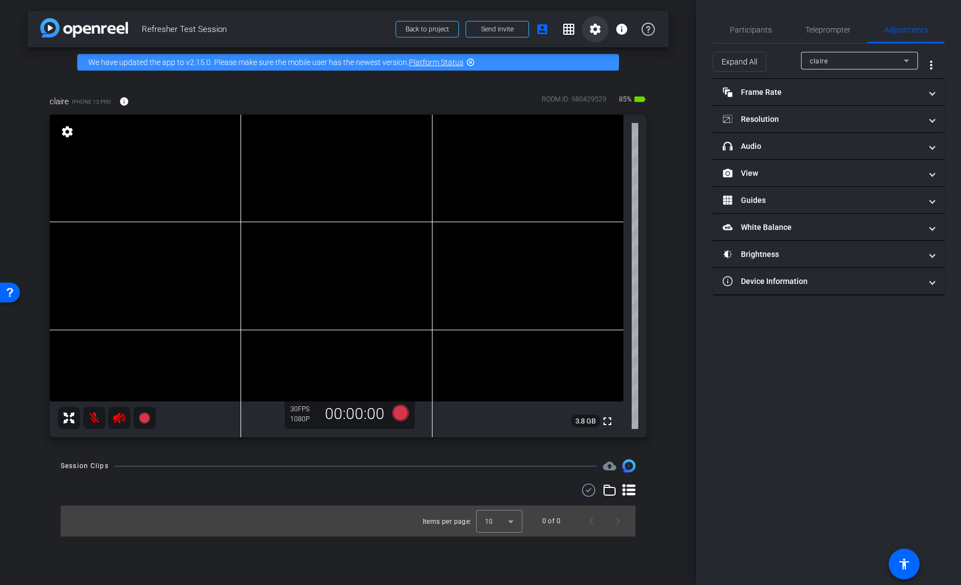
click at [596, 33] on mat-icon "settings" at bounding box center [595, 29] width 13 height 13
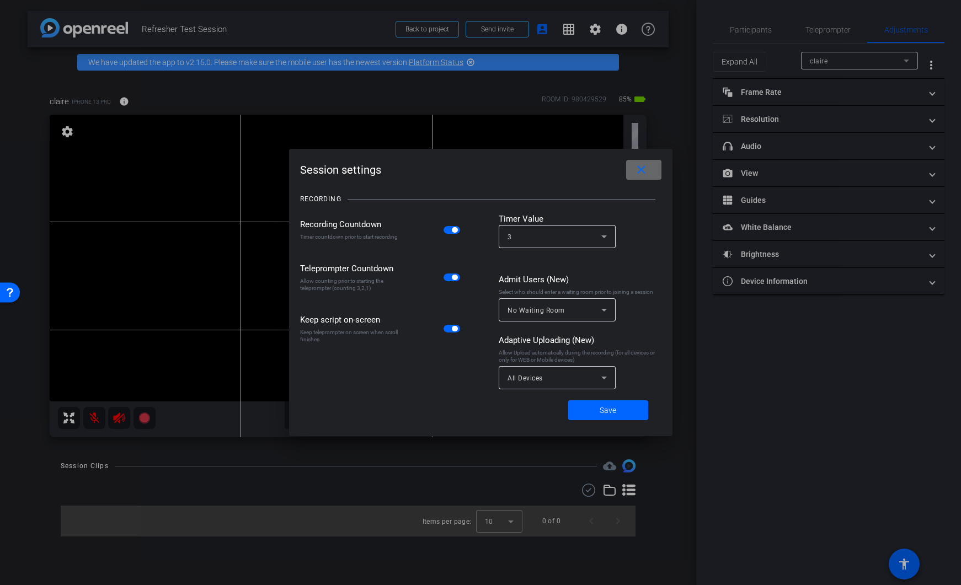
click at [645, 172] on mat-icon "close" at bounding box center [641, 170] width 14 height 14
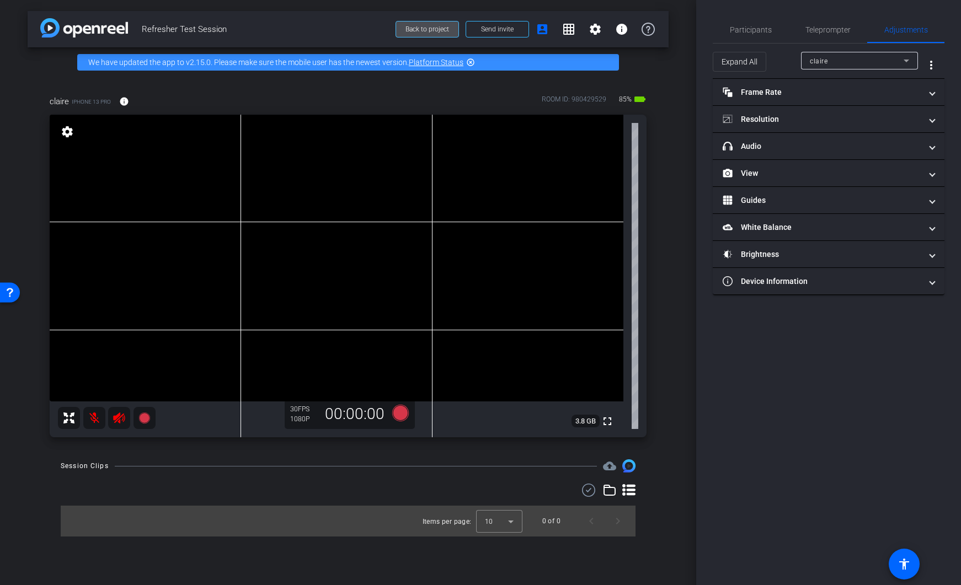
click at [436, 31] on span "Back to project" at bounding box center [427, 29] width 44 height 8
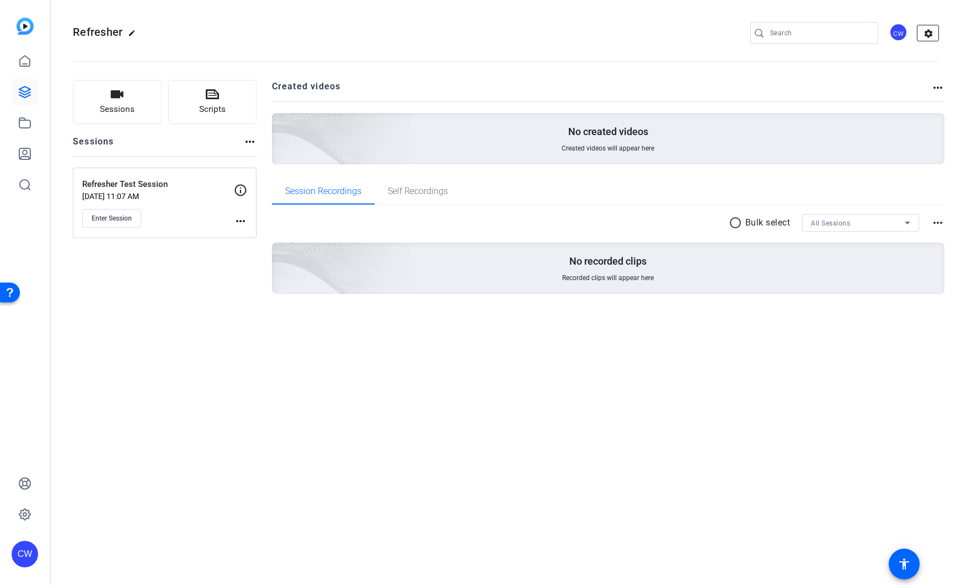
click at [925, 36] on mat-icon "settings" at bounding box center [928, 33] width 22 height 17
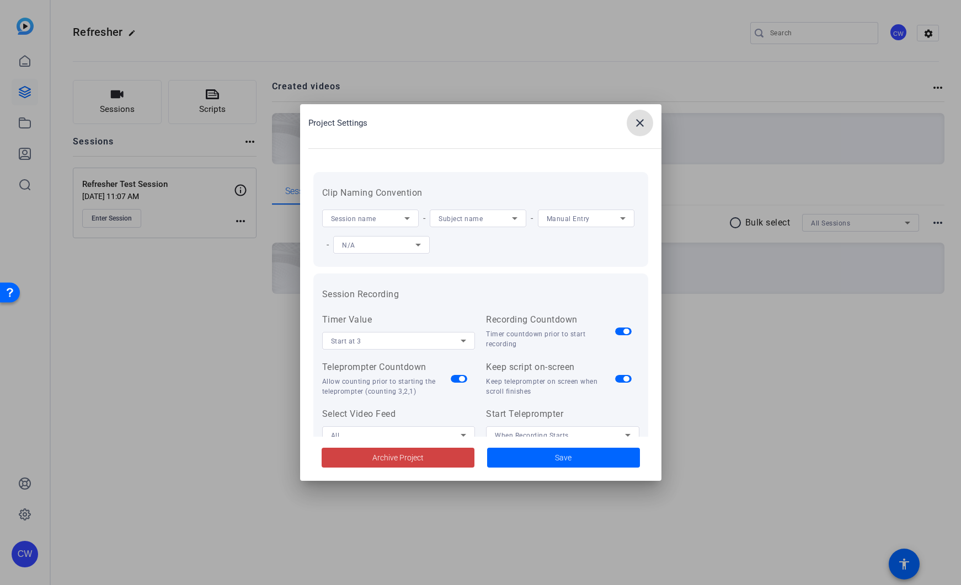
click at [402, 218] on icon at bounding box center [407, 218] width 13 height 13
click at [496, 277] on div at bounding box center [480, 292] width 961 height 585
click at [616, 225] on icon at bounding box center [622, 218] width 13 height 13
click at [361, 357] on mat-option "N/A" at bounding box center [370, 355] width 97 height 18
click at [542, 458] on span at bounding box center [563, 458] width 153 height 26
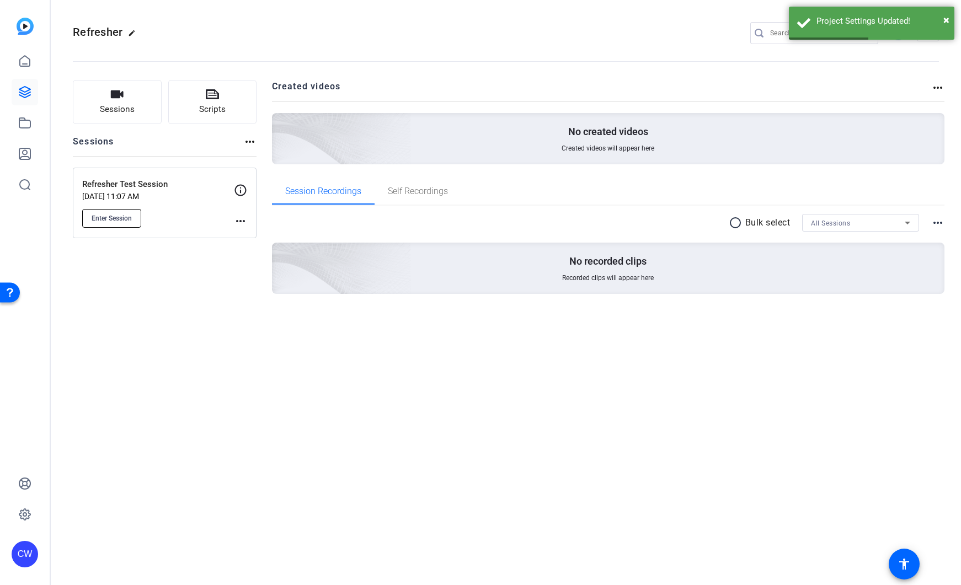
click at [127, 218] on span "Enter Session" at bounding box center [112, 218] width 40 height 9
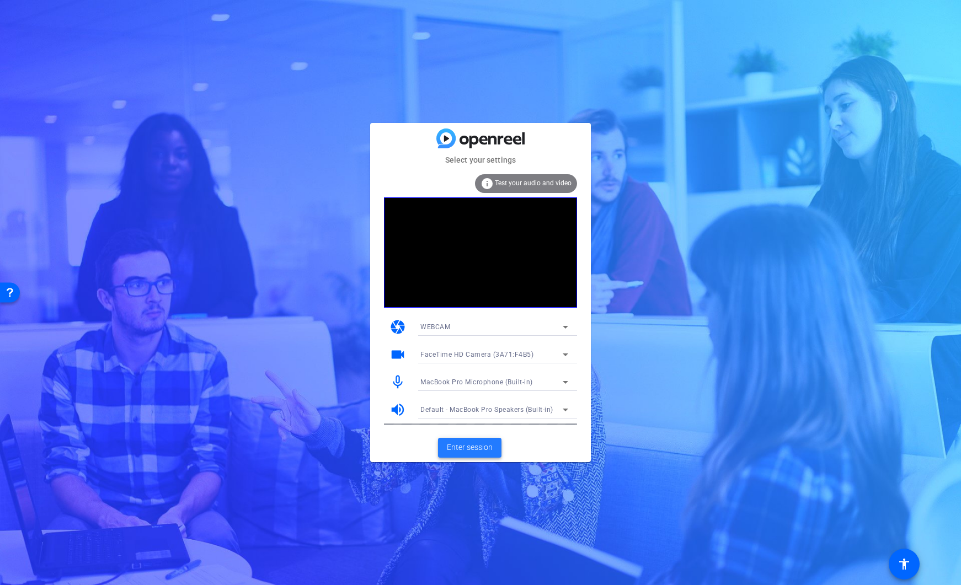
click at [473, 447] on span "Enter session" at bounding box center [470, 448] width 46 height 12
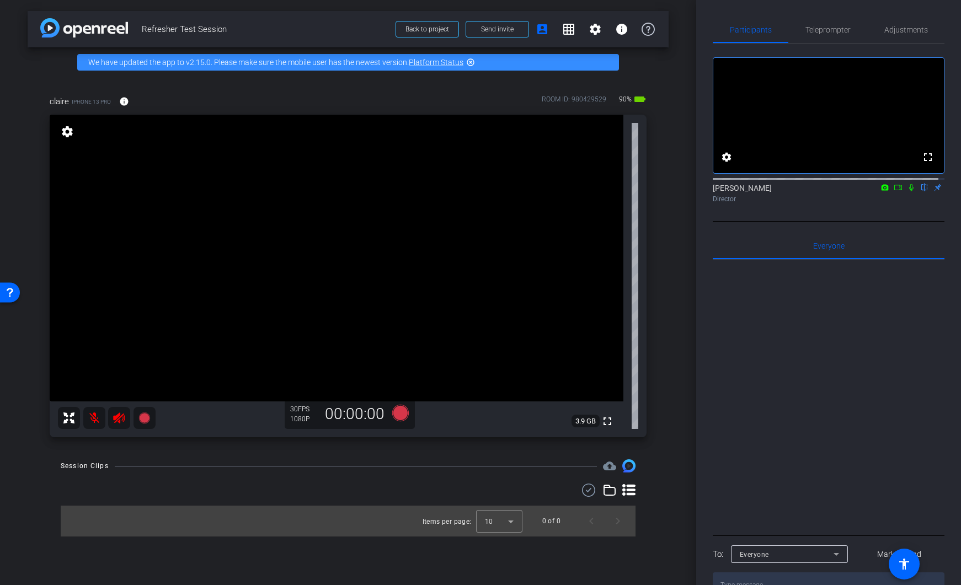
click at [71, 134] on mat-icon "settings" at bounding box center [67, 131] width 15 height 13
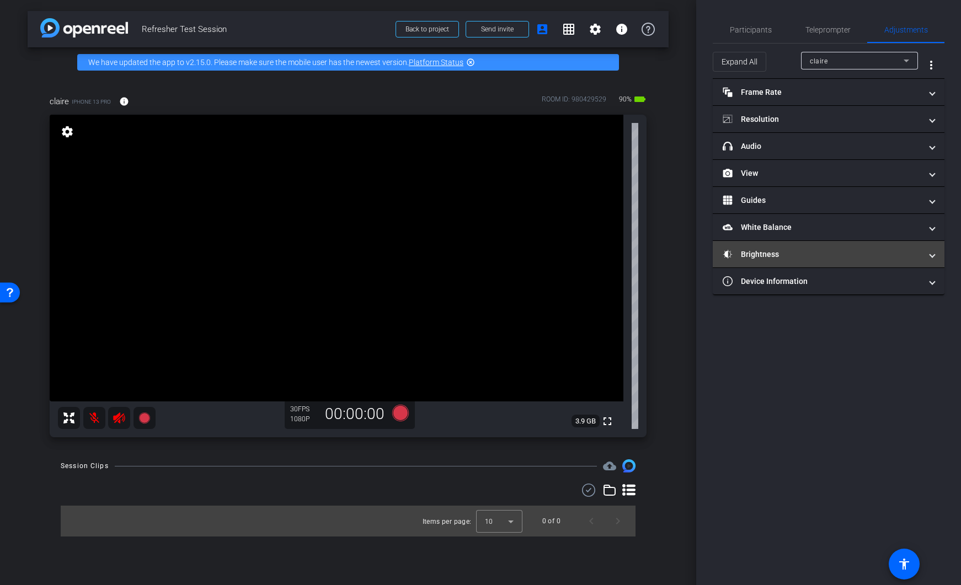
click at [802, 249] on mat-panel-title "Brightness" at bounding box center [822, 255] width 199 height 12
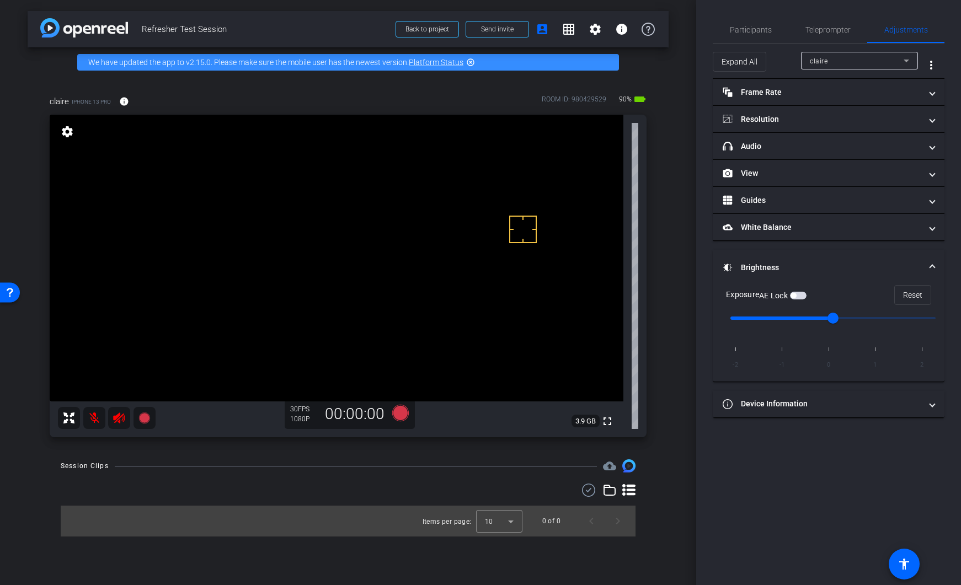
click at [550, 229] on video at bounding box center [337, 258] width 574 height 287
click at [560, 234] on video at bounding box center [337, 258] width 574 height 287
click at [804, 298] on span "button" at bounding box center [798, 296] width 17 height 8
click at [402, 415] on icon at bounding box center [400, 413] width 17 height 17
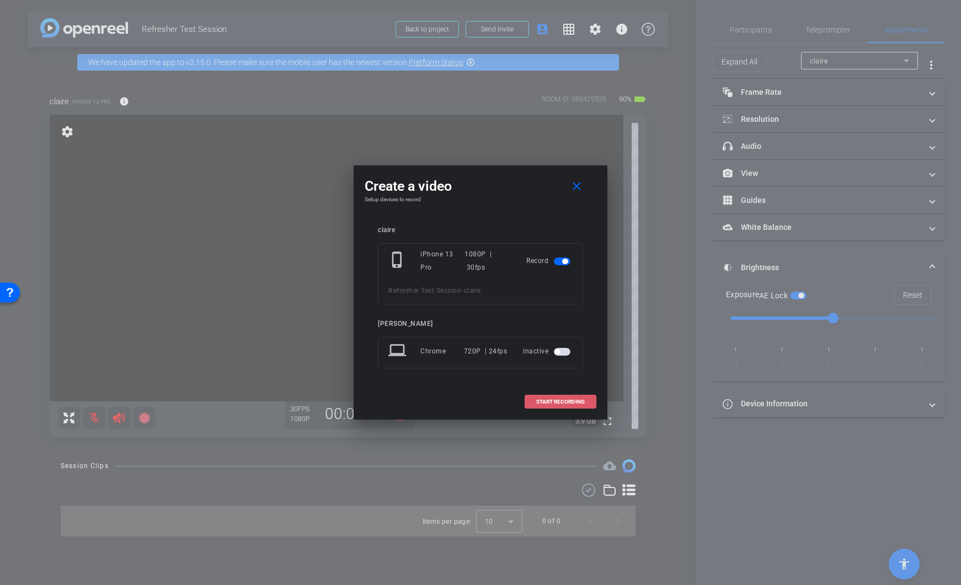
click at [544, 402] on span "START RECORDING" at bounding box center [560, 402] width 49 height 6
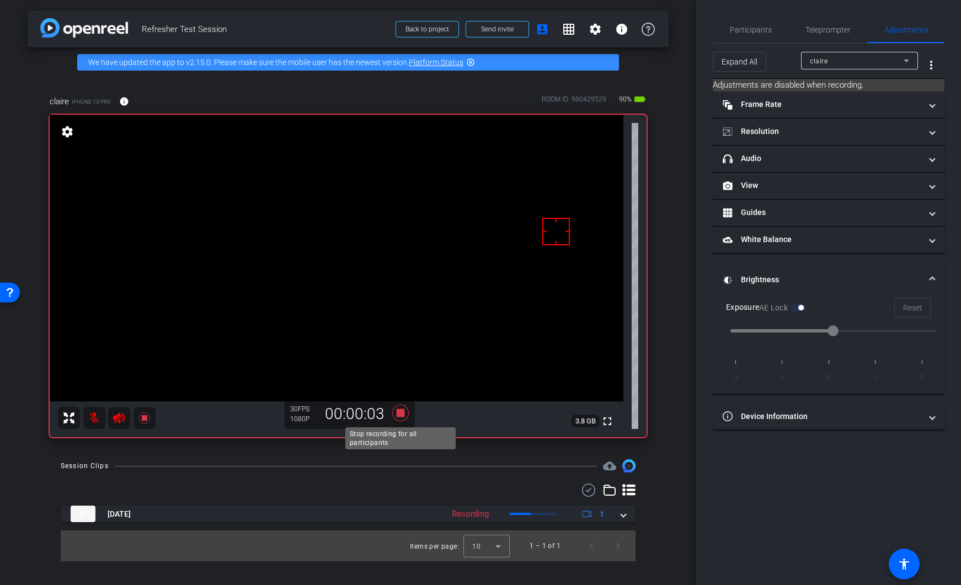
click at [403, 414] on icon at bounding box center [400, 413] width 17 height 17
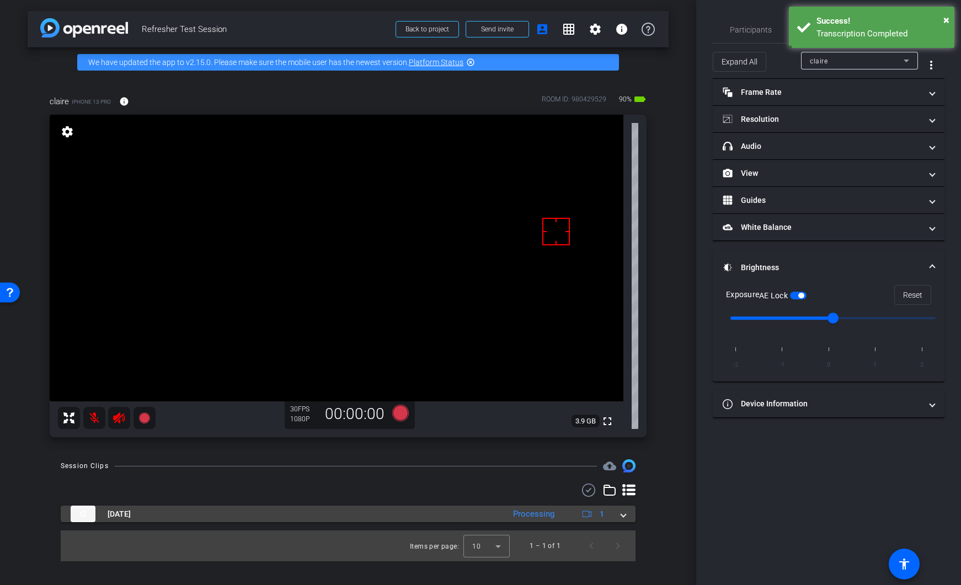
click at [623, 516] on span at bounding box center [623, 515] width 4 height 12
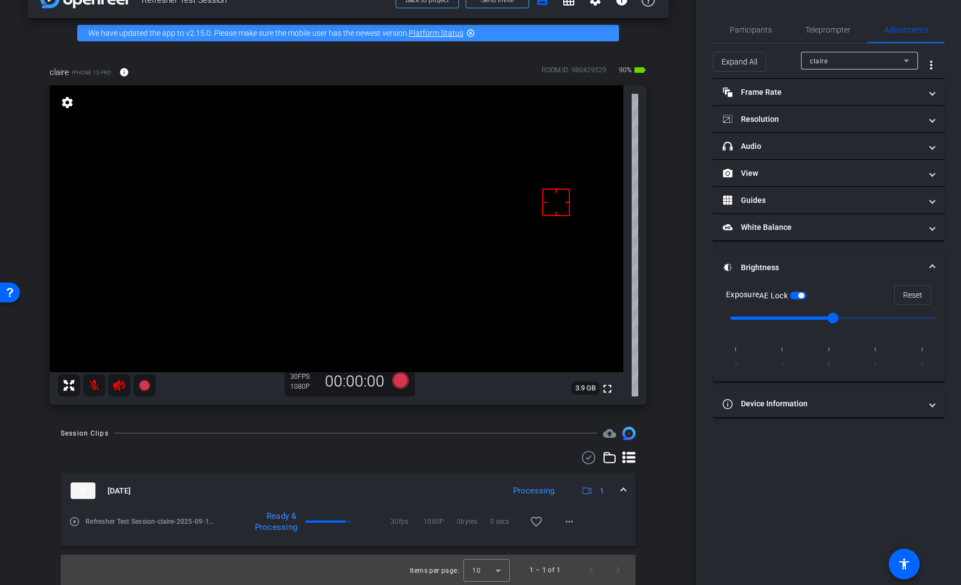
scroll to position [30, 0]
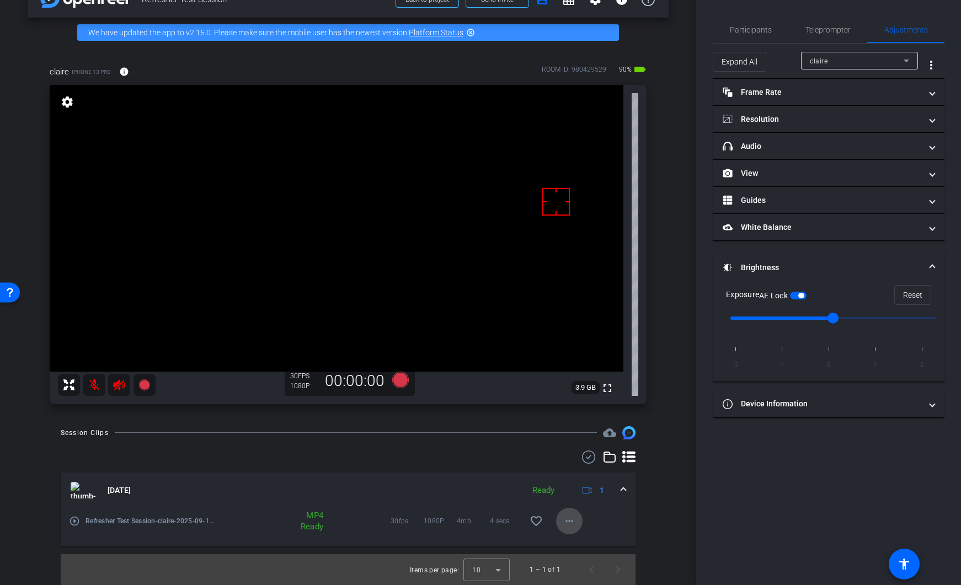
click at [567, 525] on mat-icon "more_horiz" at bounding box center [569, 521] width 13 height 13
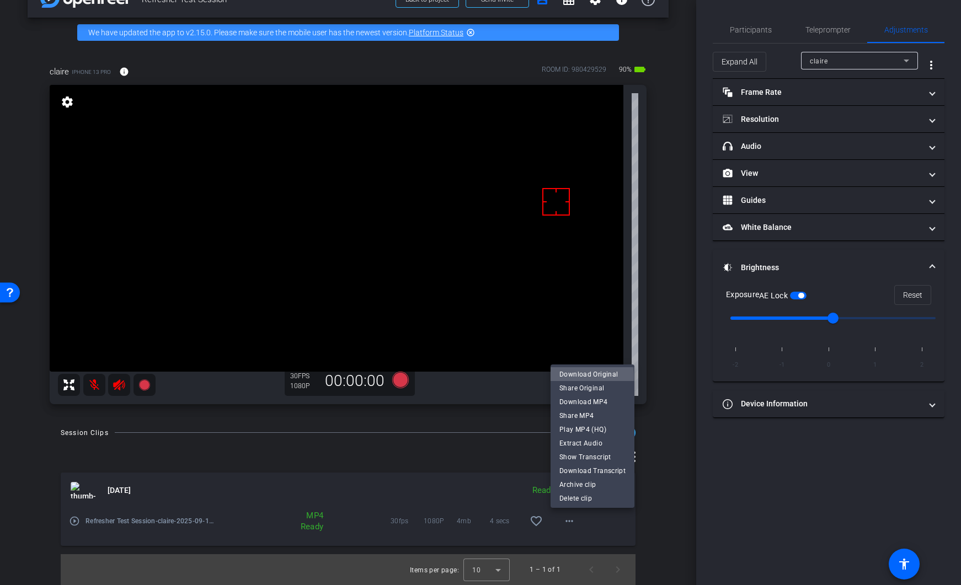
click at [583, 377] on span "Download Original" at bounding box center [592, 374] width 66 height 13
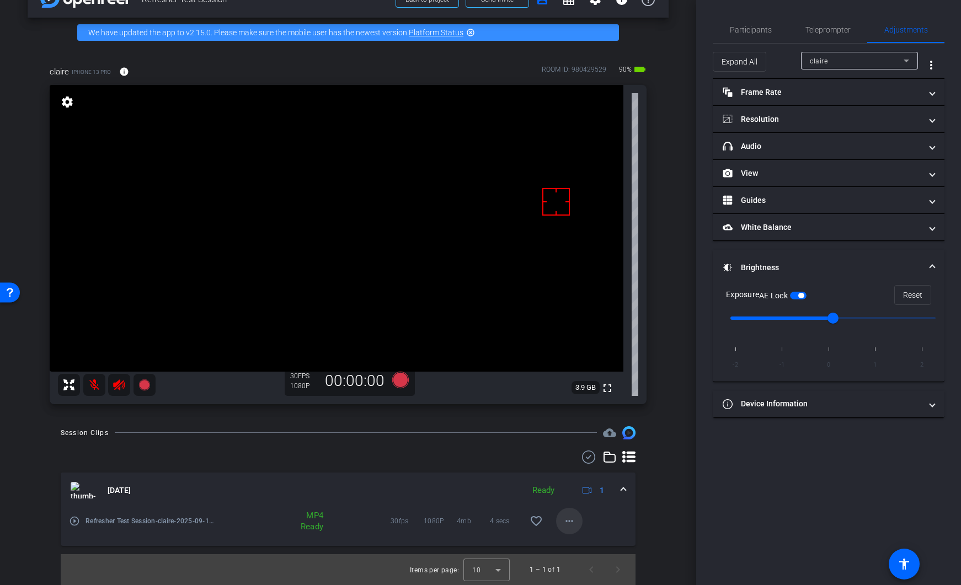
click at [565, 524] on mat-icon "more_horiz" at bounding box center [569, 521] width 13 height 13
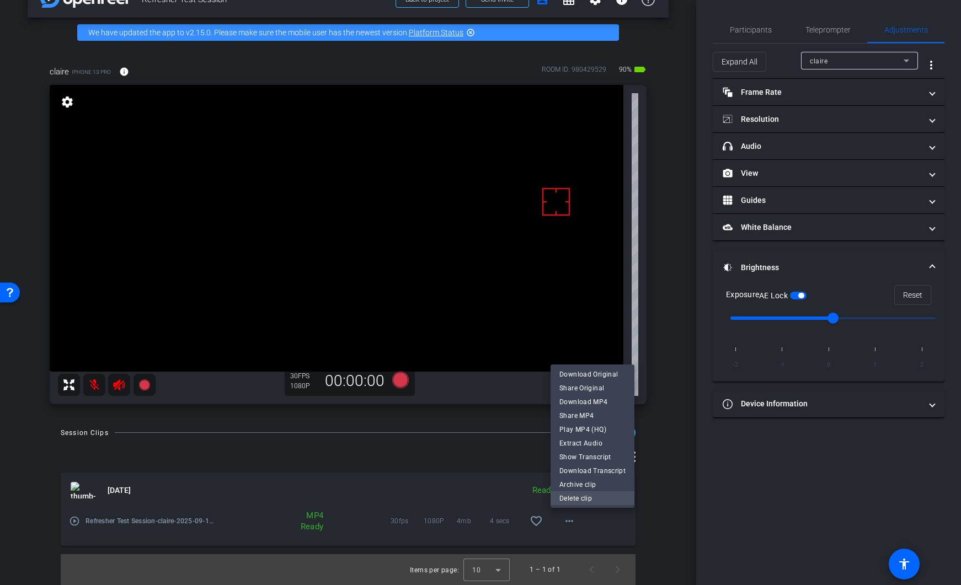
click at [573, 495] on span "Delete clip" at bounding box center [592, 498] width 66 height 13
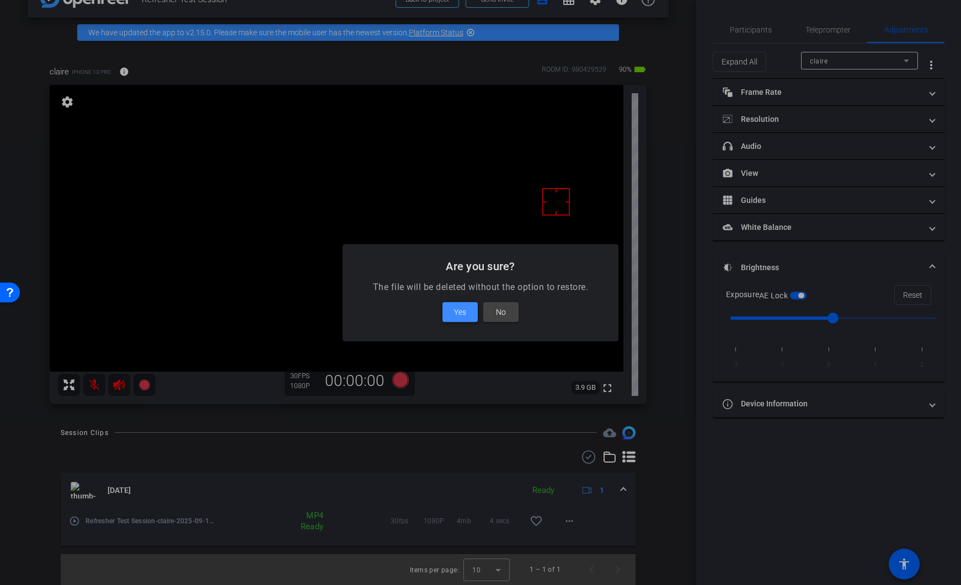
click at [464, 312] on span "Yes" at bounding box center [460, 312] width 12 height 13
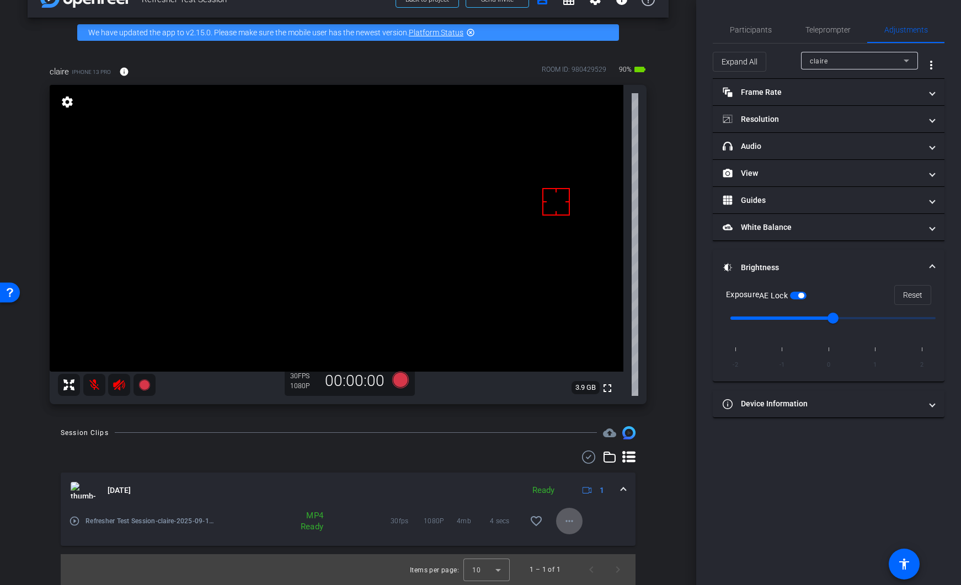
scroll to position [0, 0]
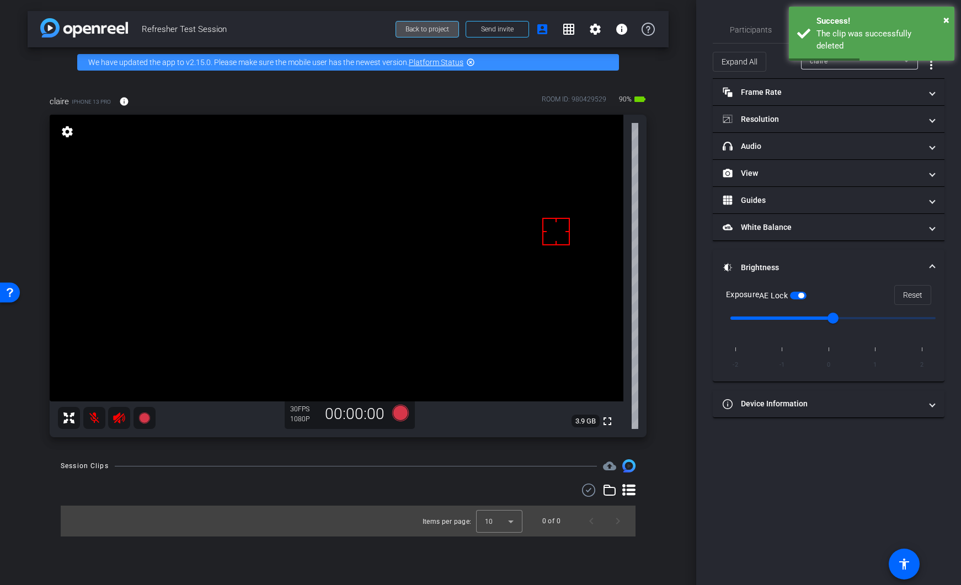
click at [410, 28] on span "Back to project" at bounding box center [427, 29] width 44 height 8
